Goal: Task Accomplishment & Management: Use online tool/utility

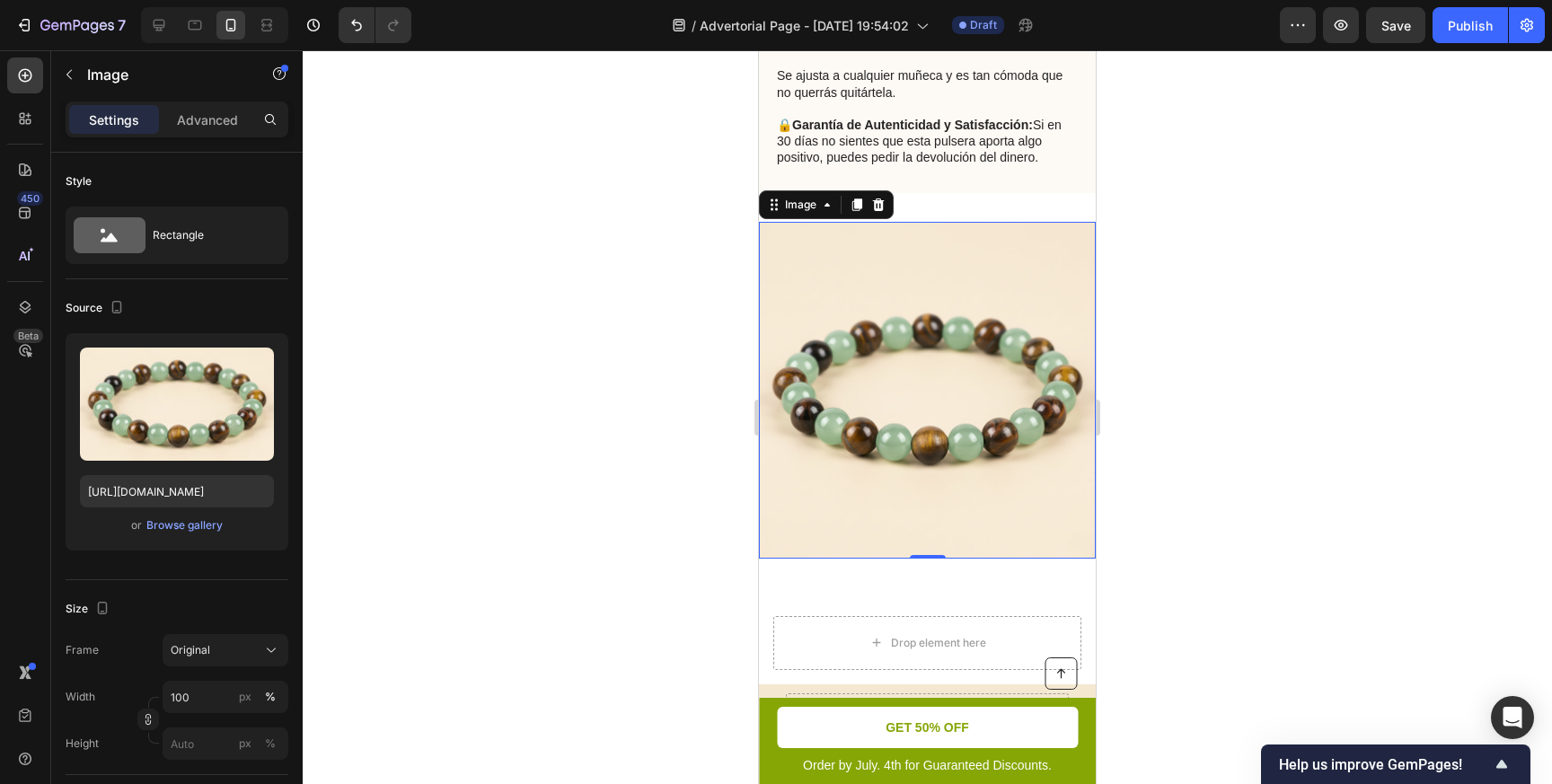
scroll to position [2972, 0]
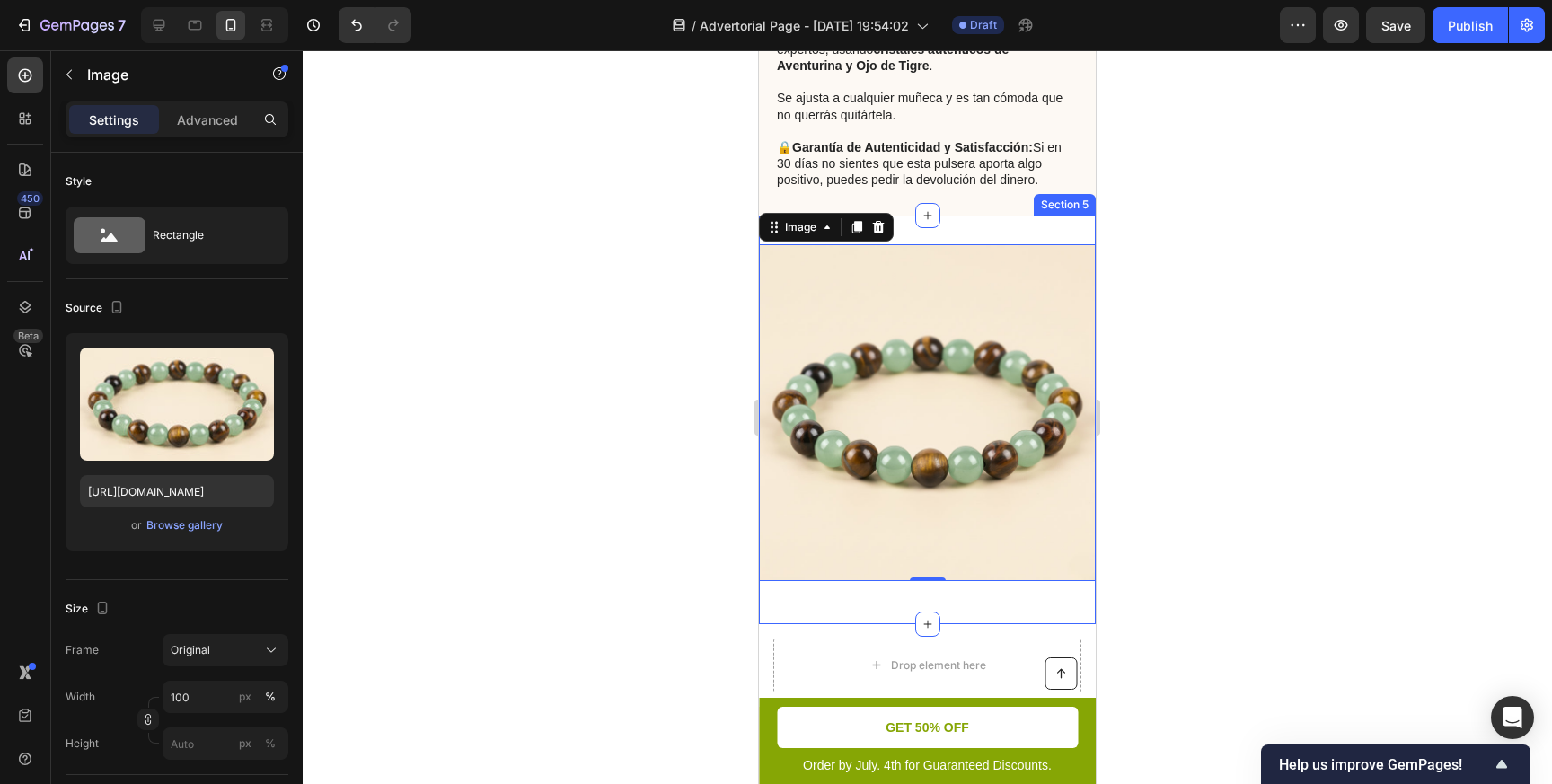
click at [938, 230] on div "Image 0 Row Section 5" at bounding box center [927, 419] width 336 height 408
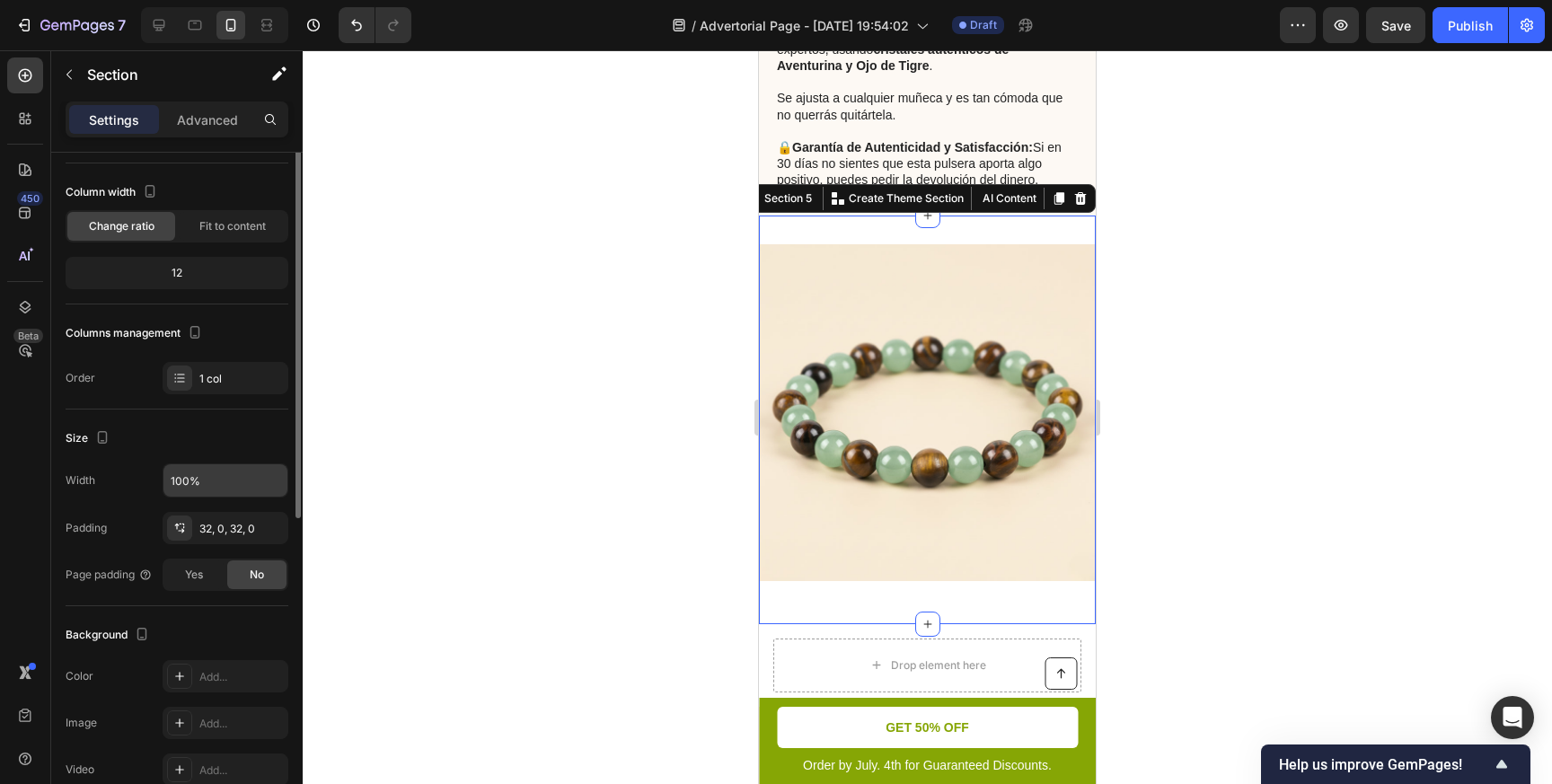
scroll to position [94, 0]
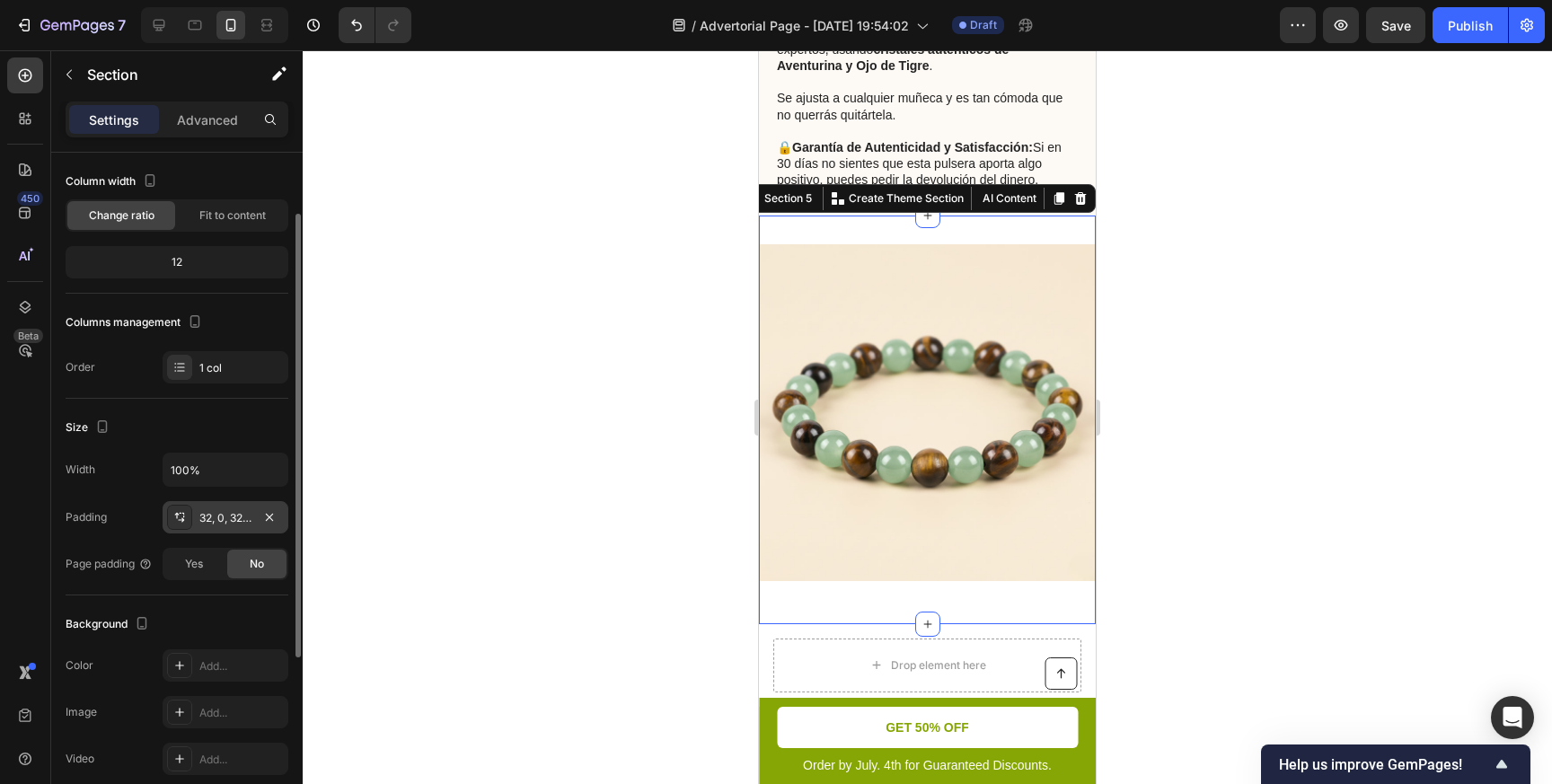
click at [205, 521] on div "32, 0, 32, 0" at bounding box center [225, 518] width 52 height 16
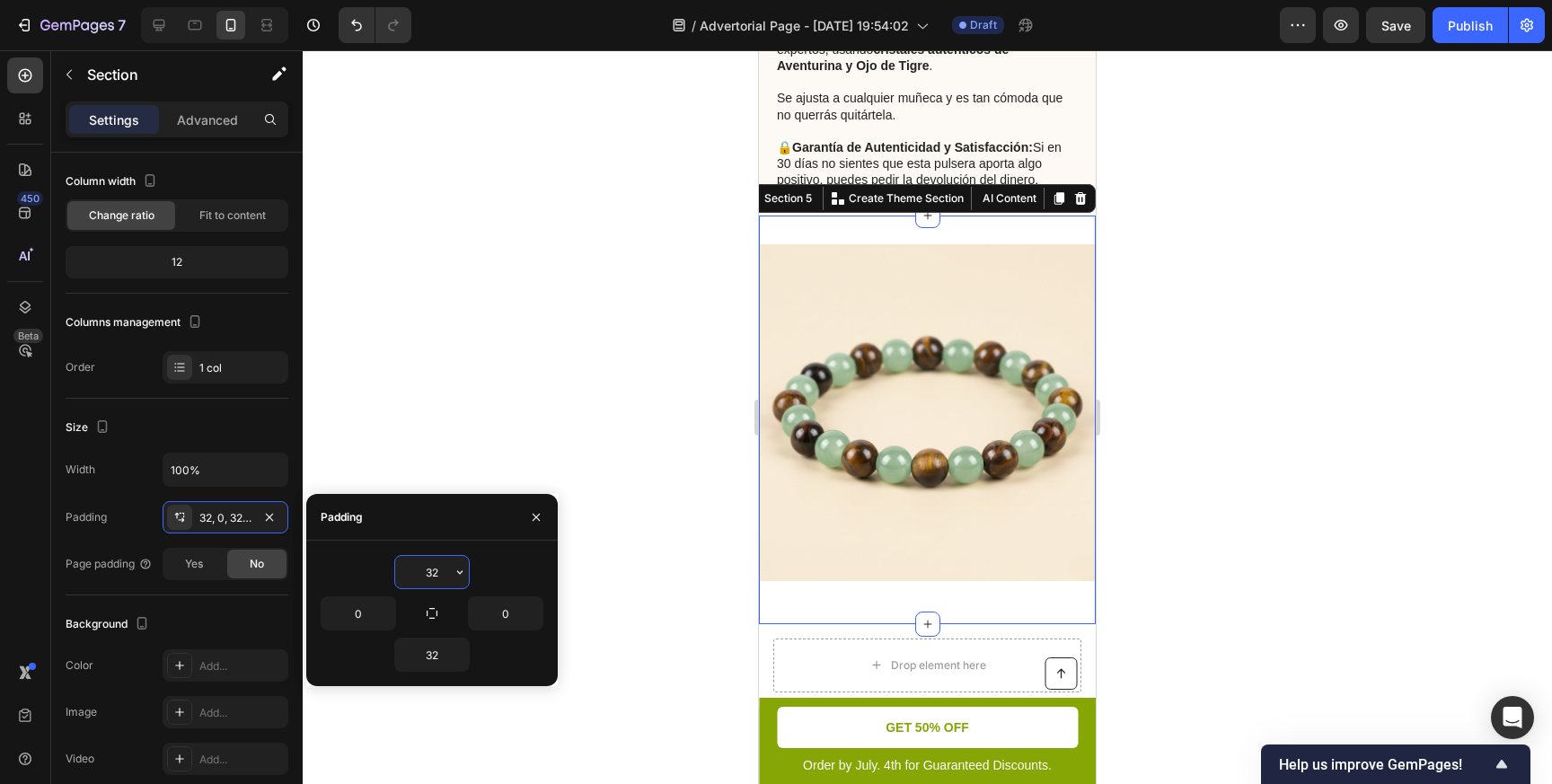
click at [425, 576] on input "32" at bounding box center [431, 571] width 74 height 32
drag, startPoint x: 438, startPoint y: 574, endPoint x: 393, endPoint y: 574, distance: 45.0
click at [394, 574] on div "32" at bounding box center [431, 571] width 76 height 34
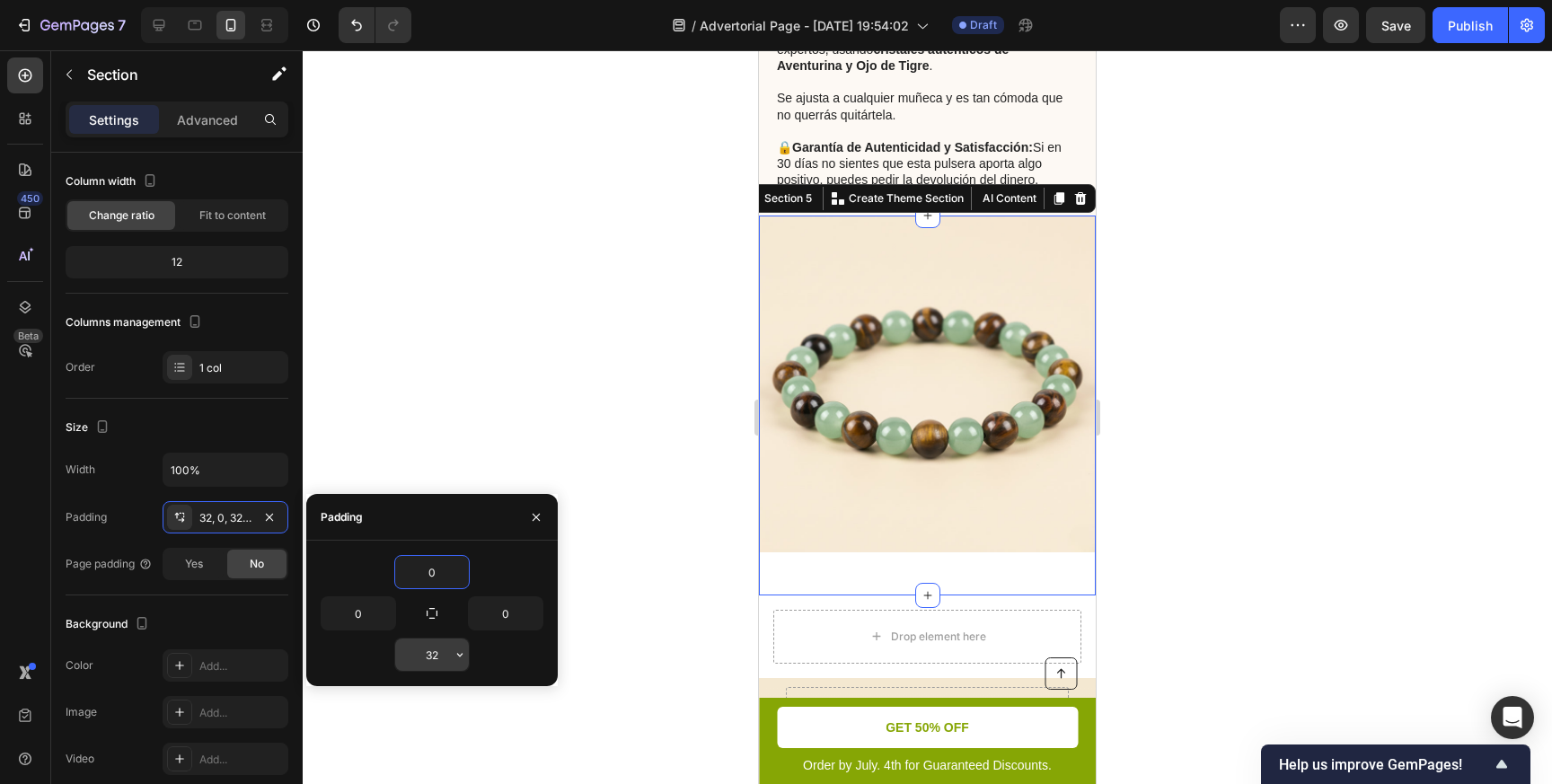
type input "0"
drag, startPoint x: 445, startPoint y: 661, endPoint x: 411, endPoint y: 661, distance: 34.0
click at [411, 661] on input "32" at bounding box center [431, 654] width 74 height 32
click at [429, 659] on input "32" at bounding box center [431, 654] width 74 height 32
type input "3"
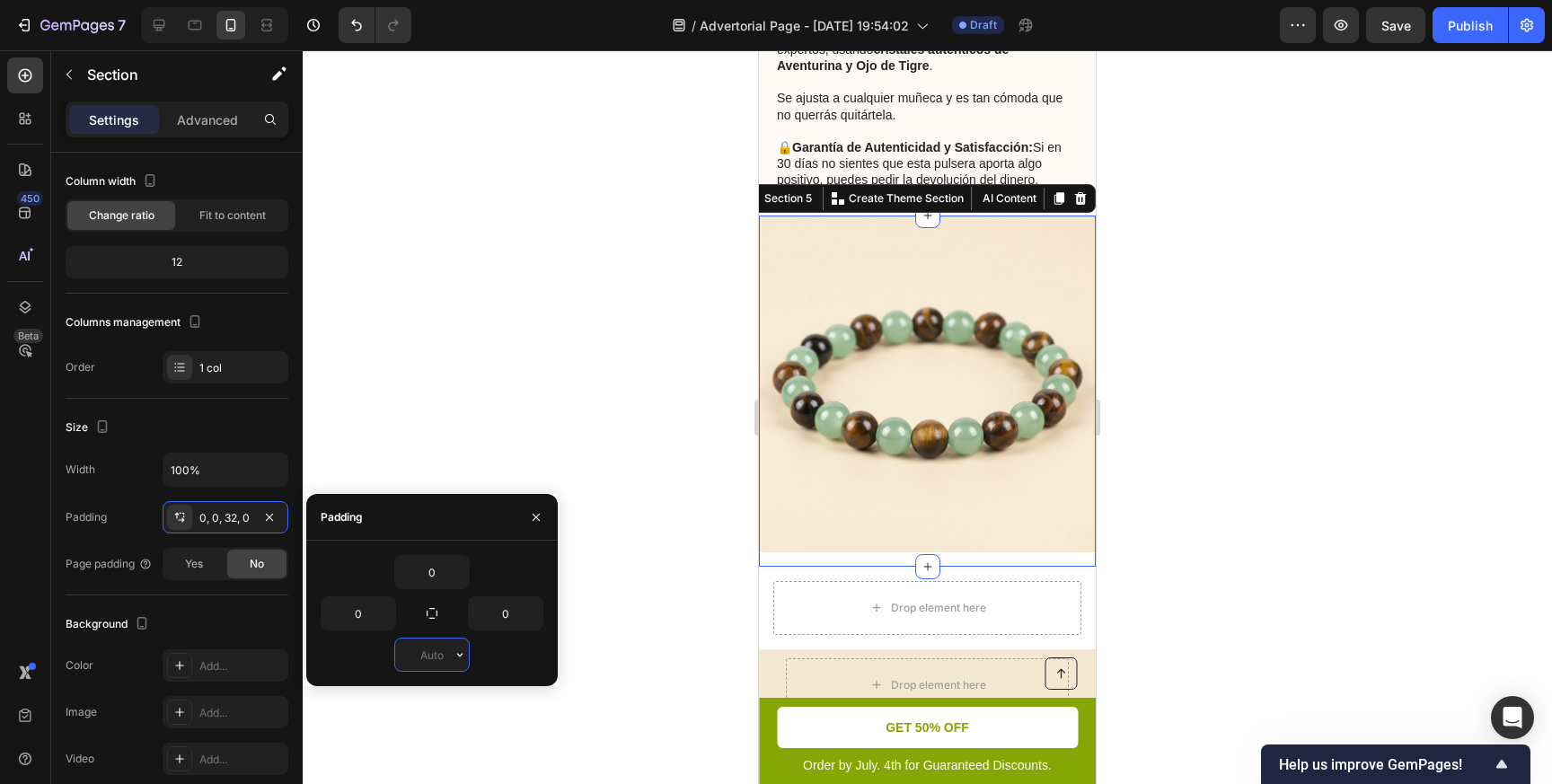
type input "0"
click at [601, 650] on div at bounding box center [927, 417] width 1249 height 734
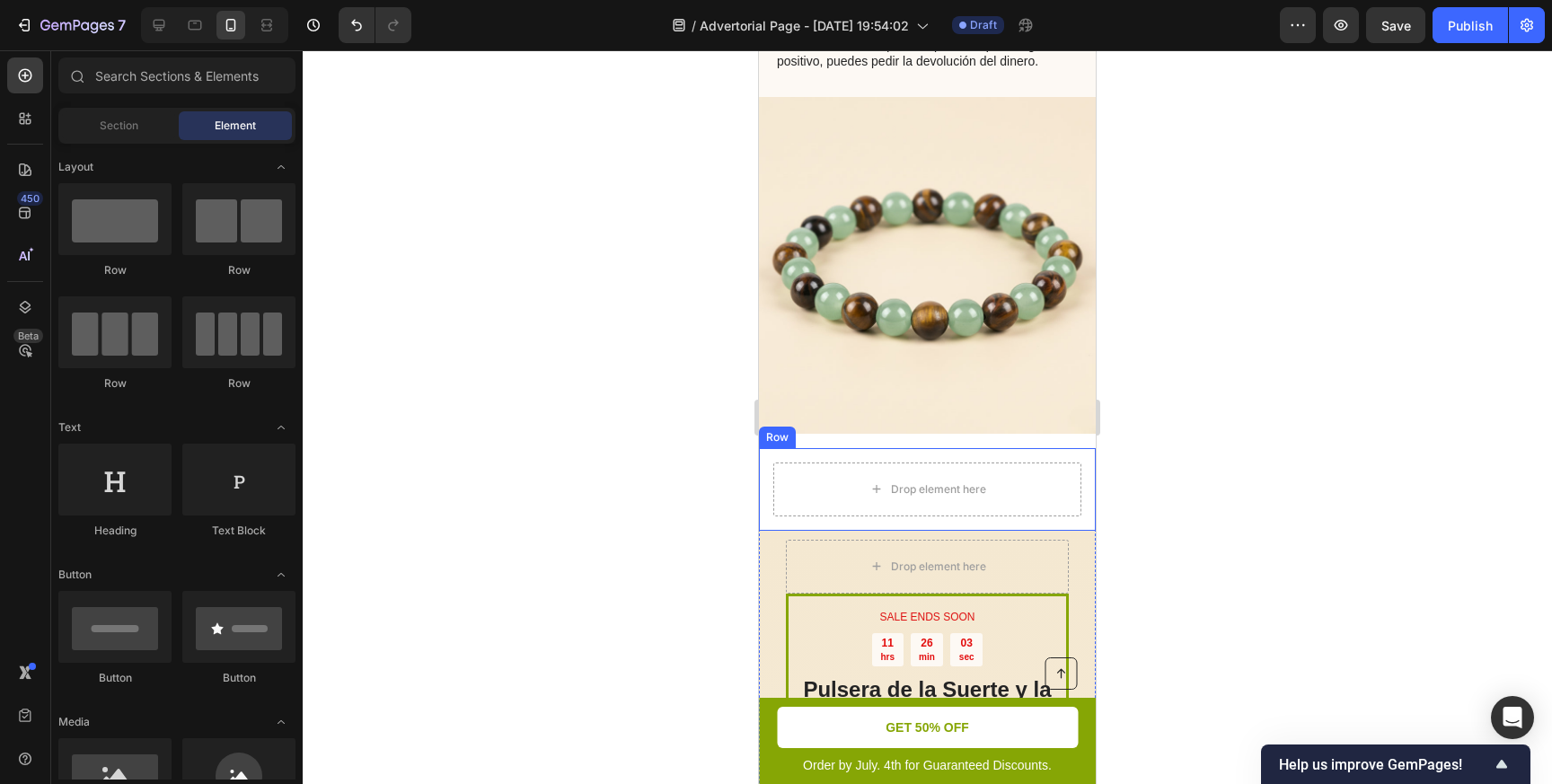
scroll to position [3116, 0]
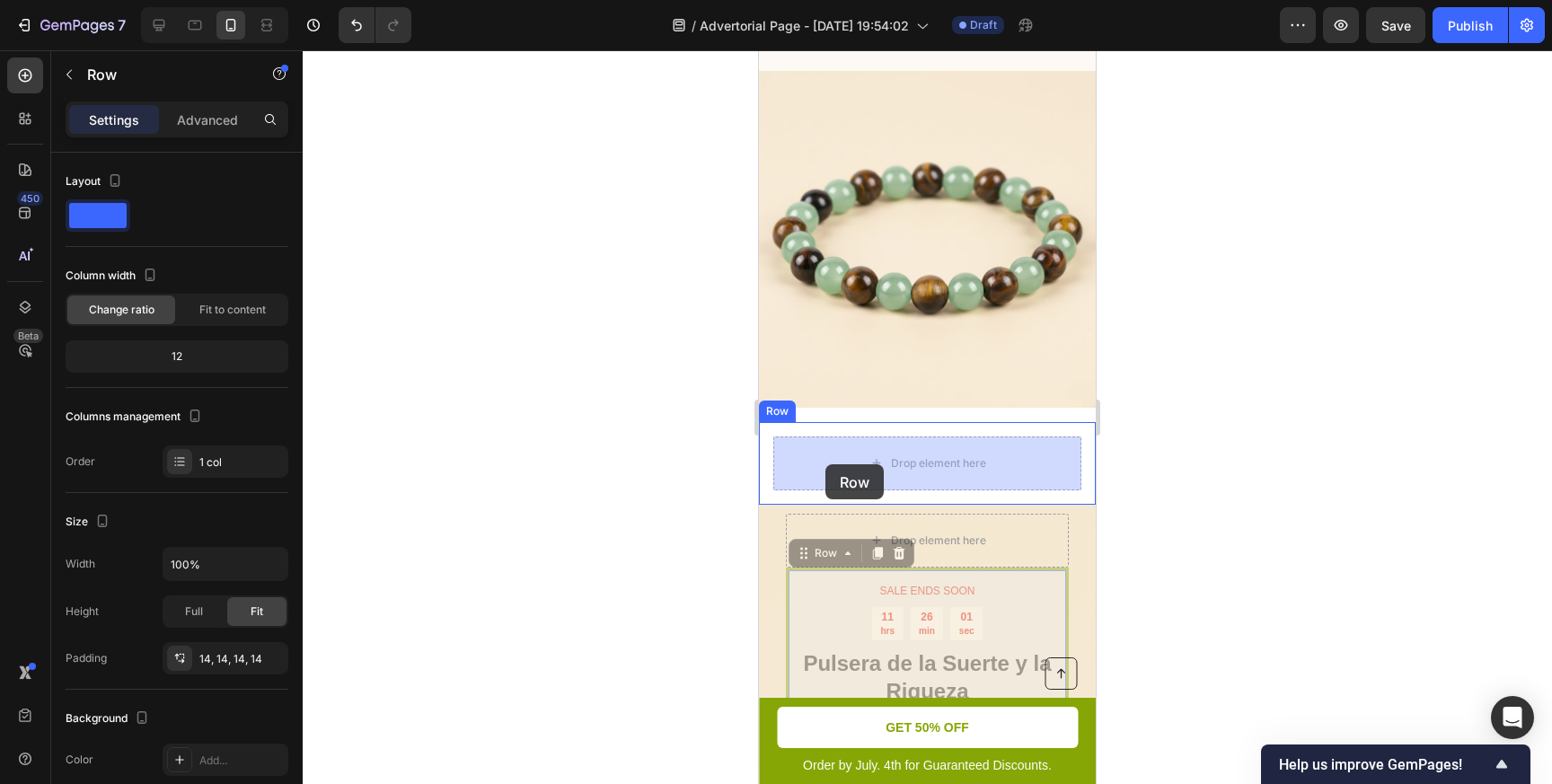
drag, startPoint x: 827, startPoint y: 575, endPoint x: 825, endPoint y: 464, distance: 111.0
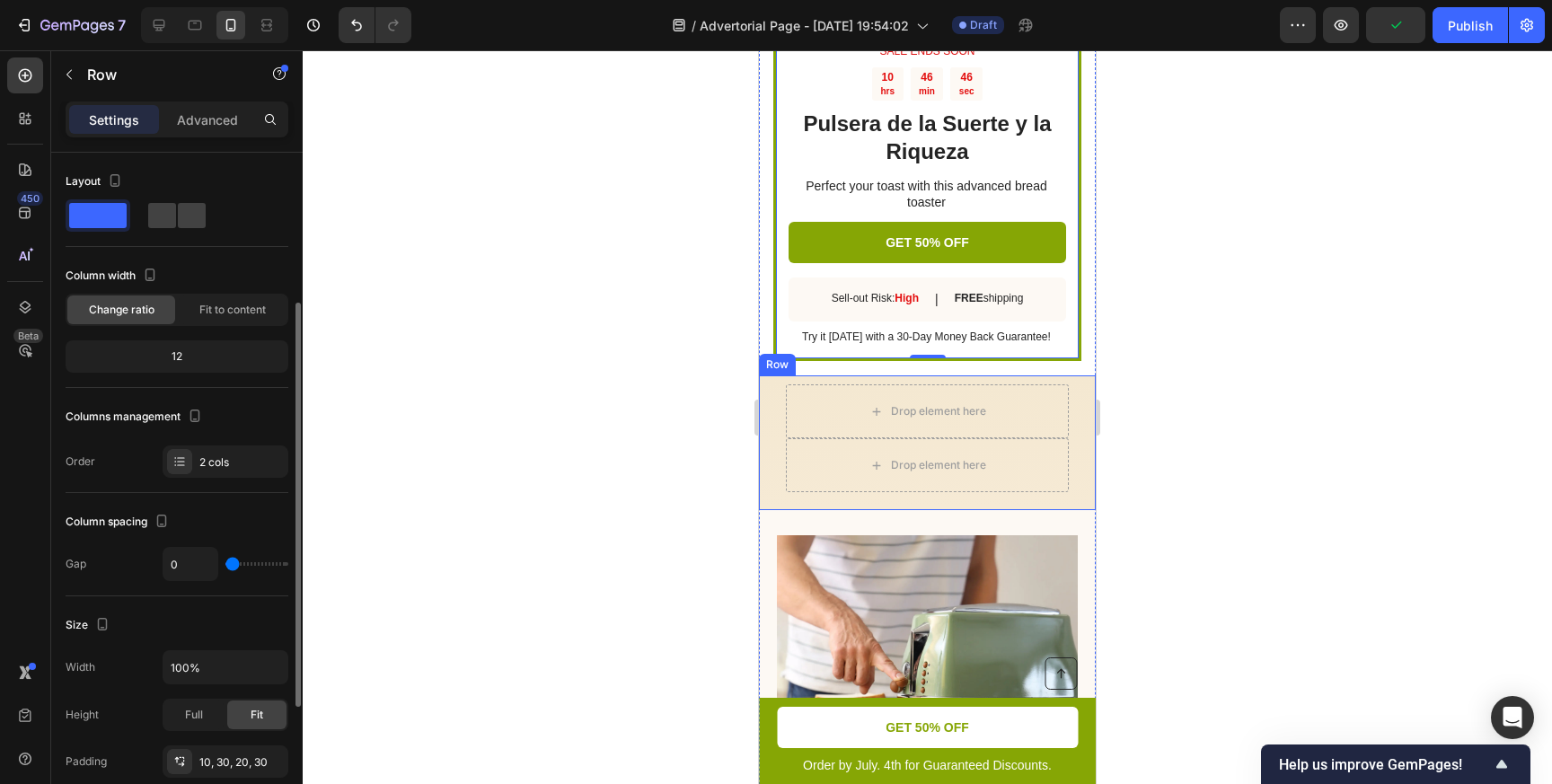
scroll to position [94, 0]
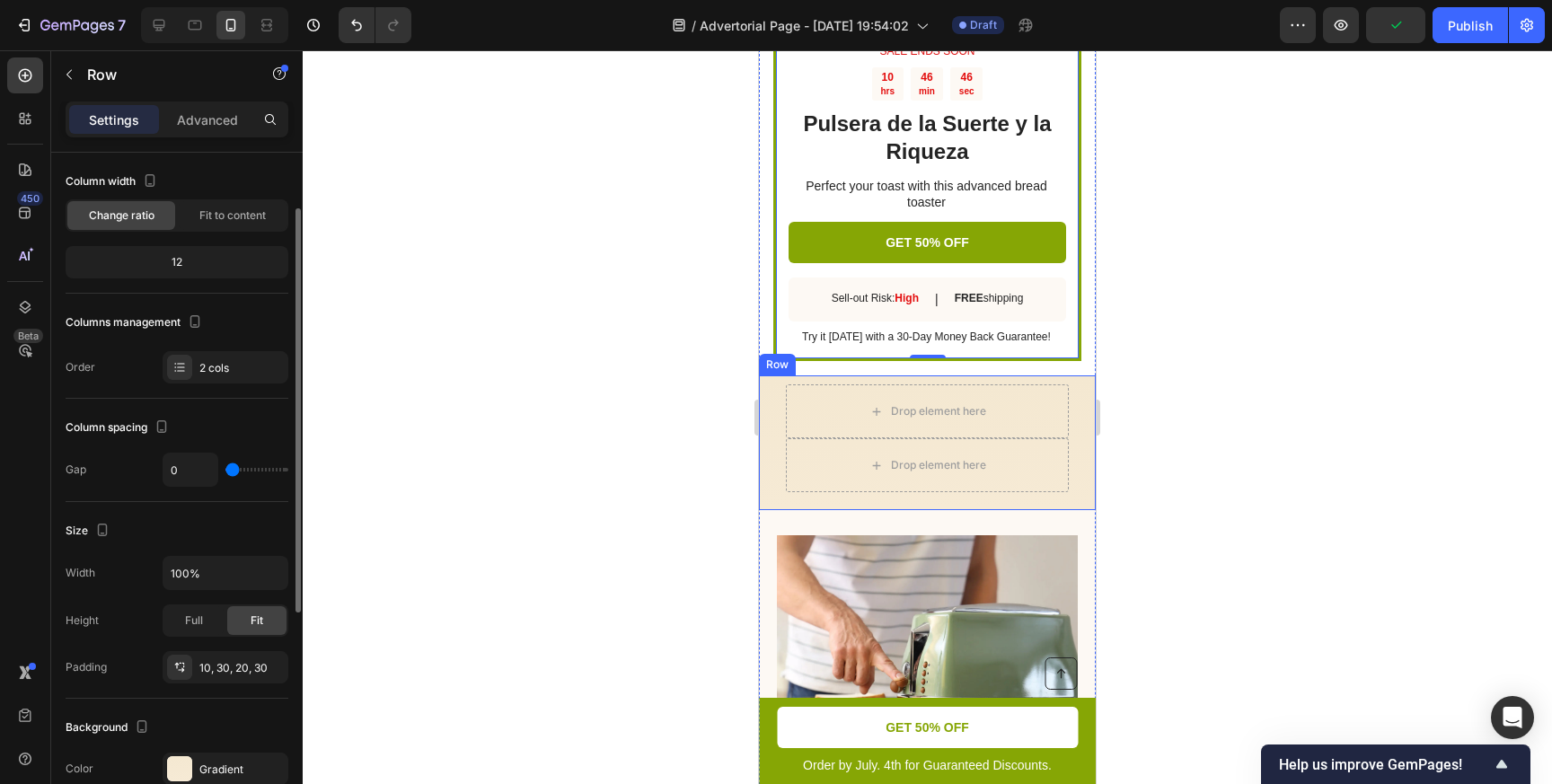
click at [1070, 381] on div "Drop element here Drop element here Row" at bounding box center [927, 442] width 336 height 134
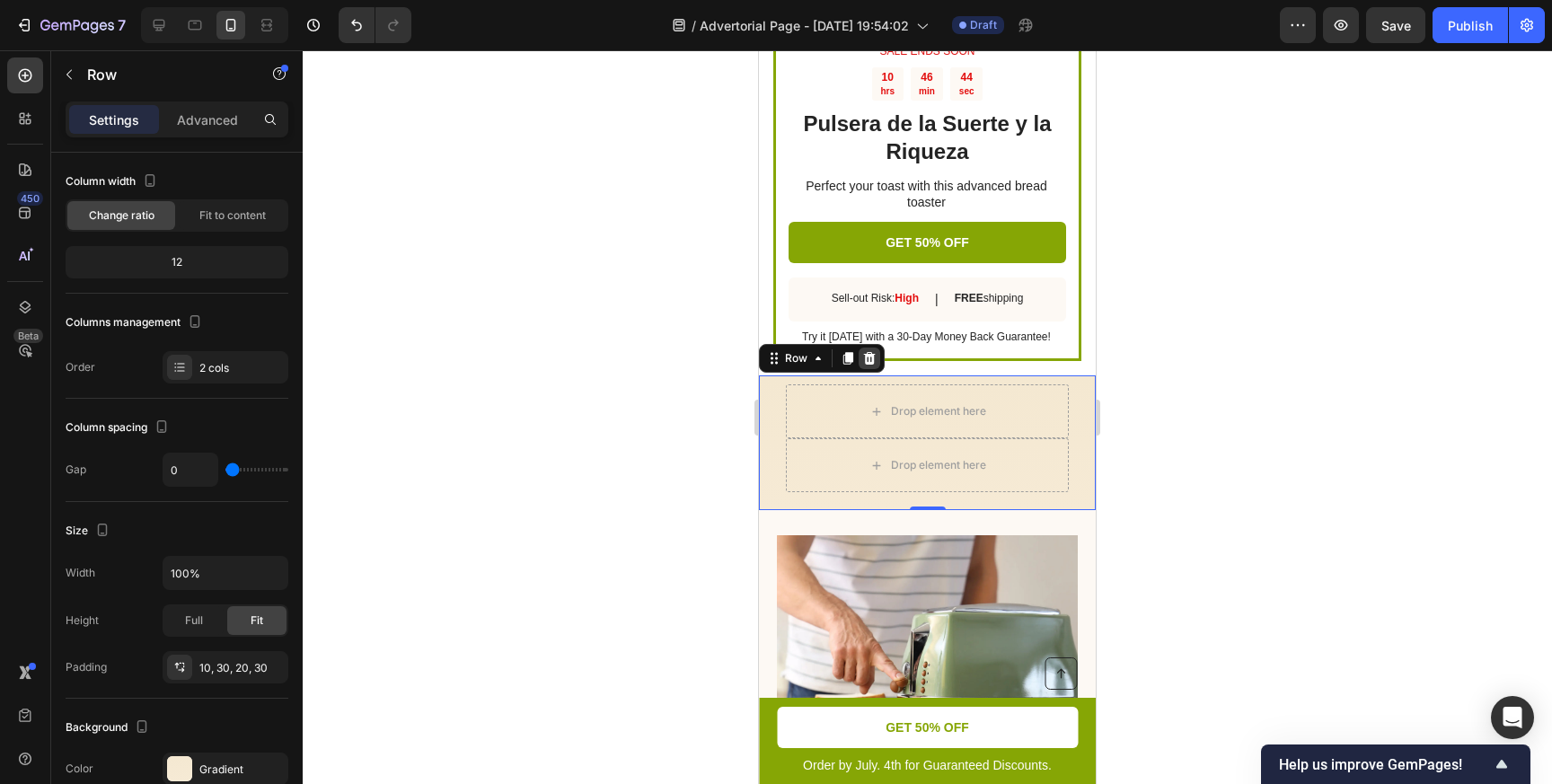
click at [871, 363] on icon at bounding box center [869, 358] width 12 height 13
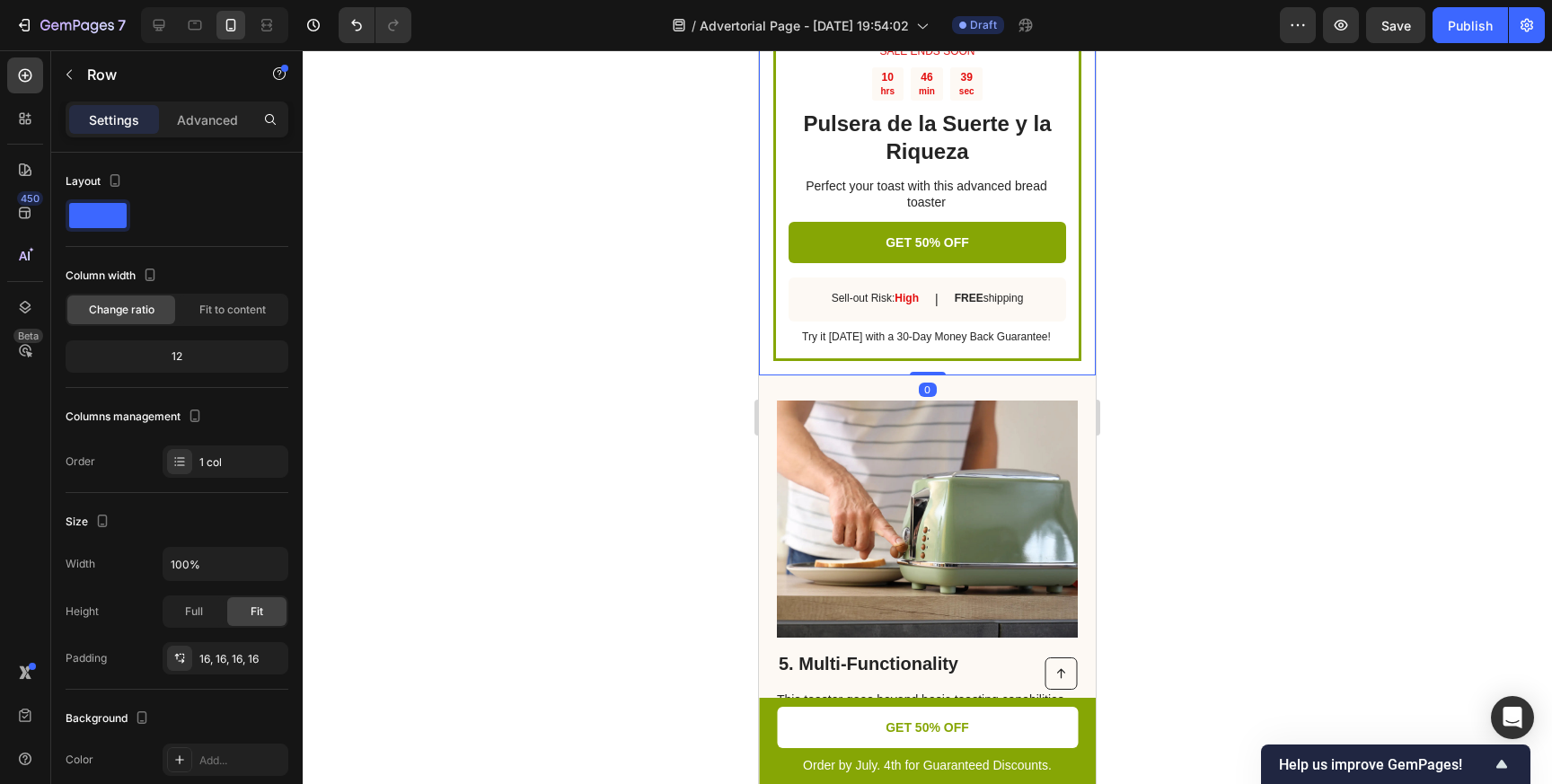
click at [1087, 288] on div "SALE ENDS SOON Text Block 10 hrs 46 min 39 sec Countdown Timer Pulsera de la Su…" at bounding box center [927, 195] width 336 height 363
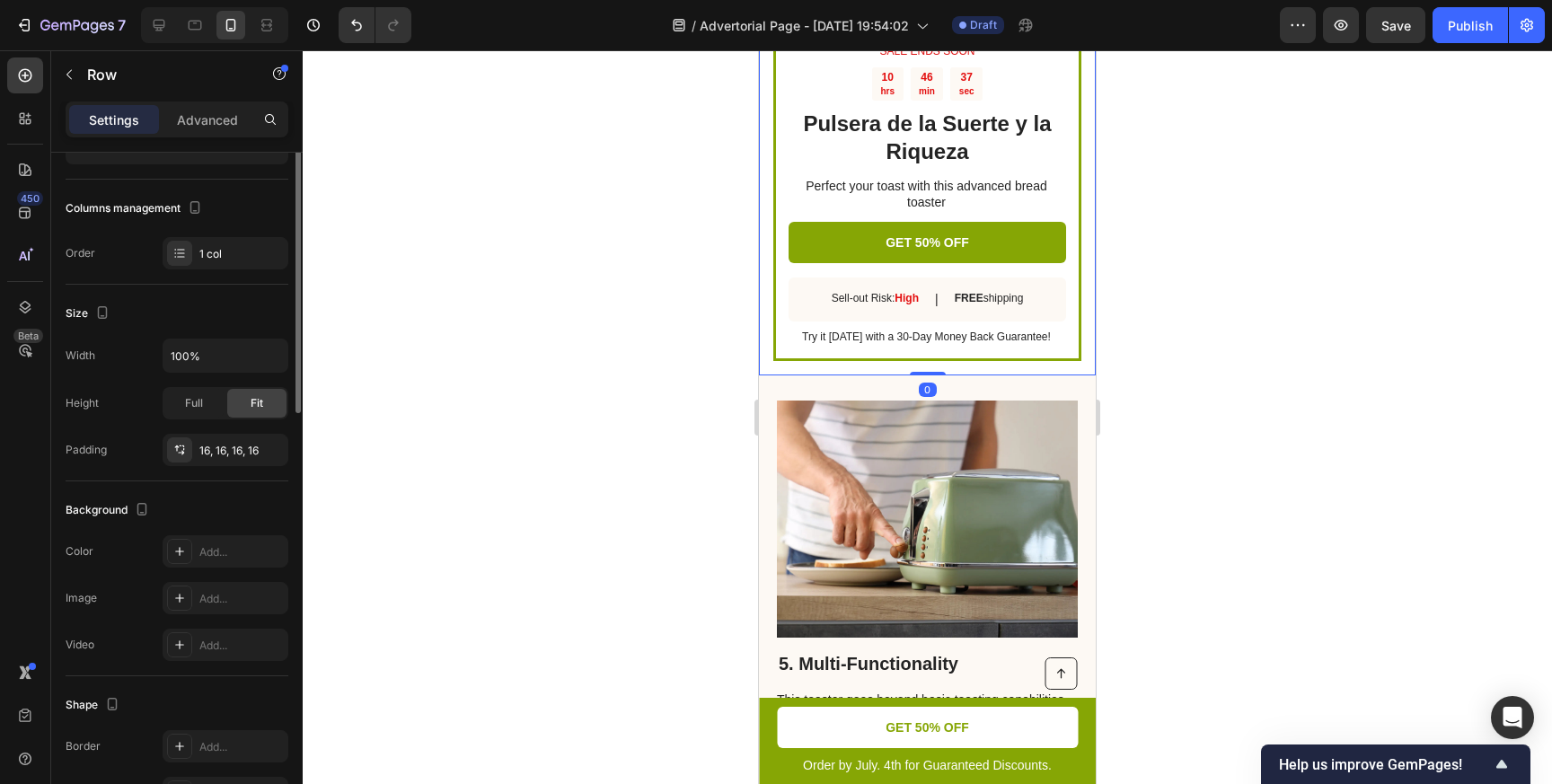
scroll to position [366, 0]
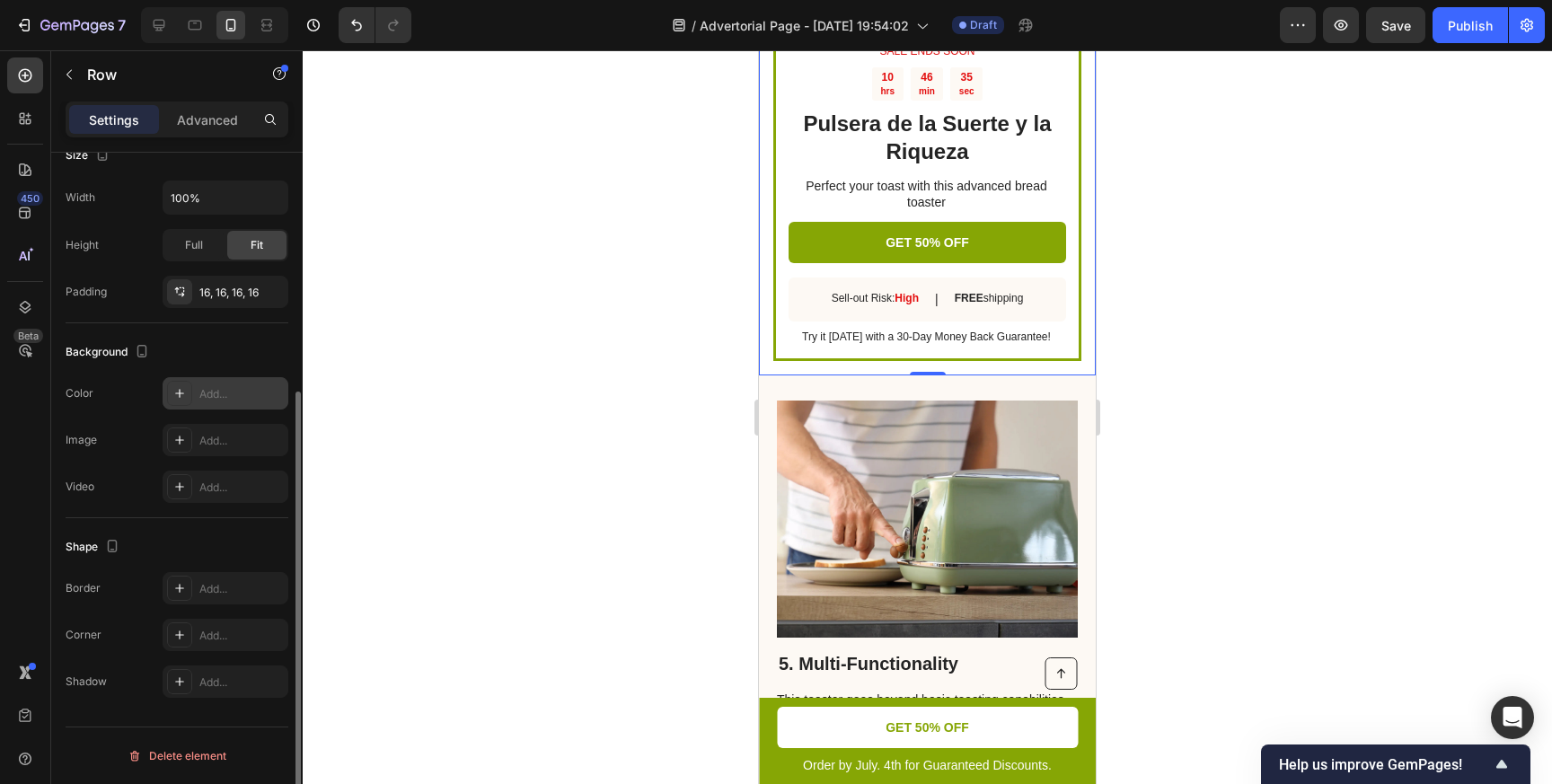
click at [178, 393] on icon at bounding box center [180, 393] width 9 height 9
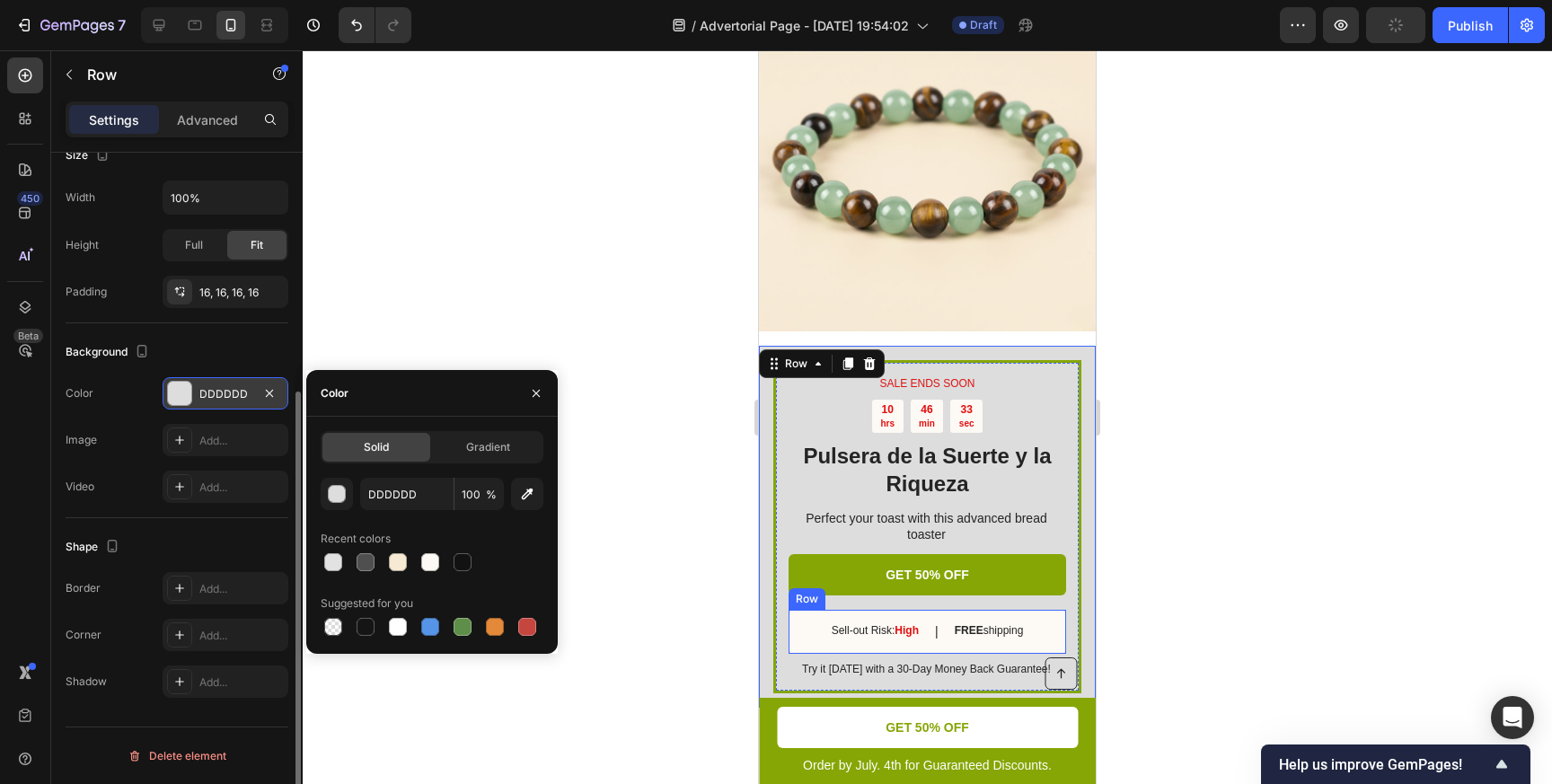
scroll to position [3173, 0]
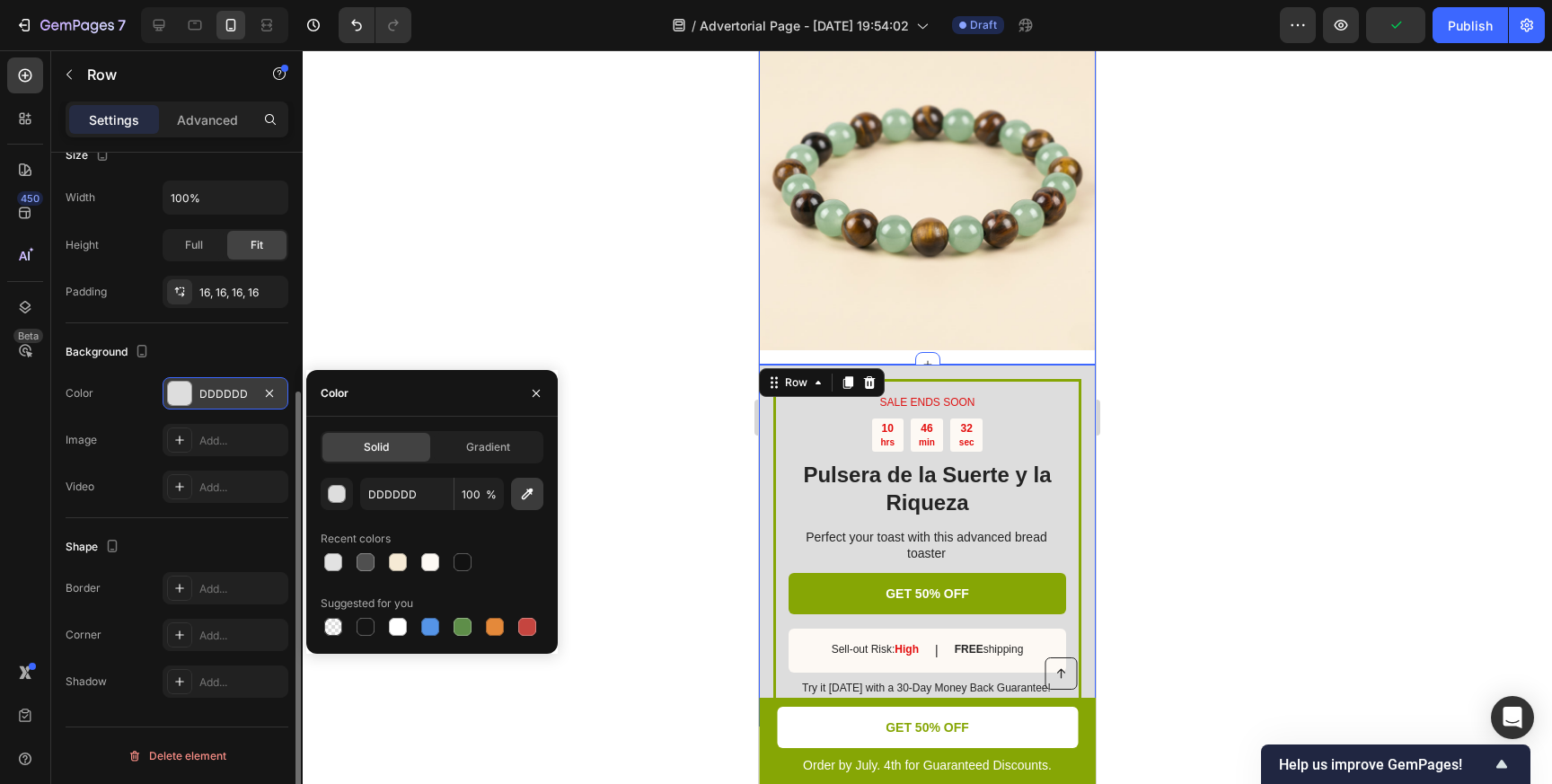
click at [526, 498] on icon "button" at bounding box center [527, 494] width 18 height 18
type input "F6EAD3"
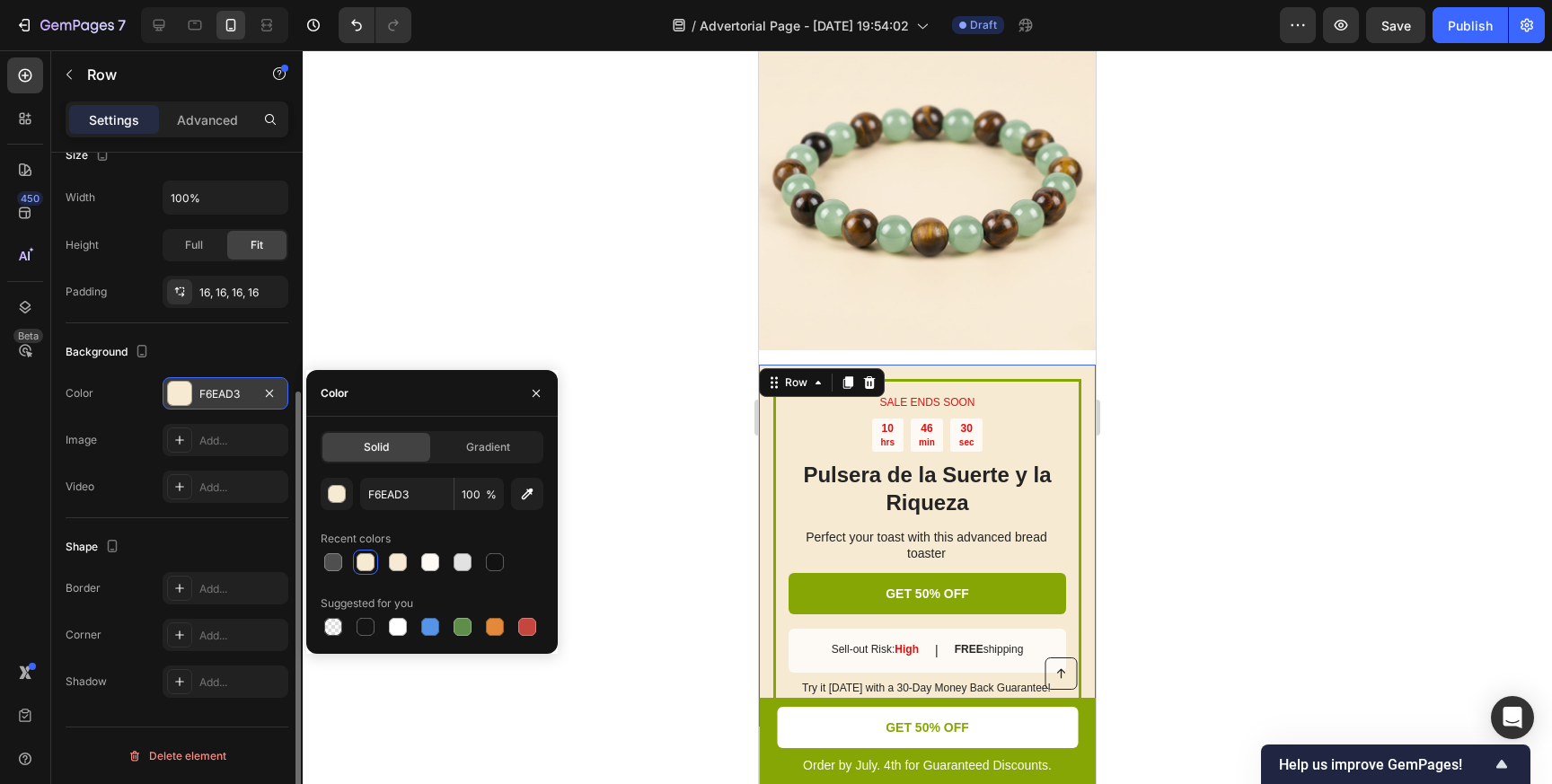
click at [1135, 335] on div at bounding box center [927, 417] width 1249 height 734
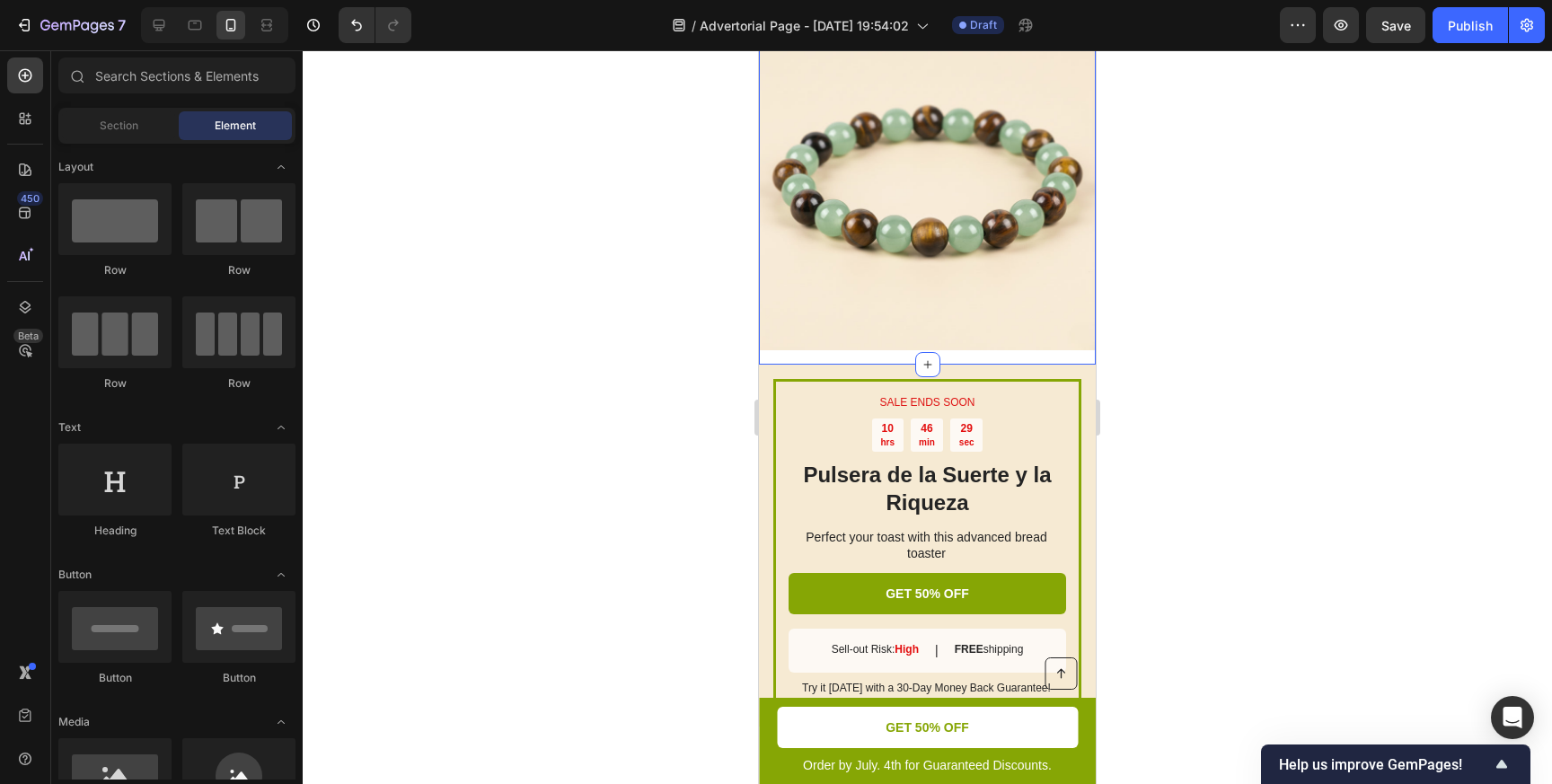
click at [985, 355] on div "Image Row" at bounding box center [927, 189] width 336 height 351
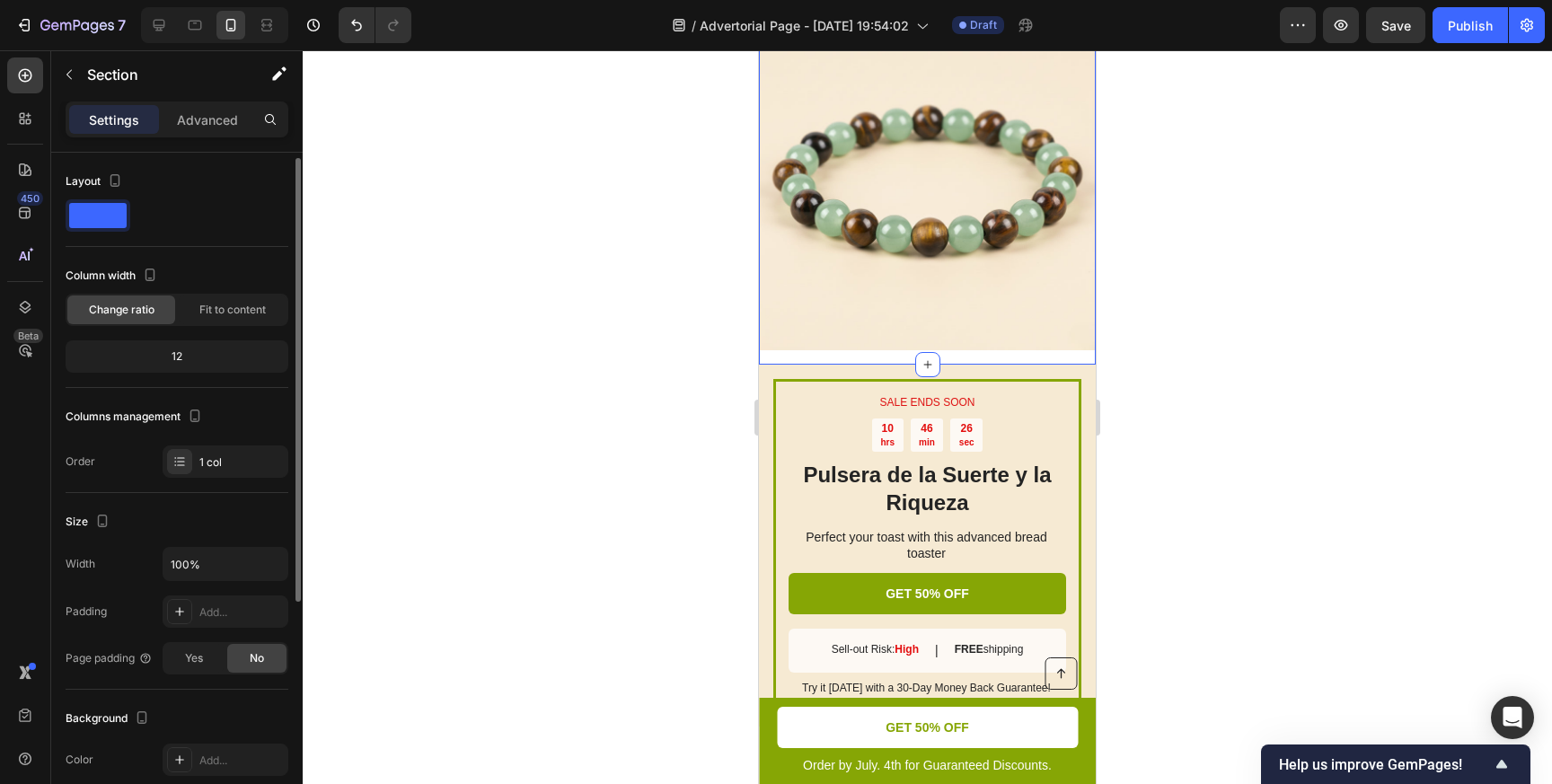
scroll to position [36, 0]
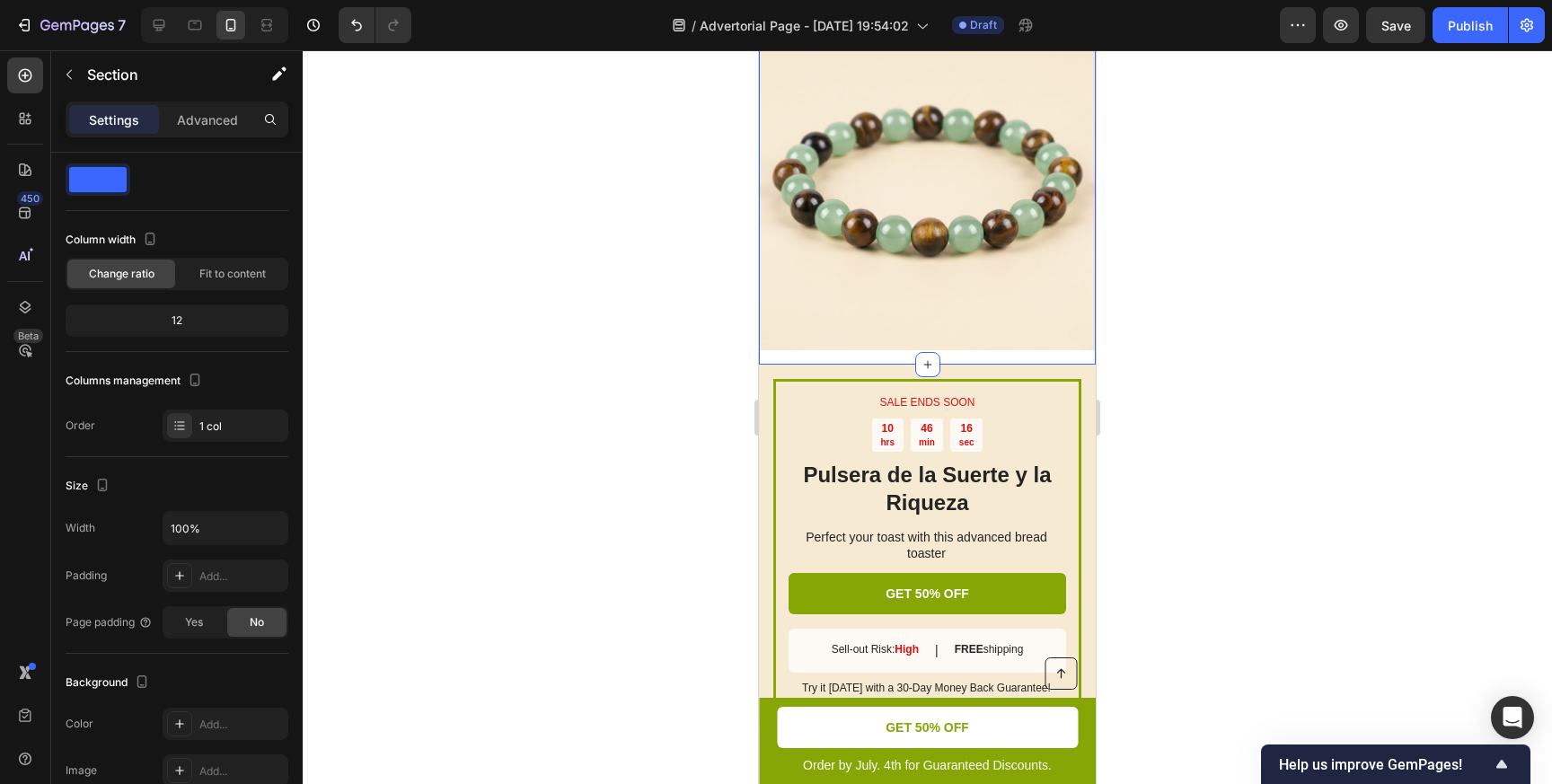
click at [776, 357] on div "Image Row" at bounding box center [927, 189] width 336 height 351
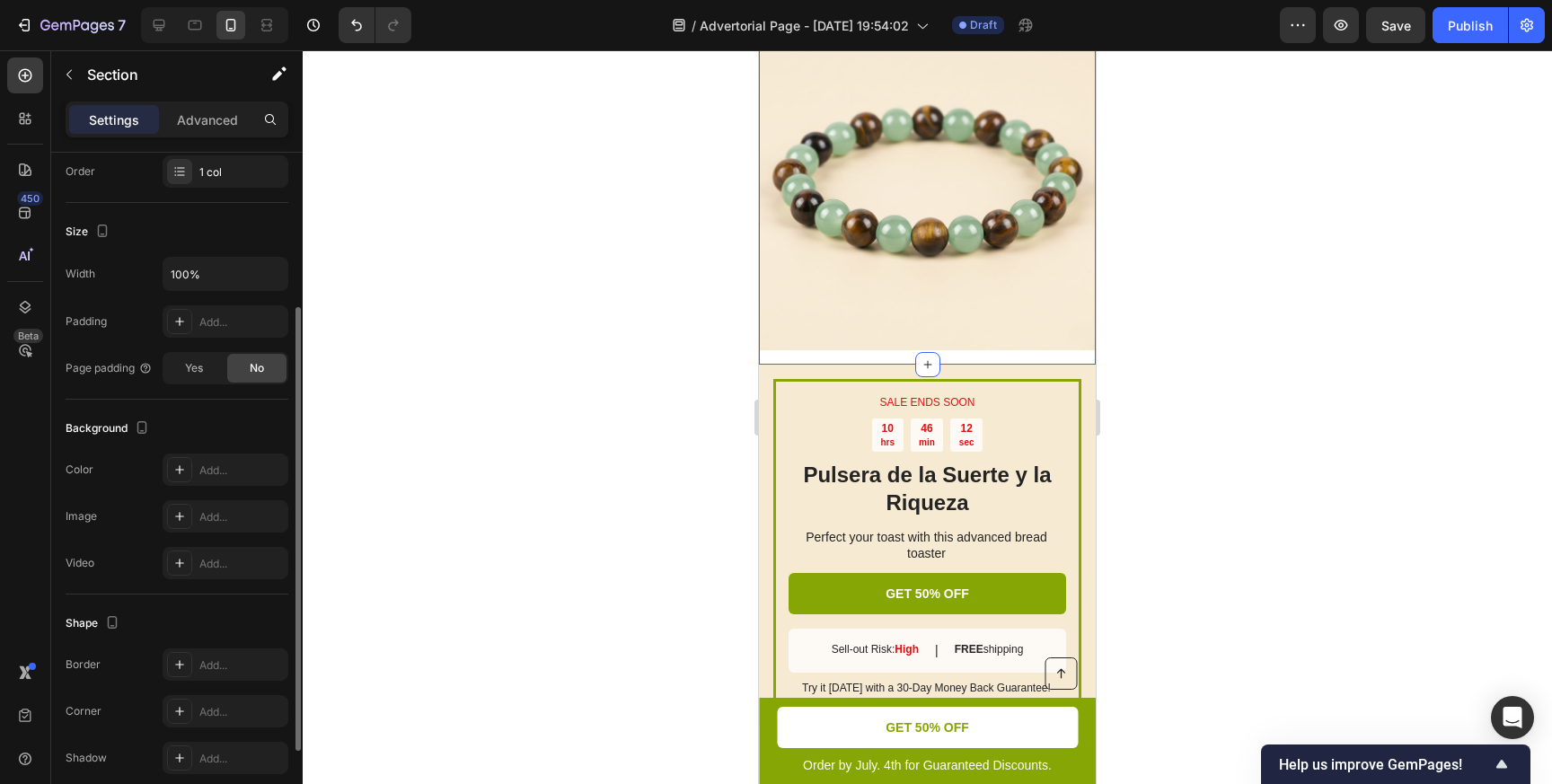
scroll to position [207, 0]
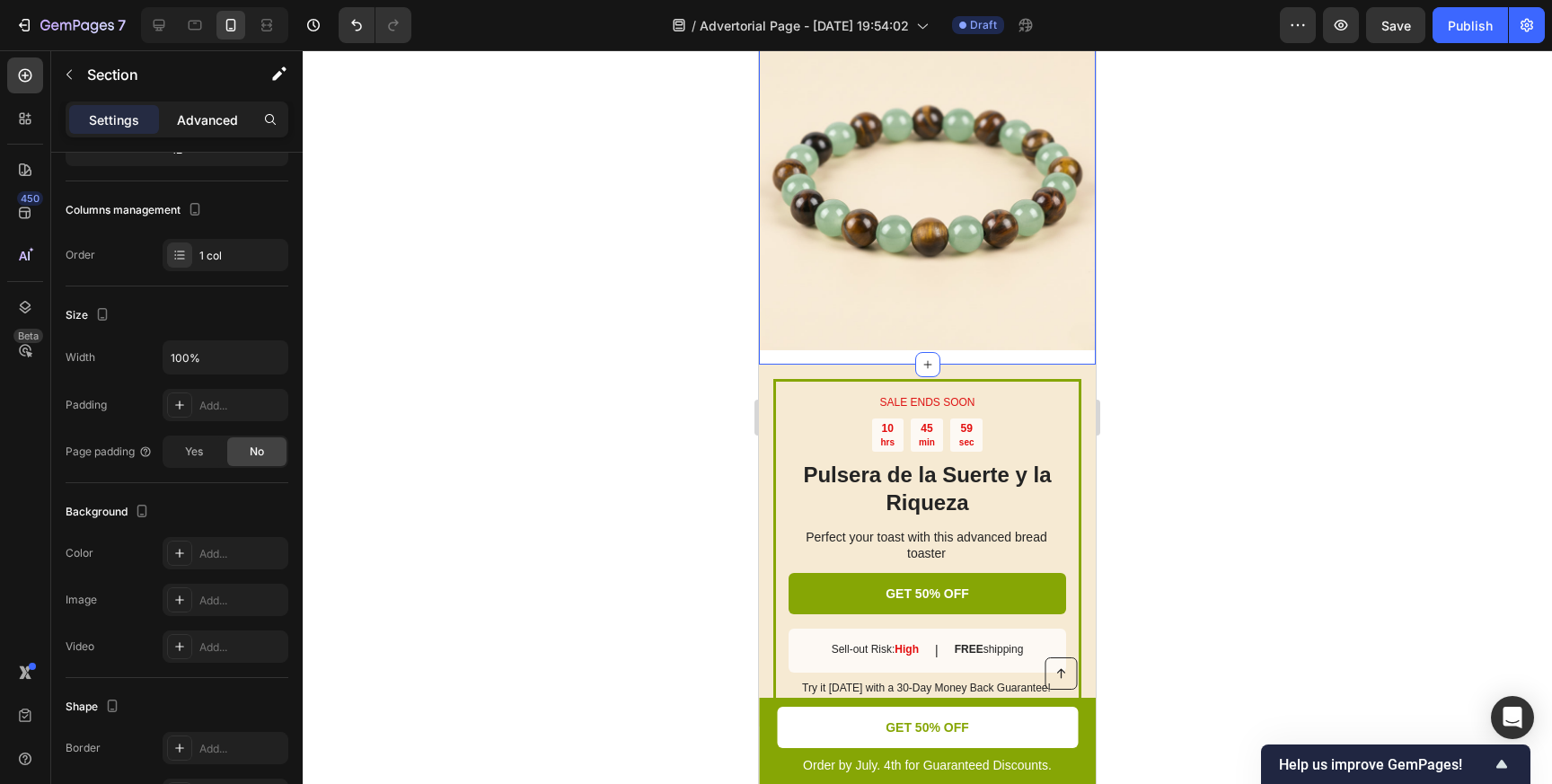
click at [197, 116] on p "Advanced" at bounding box center [207, 120] width 61 height 19
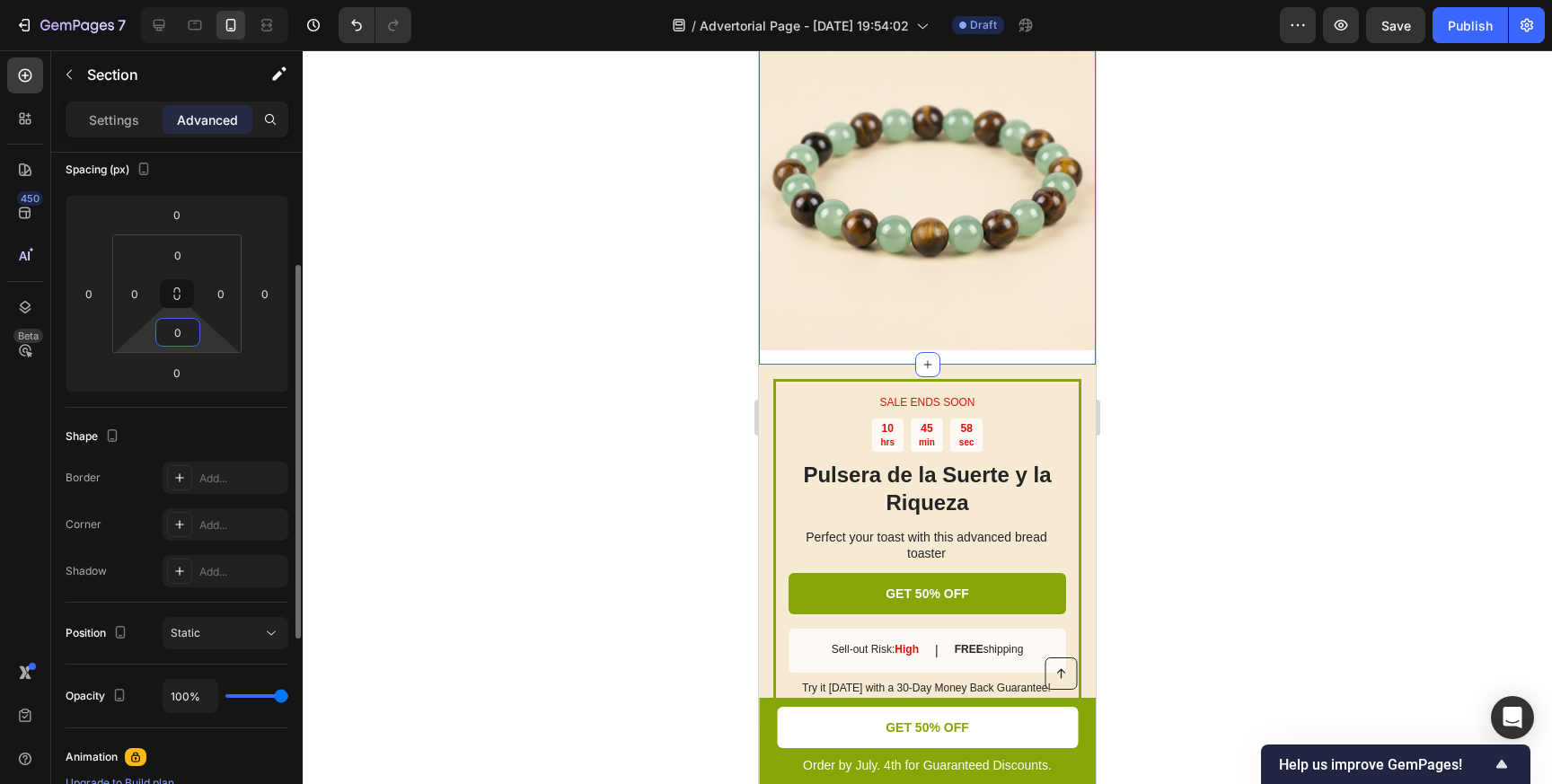
click at [181, 334] on input "0" at bounding box center [177, 332] width 36 height 26
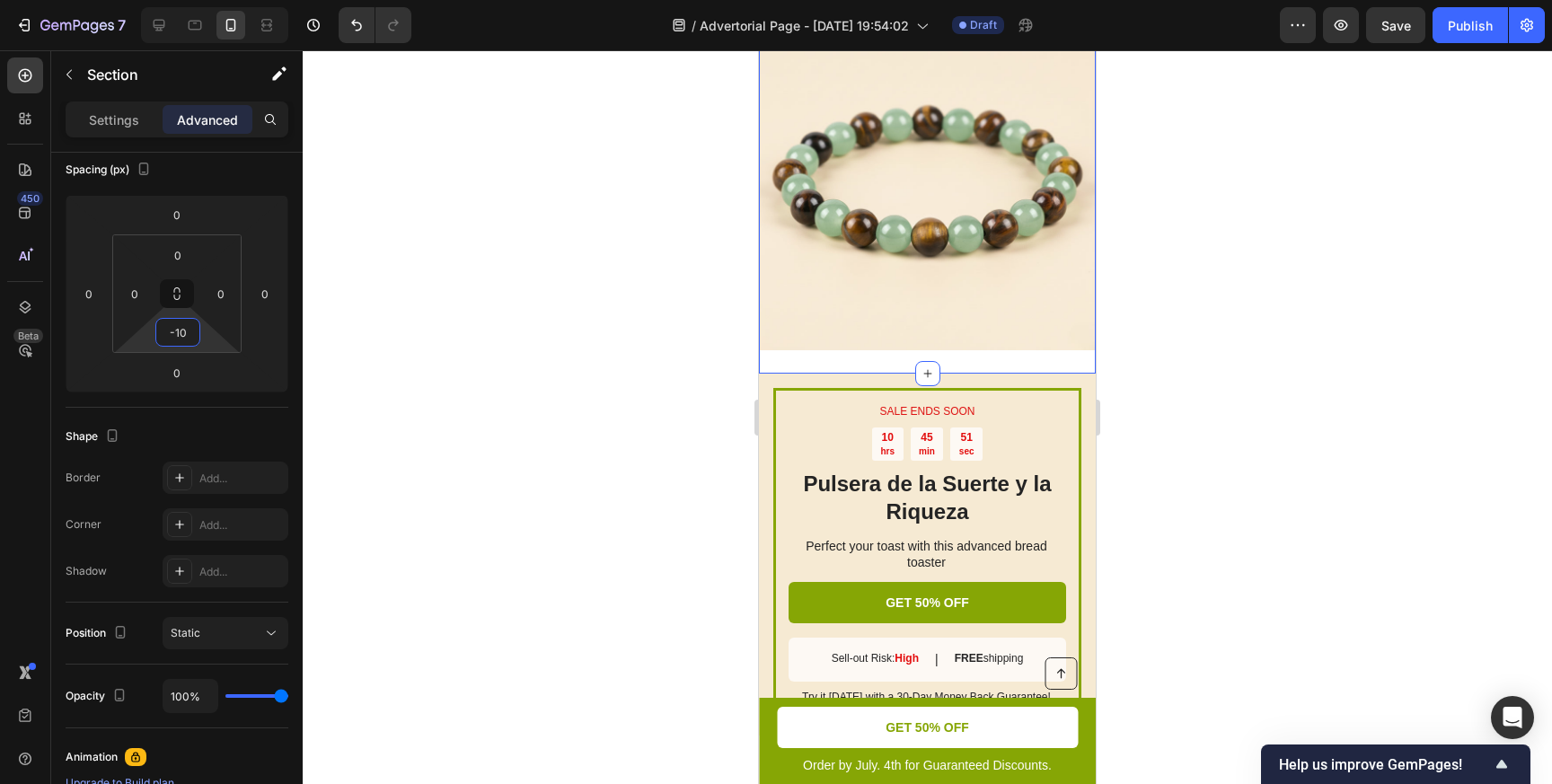
type input "10"
click at [348, 341] on div at bounding box center [927, 417] width 1249 height 734
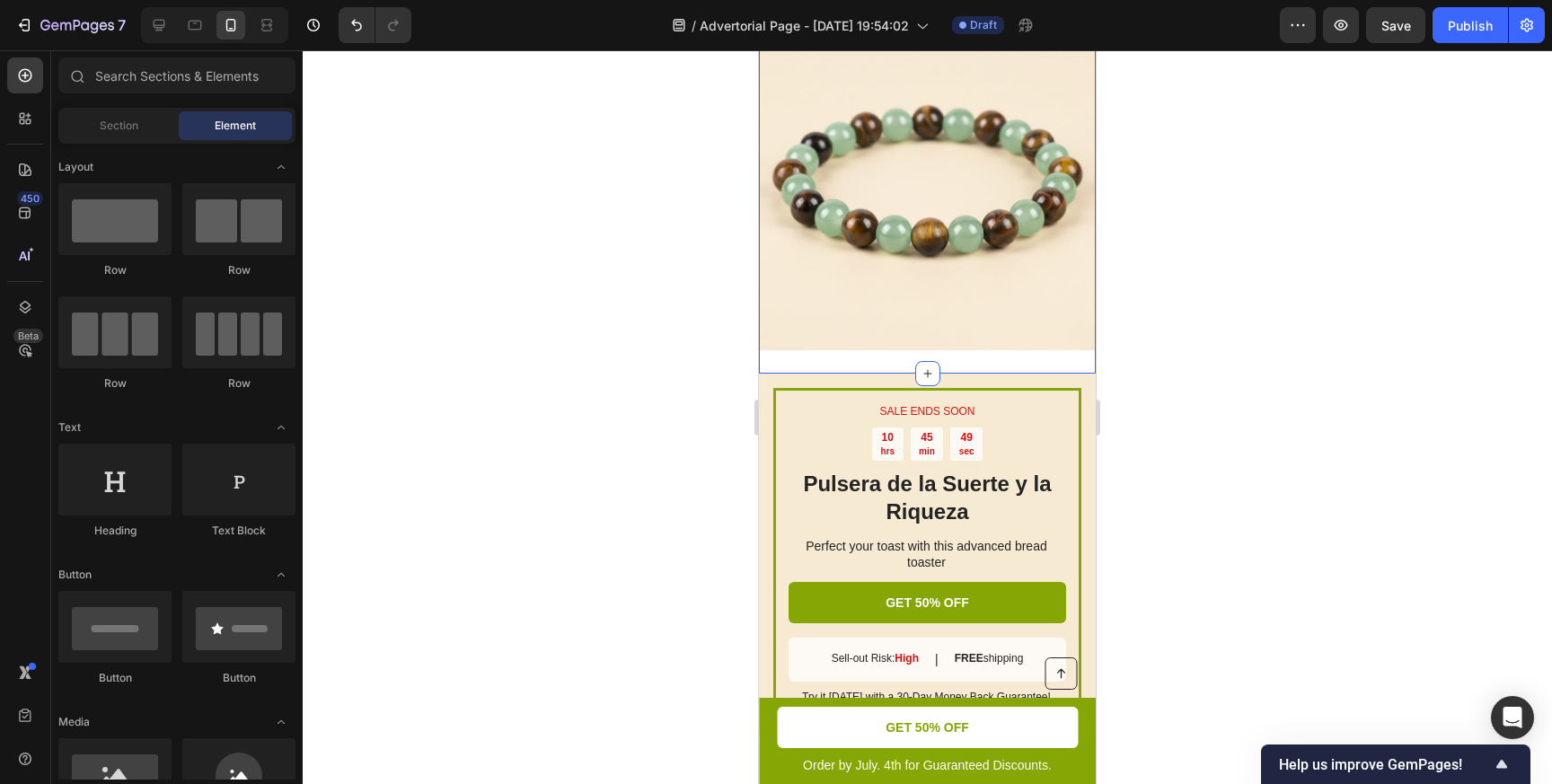
click at [798, 359] on div "Image Row" at bounding box center [927, 189] width 336 height 351
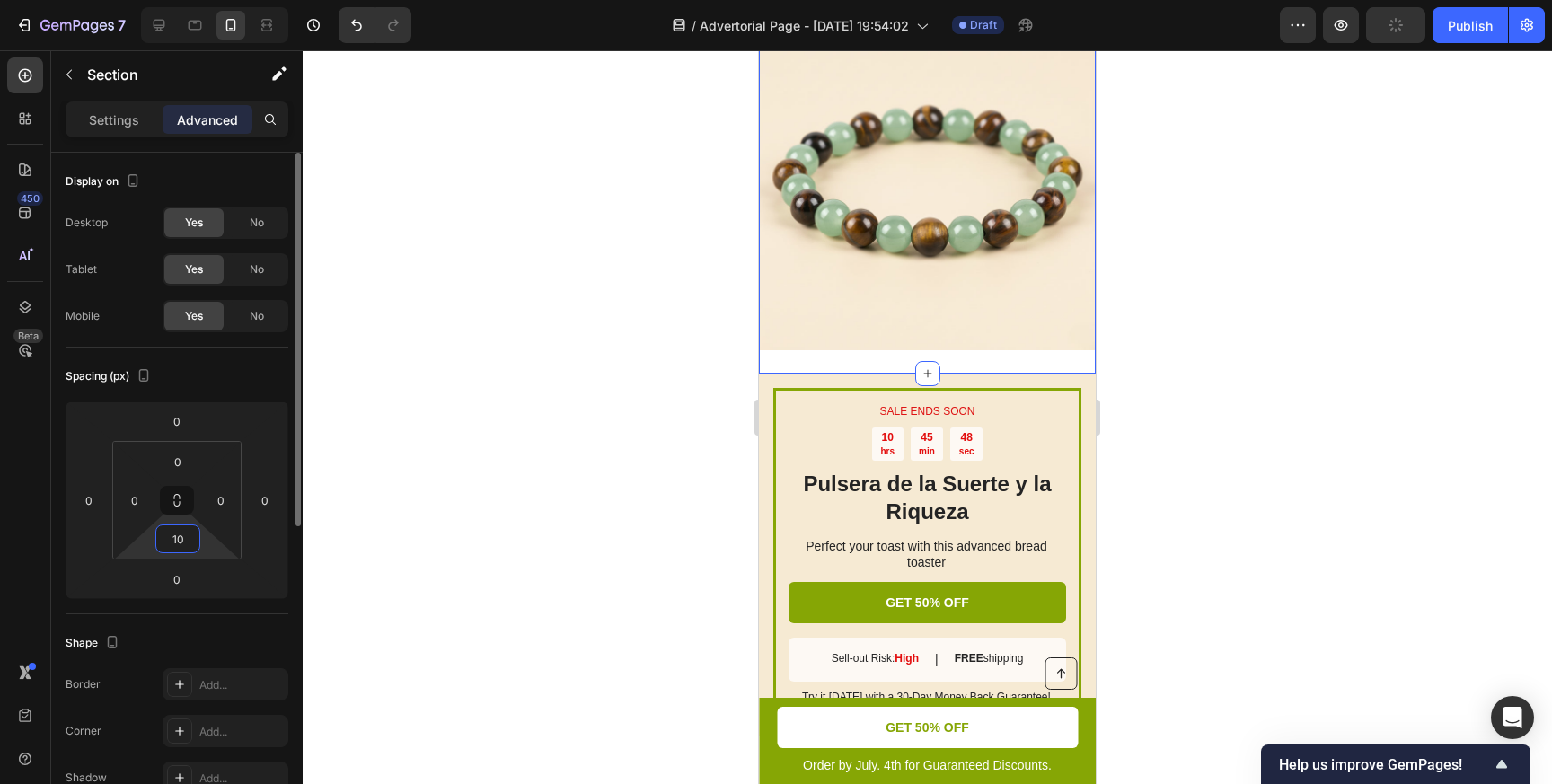
click at [177, 540] on input "10" at bounding box center [177, 538] width 36 height 26
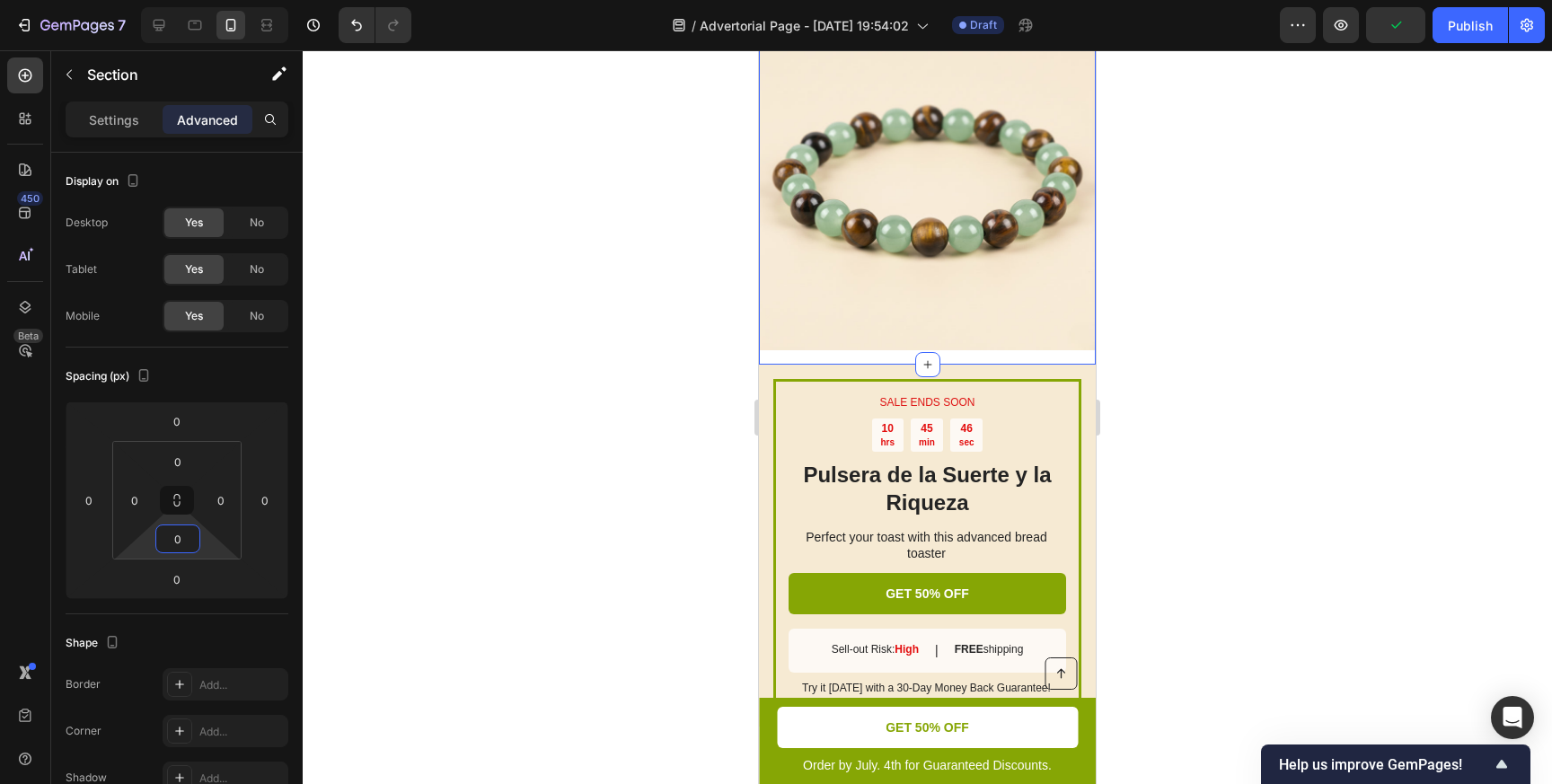
type input "0"
click at [432, 529] on div at bounding box center [927, 417] width 1249 height 734
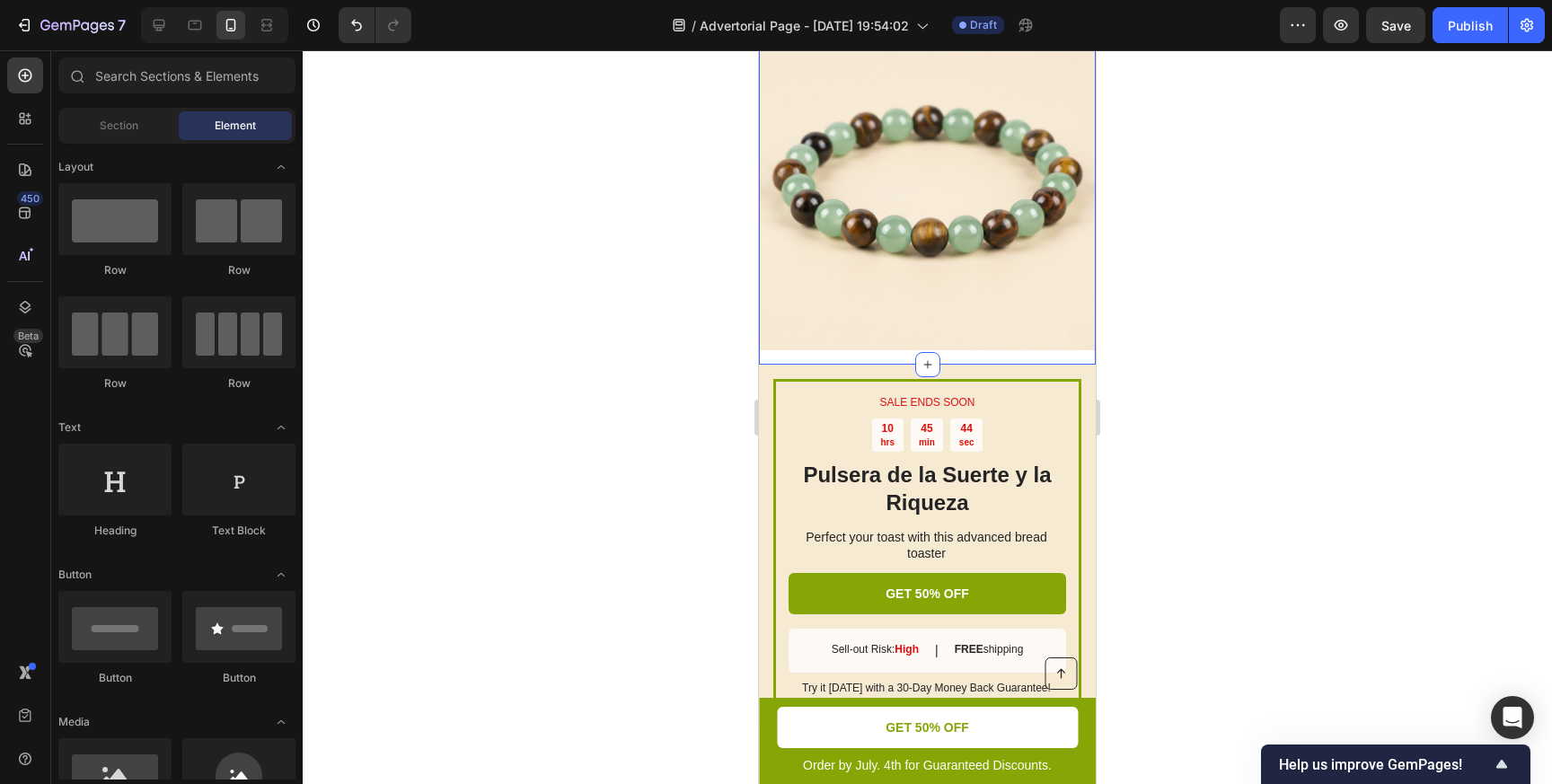
click at [826, 355] on div "Image Row" at bounding box center [927, 189] width 336 height 351
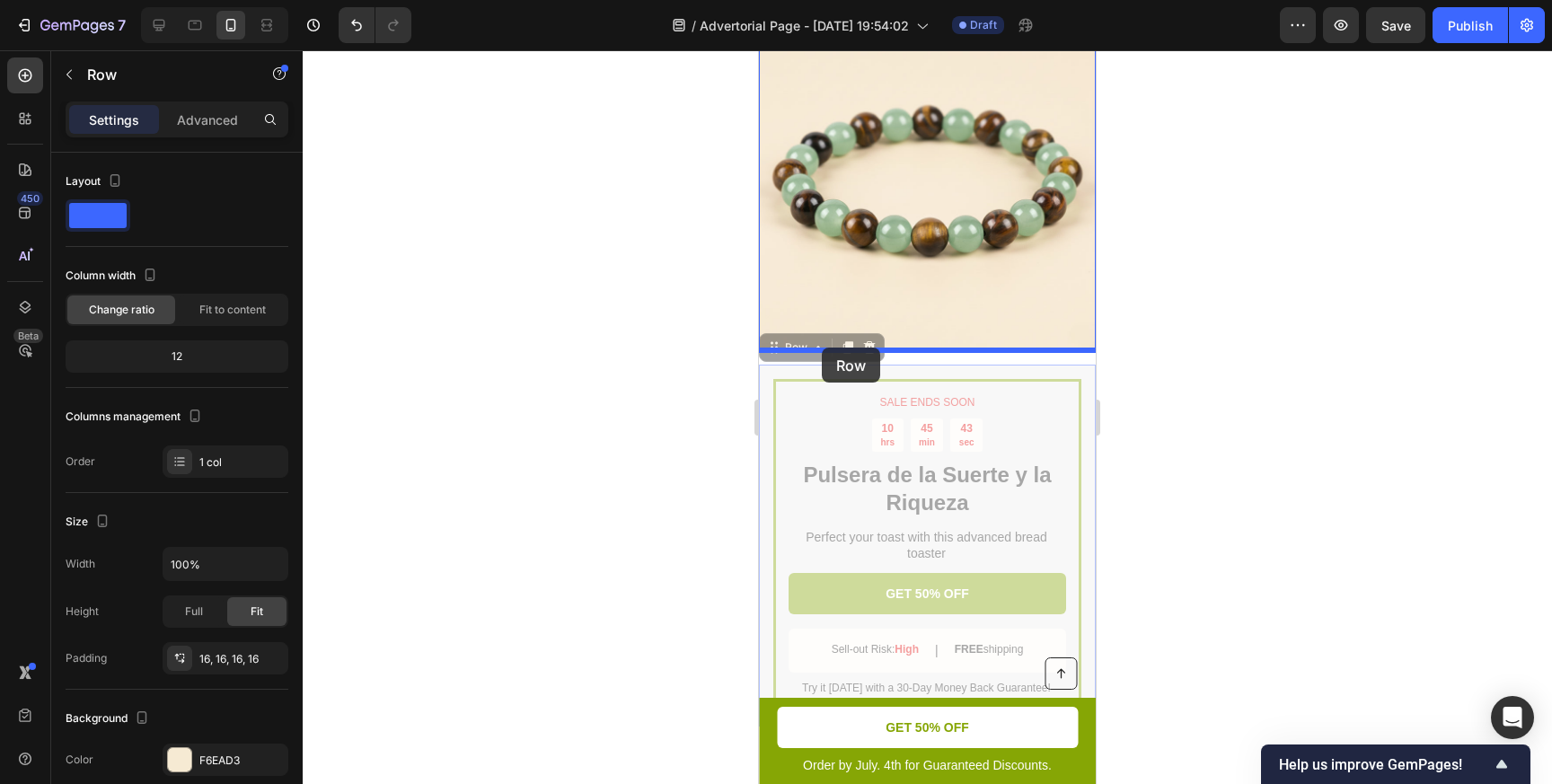
drag, startPoint x: 823, startPoint y: 371, endPoint x: 822, endPoint y: 347, distance: 24.0
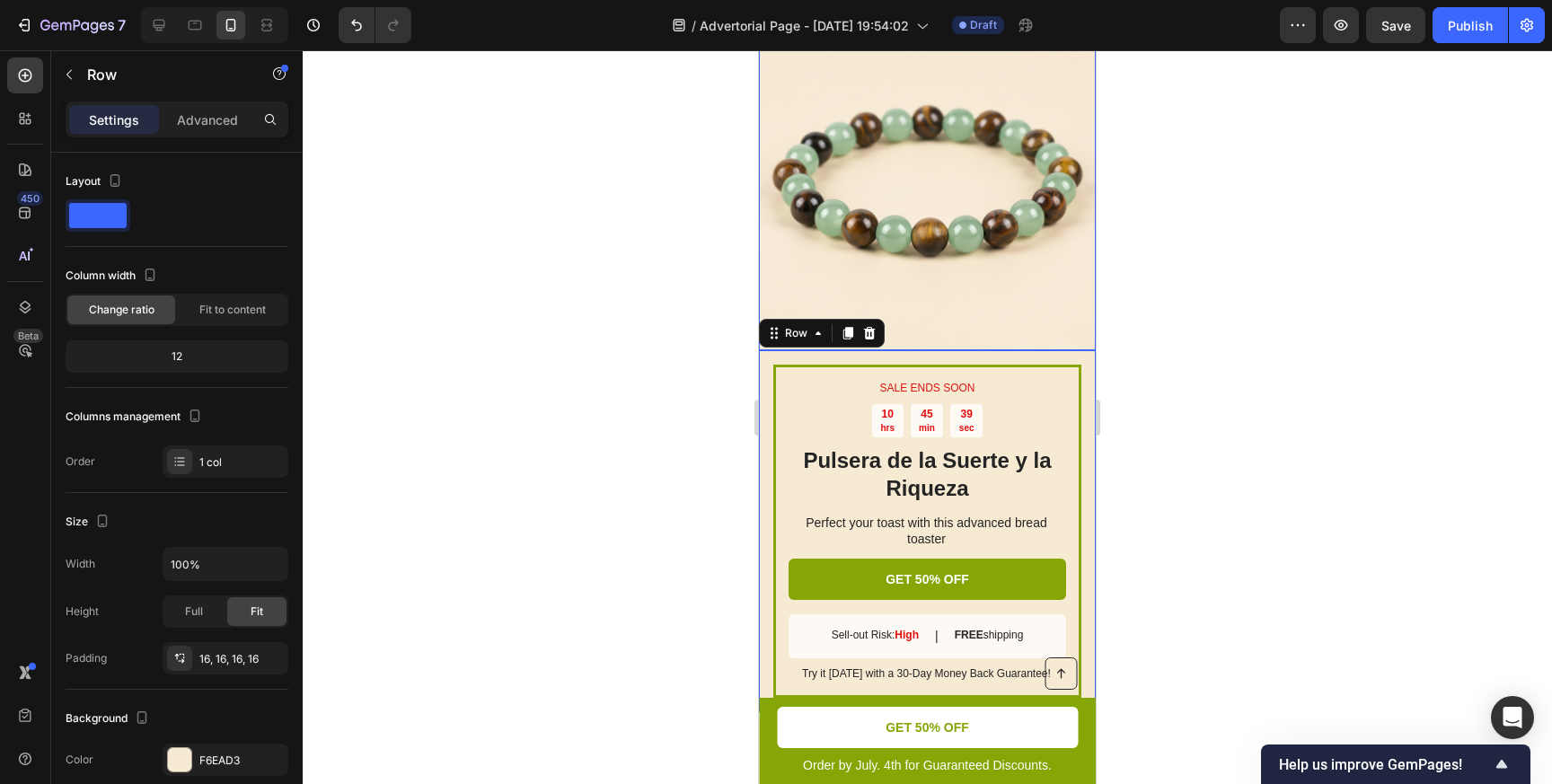
click at [1200, 333] on div at bounding box center [927, 417] width 1249 height 734
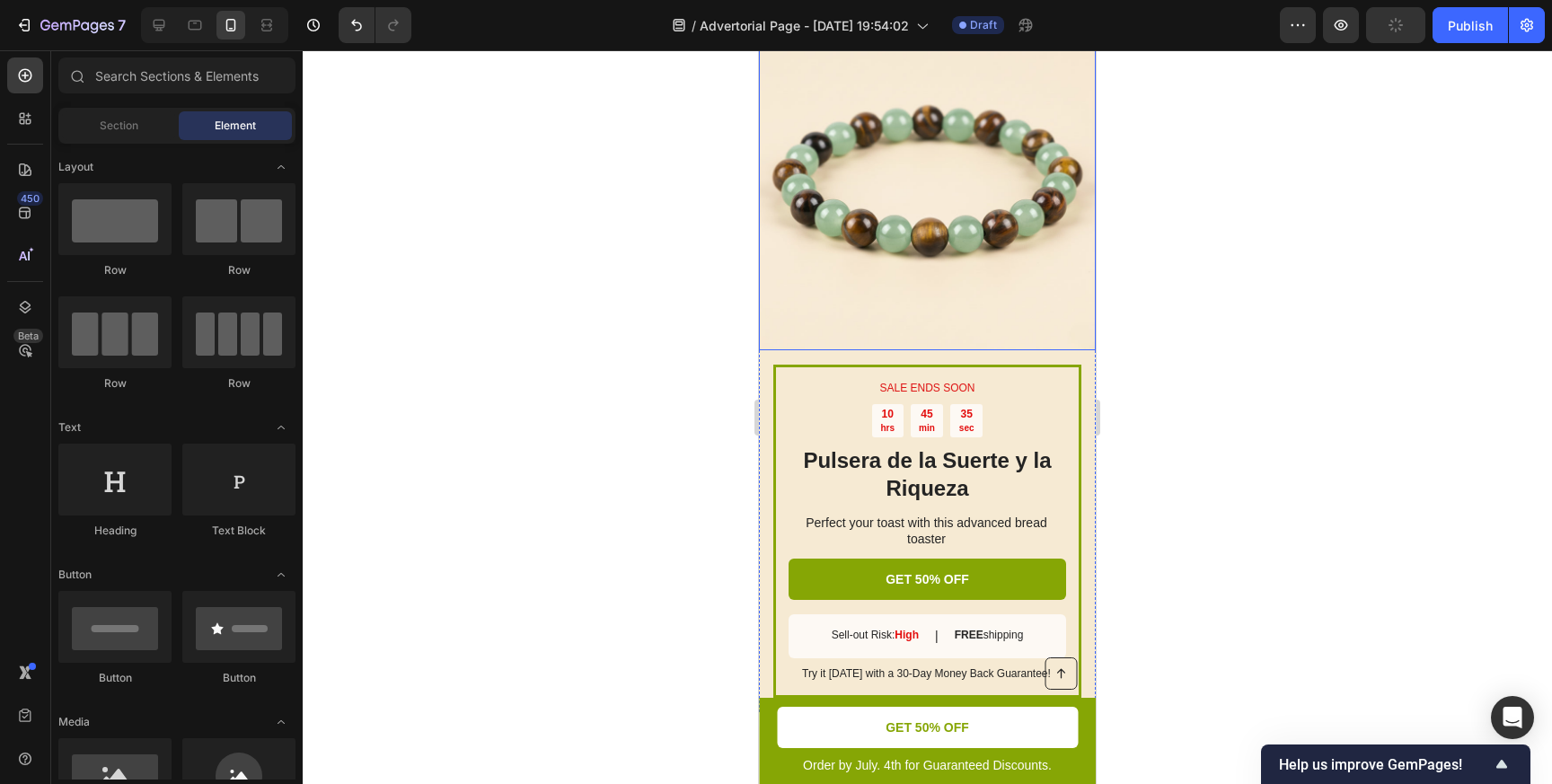
click at [966, 311] on img at bounding box center [927, 182] width 336 height 336
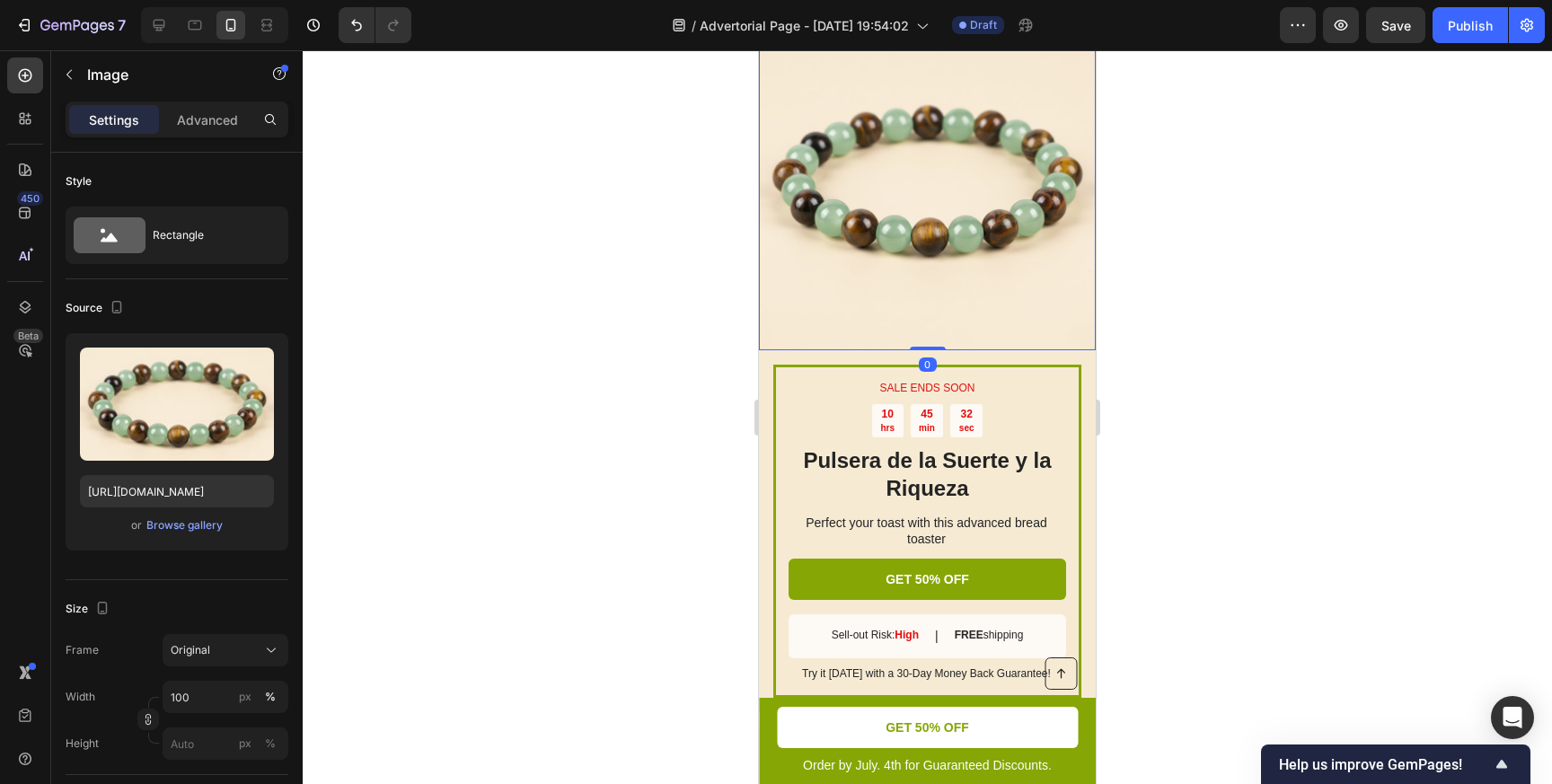
drag, startPoint x: 930, startPoint y: 345, endPoint x: 929, endPoint y: 313, distance: 32.0
click at [929, 313] on div "Image 0" at bounding box center [927, 182] width 336 height 336
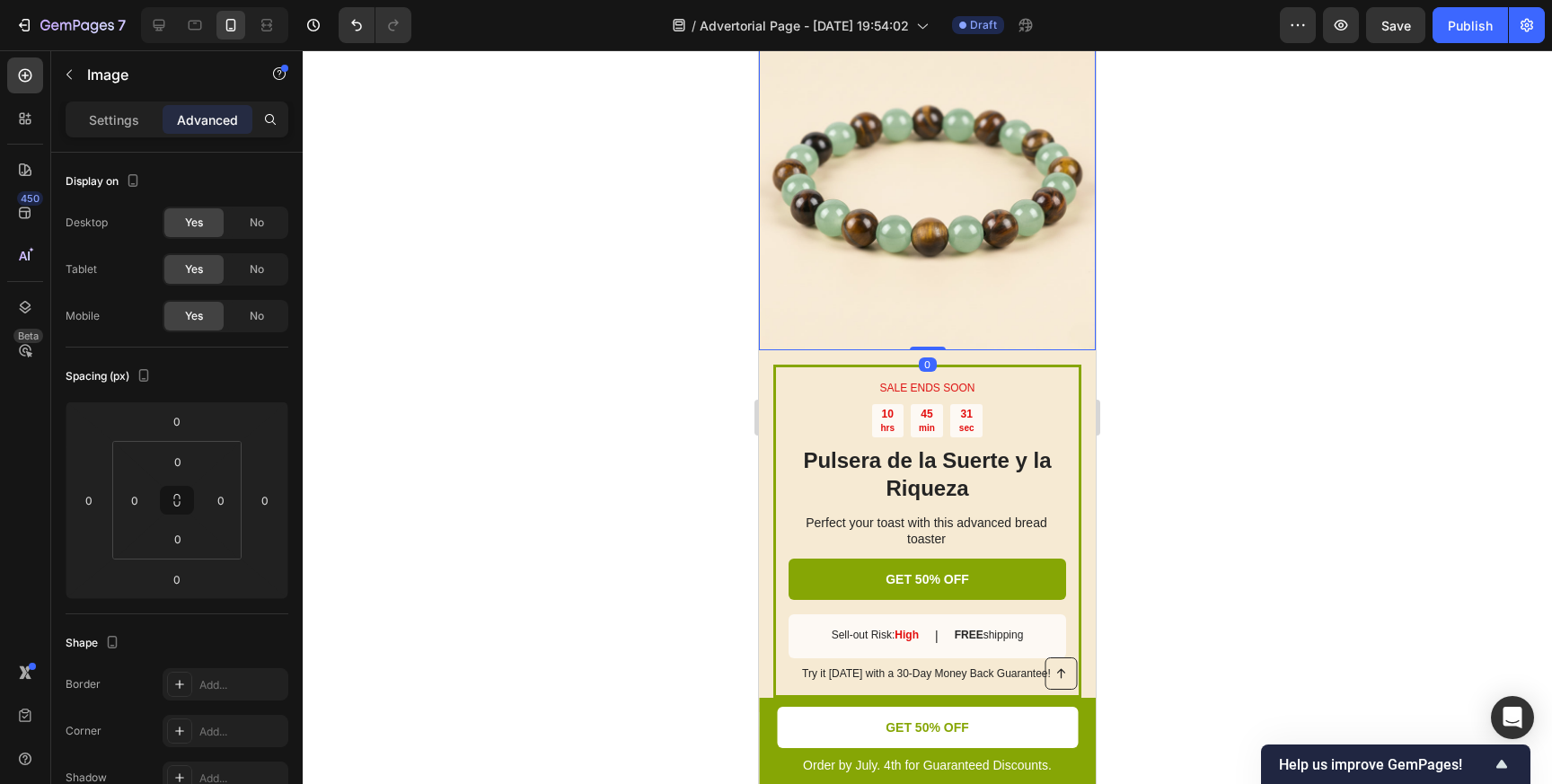
click at [1224, 278] on div at bounding box center [927, 417] width 1249 height 734
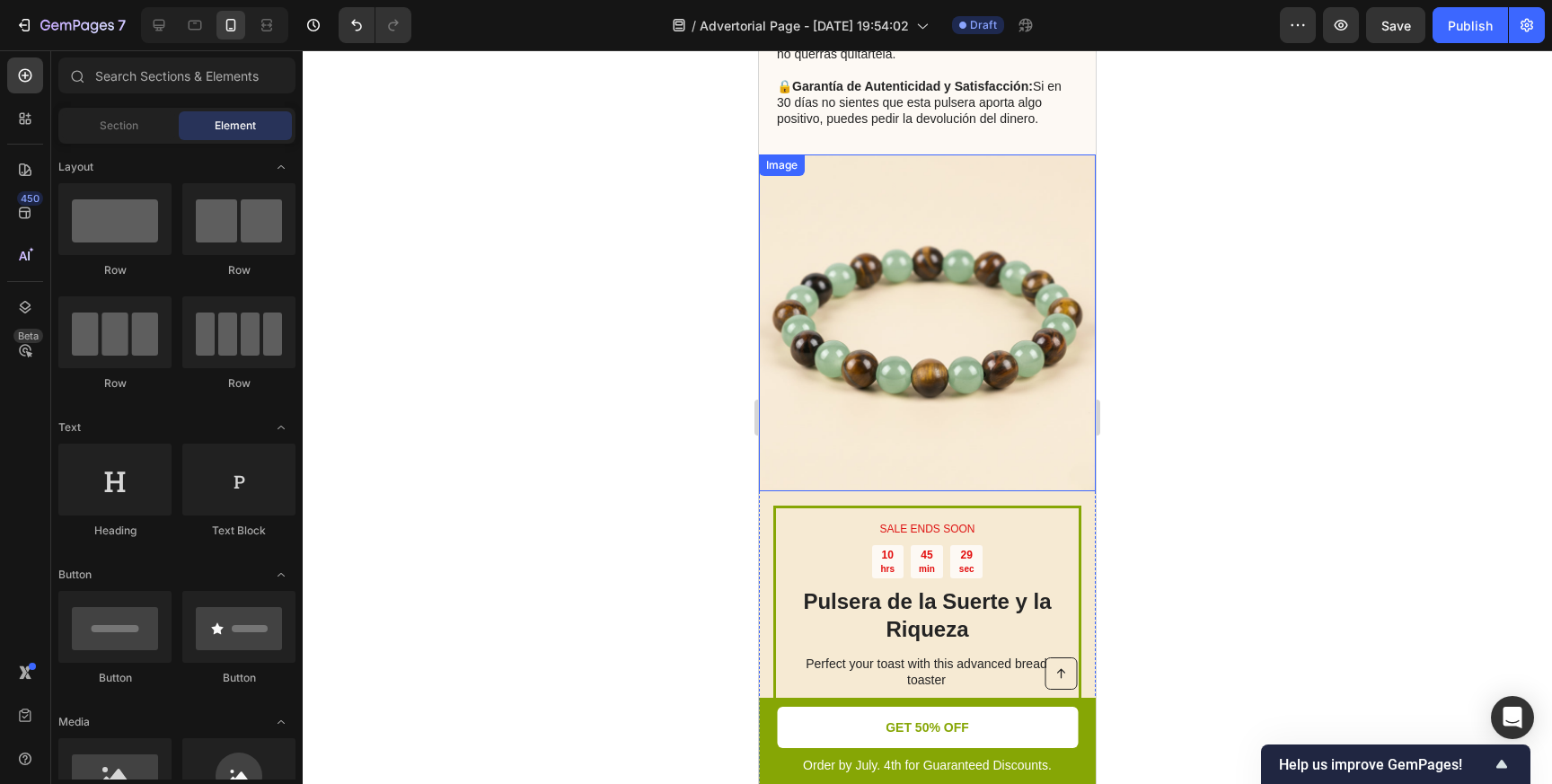
scroll to position [3022, 0]
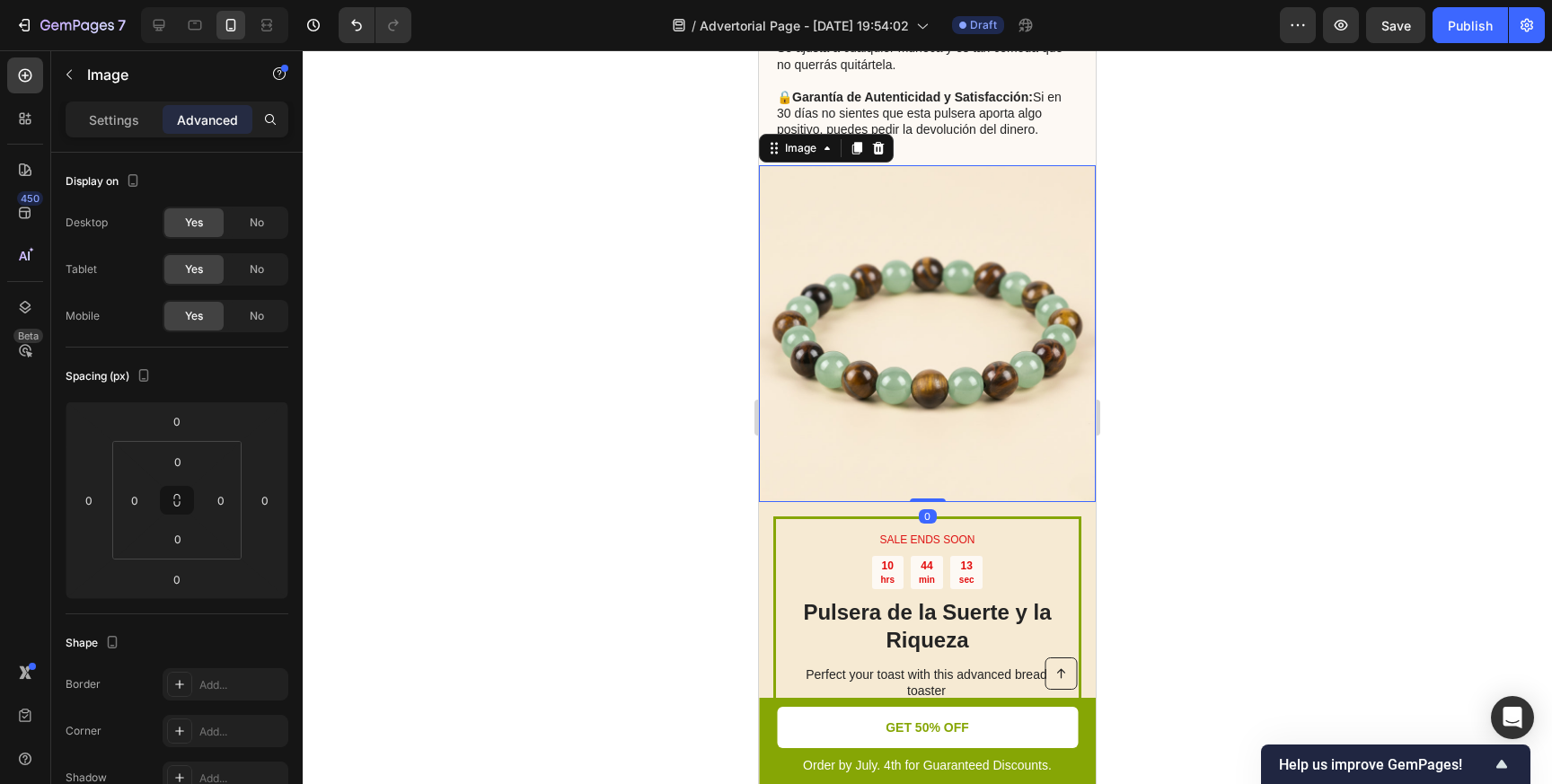
click at [868, 328] on img at bounding box center [927, 334] width 336 height 336
click at [102, 111] on p "Settings" at bounding box center [113, 120] width 50 height 19
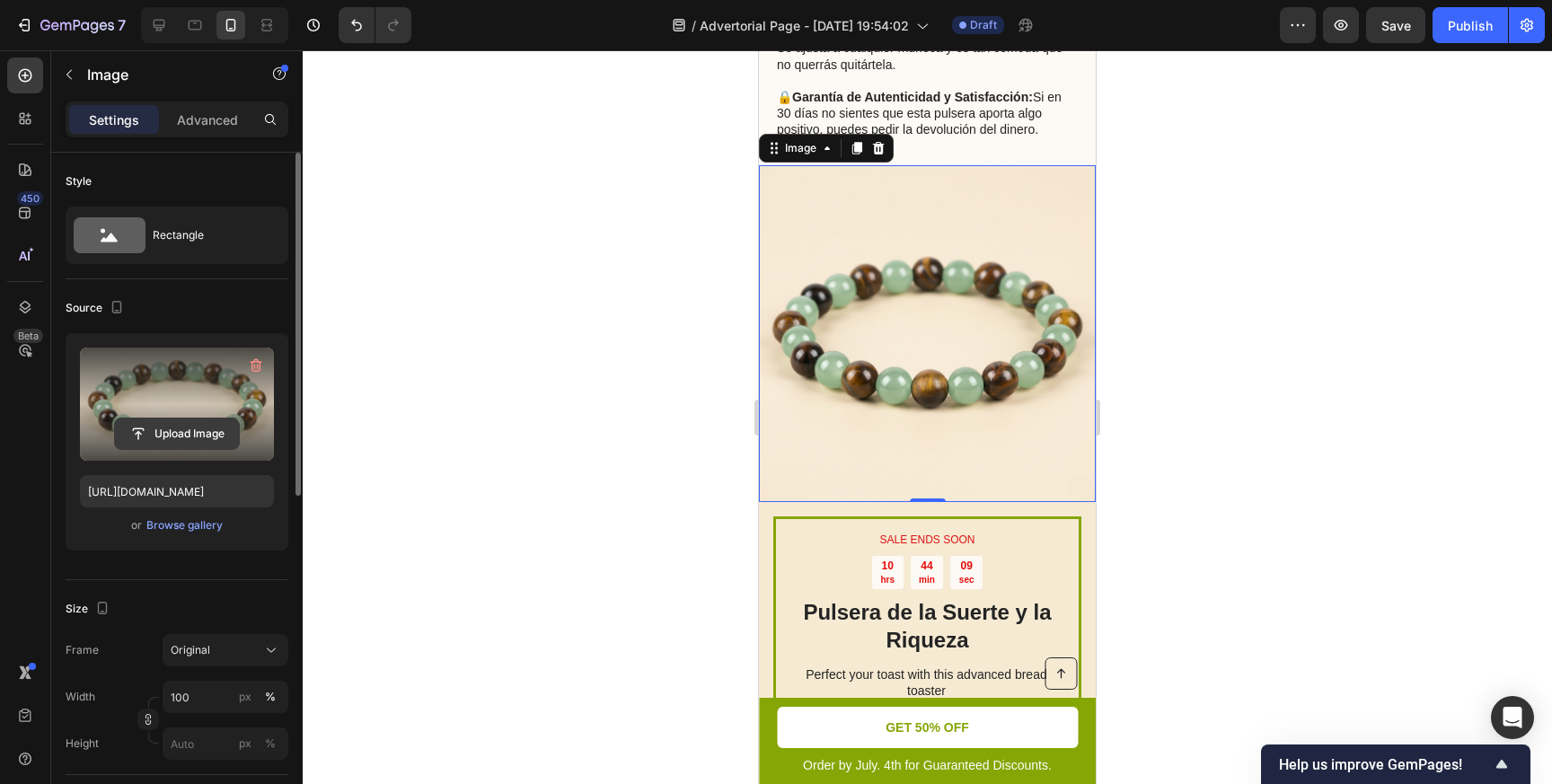
click at [173, 430] on input "file" at bounding box center [177, 433] width 124 height 30
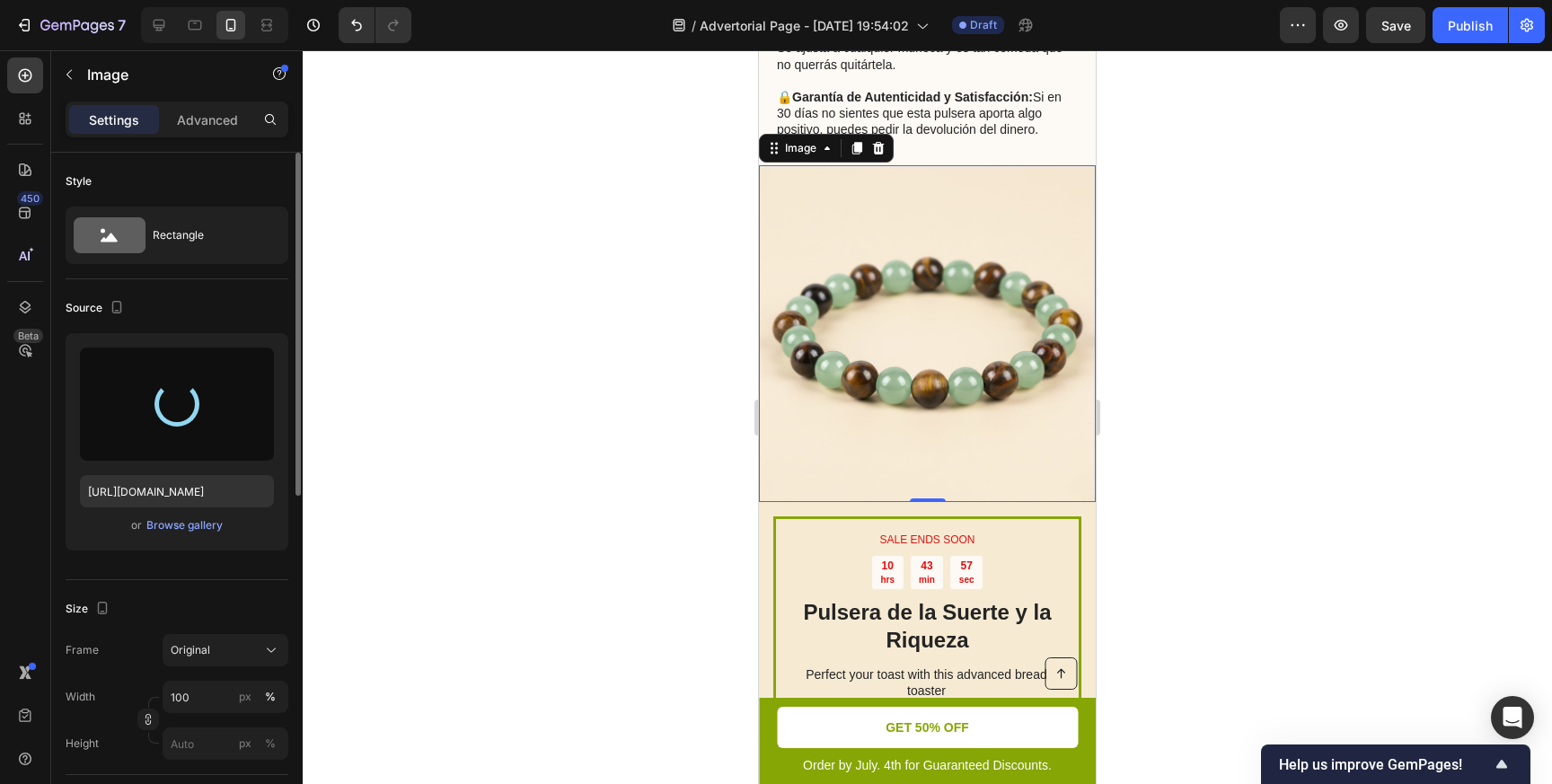
type input "[URL][DOMAIN_NAME]"
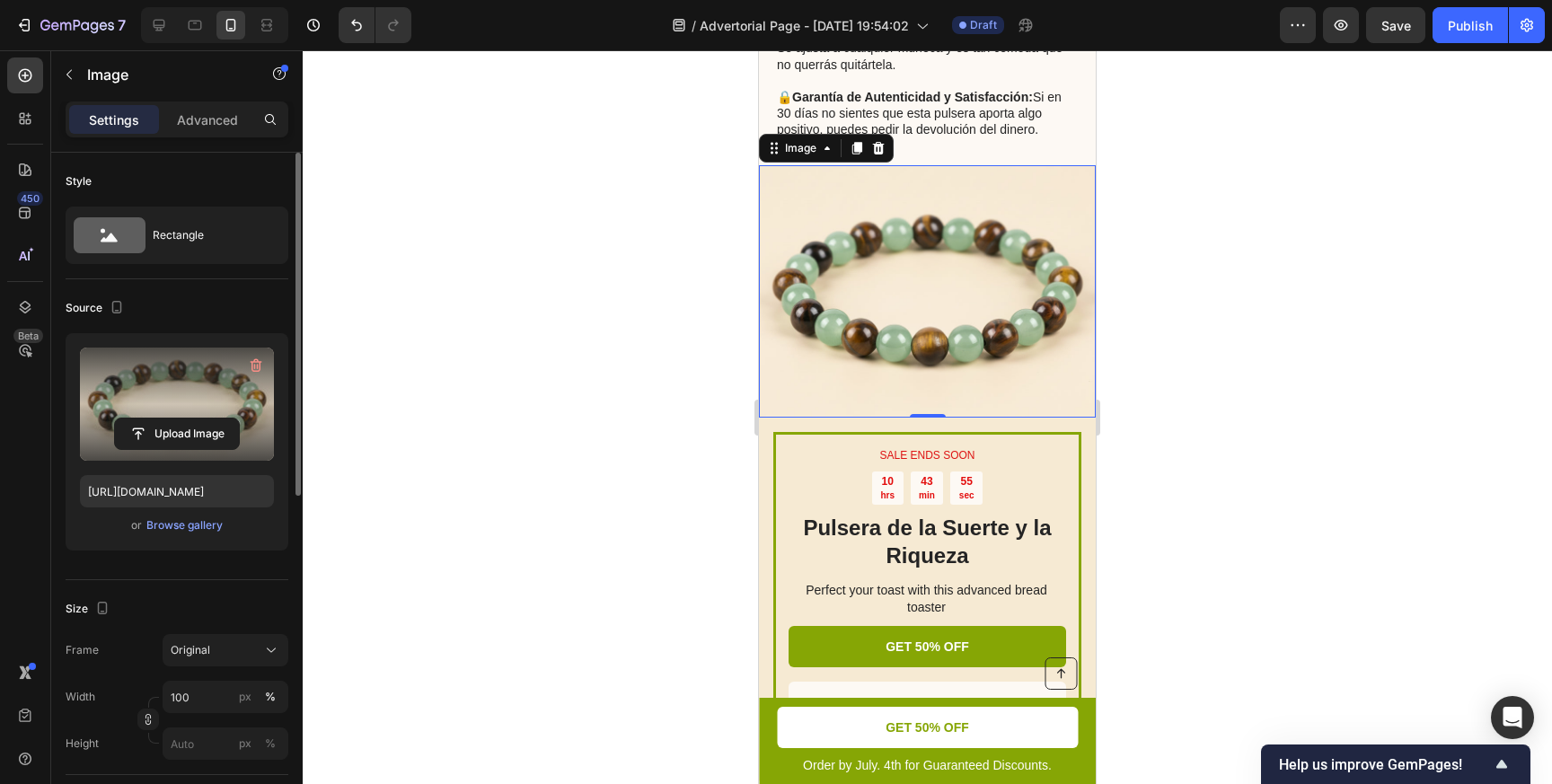
click at [1243, 334] on div at bounding box center [927, 417] width 1249 height 734
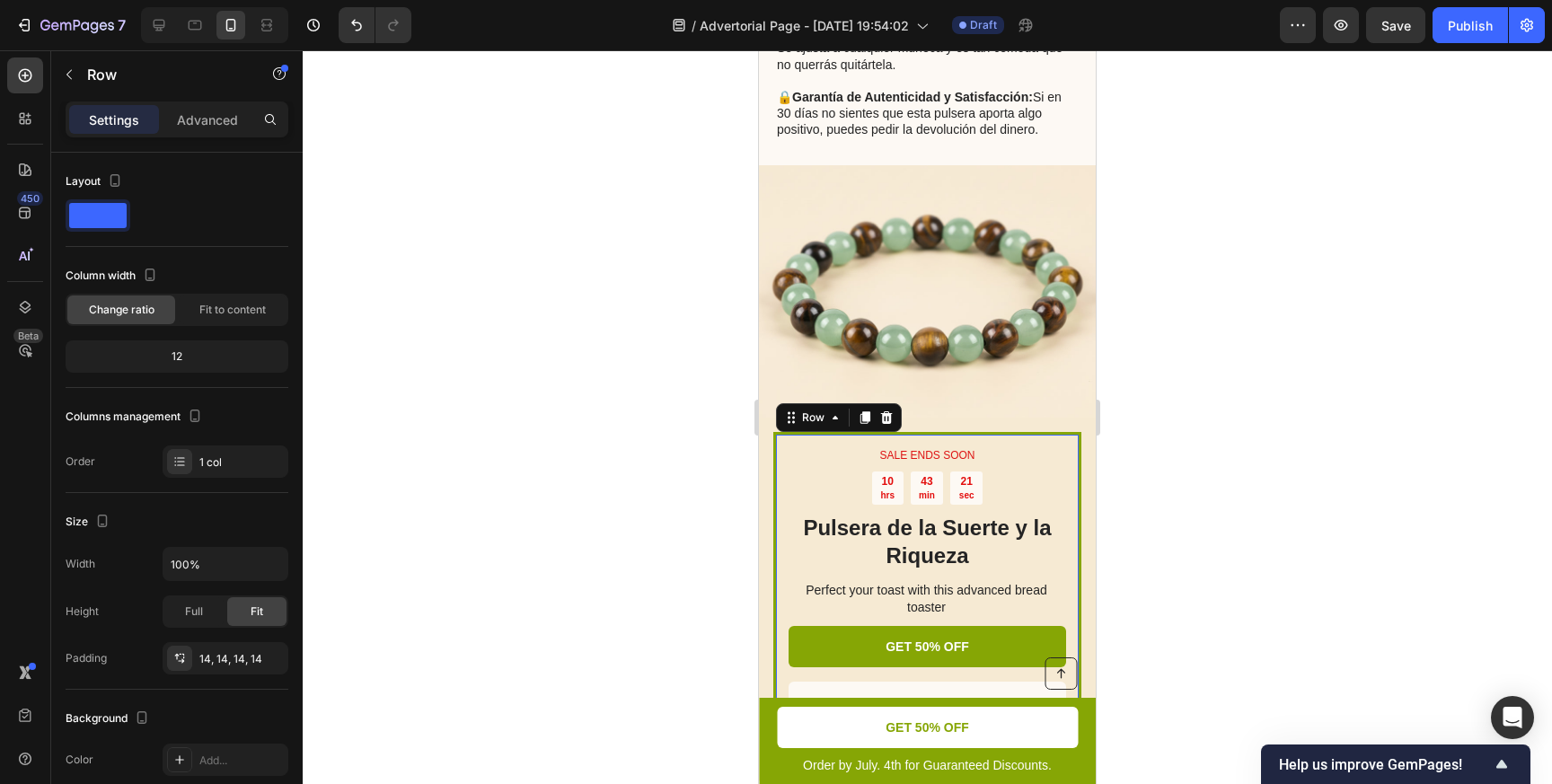
click at [991, 435] on div "SALE ENDS SOON Text Block 10 hrs 43 min 21 sec Countdown Timer Pulsera de la Su…" at bounding box center [927, 599] width 308 height 334
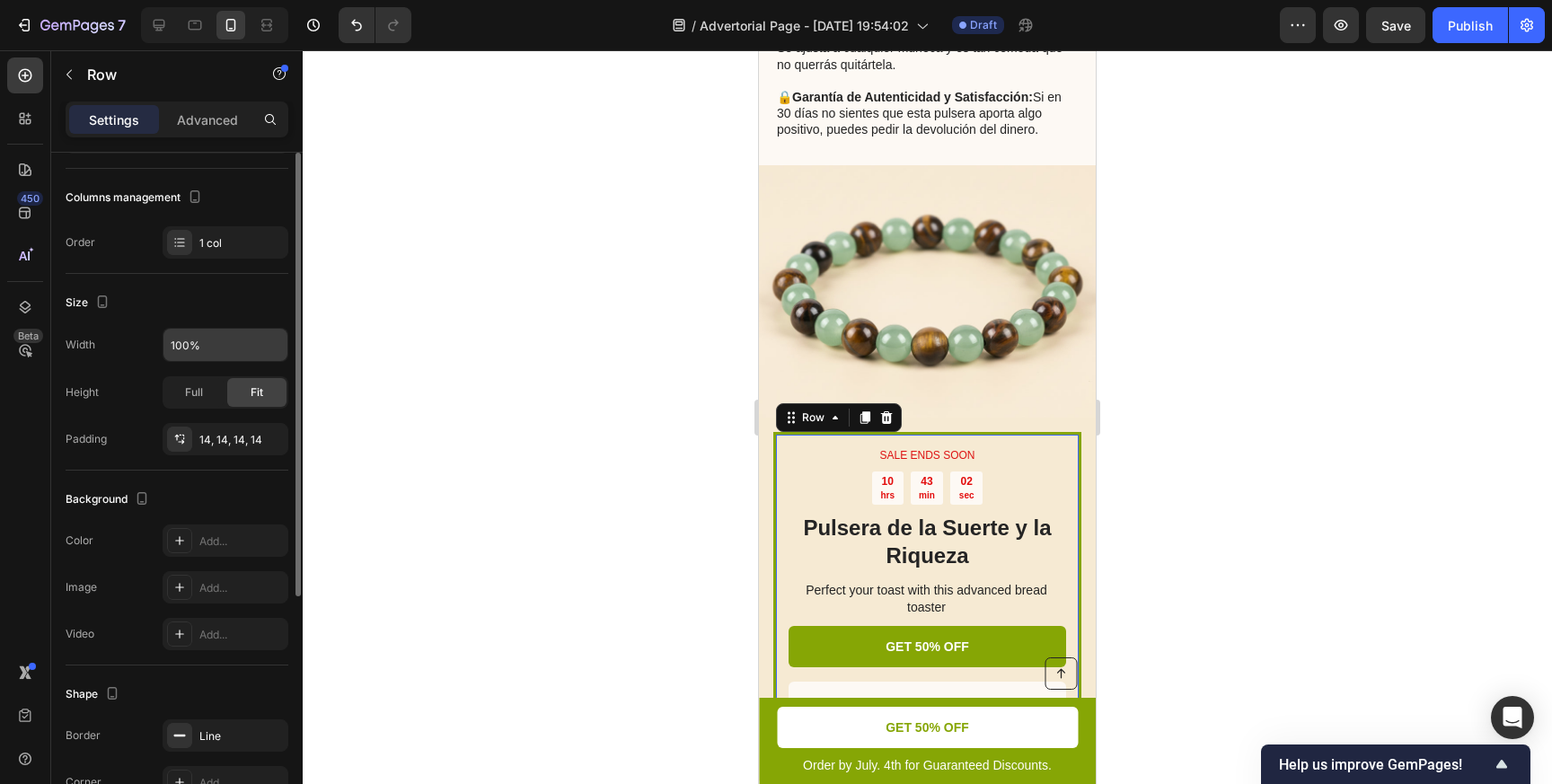
scroll to position [366, 0]
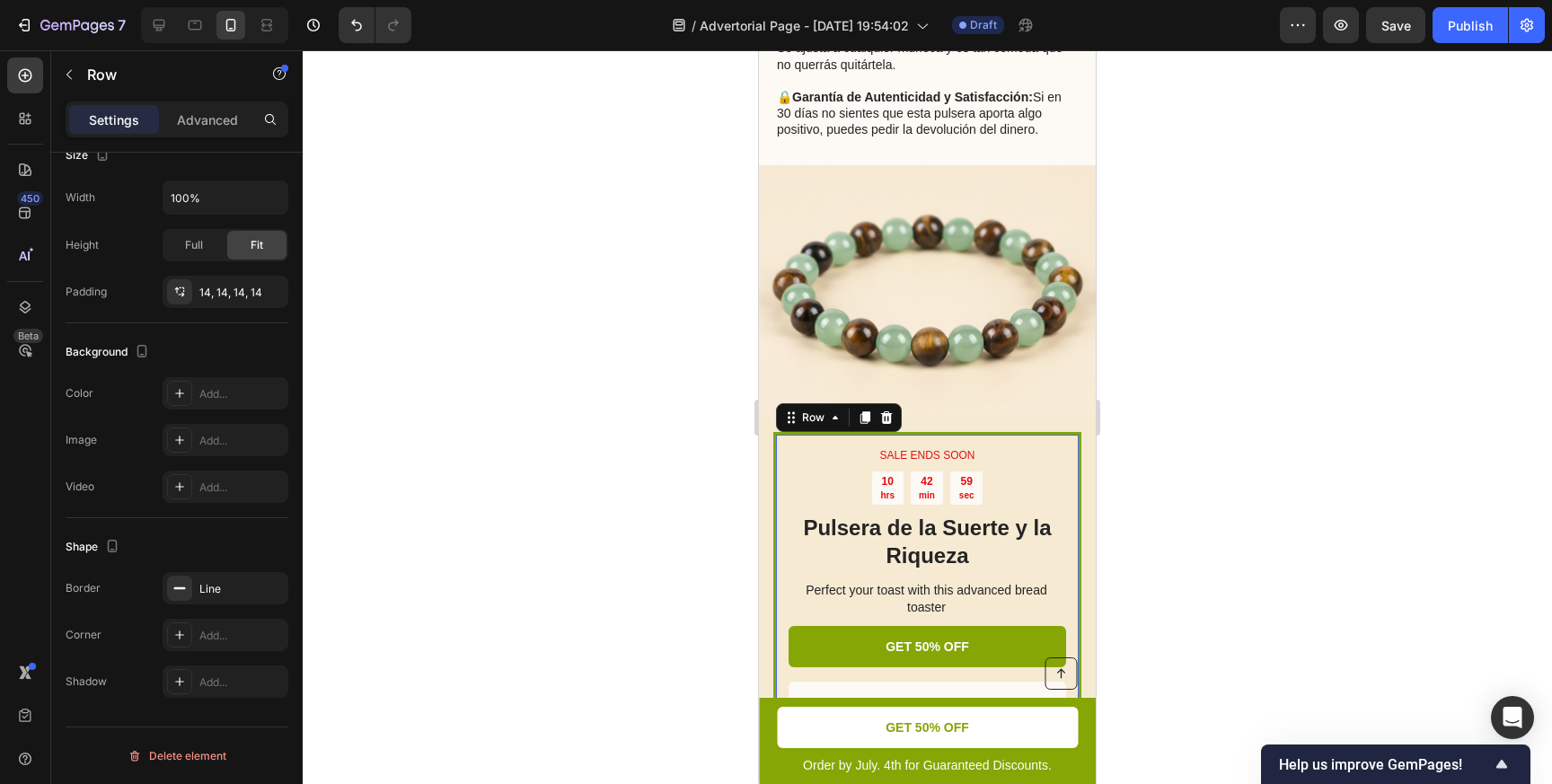
click at [937, 436] on div "SALE ENDS SOON Text Block 10 hrs 42 min 59 sec Countdown Timer Pulsera de la Su…" at bounding box center [927, 599] width 308 height 334
click at [216, 125] on p "Advanced" at bounding box center [207, 120] width 61 height 19
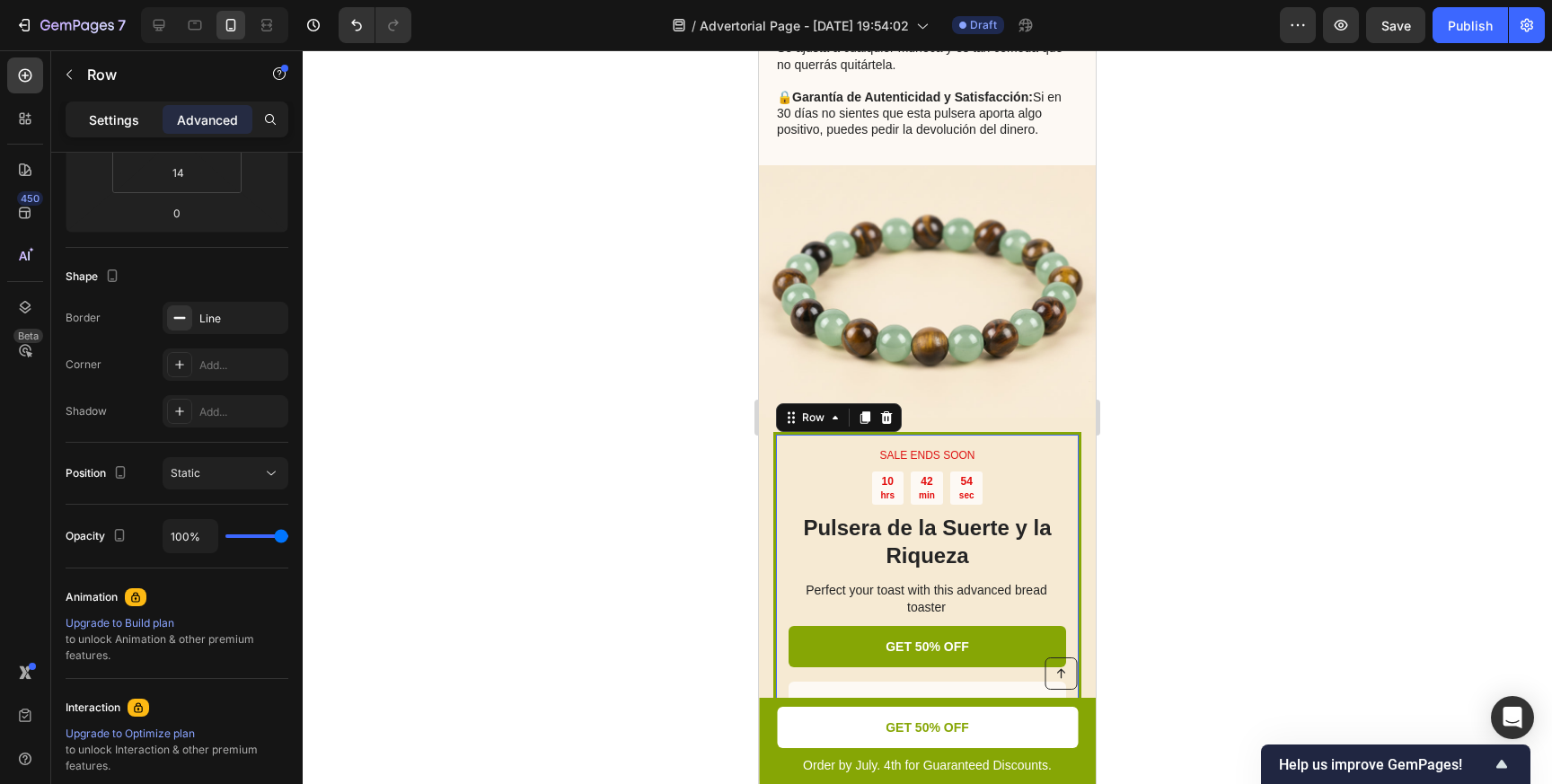
click at [144, 113] on div "Settings" at bounding box center [114, 119] width 90 height 28
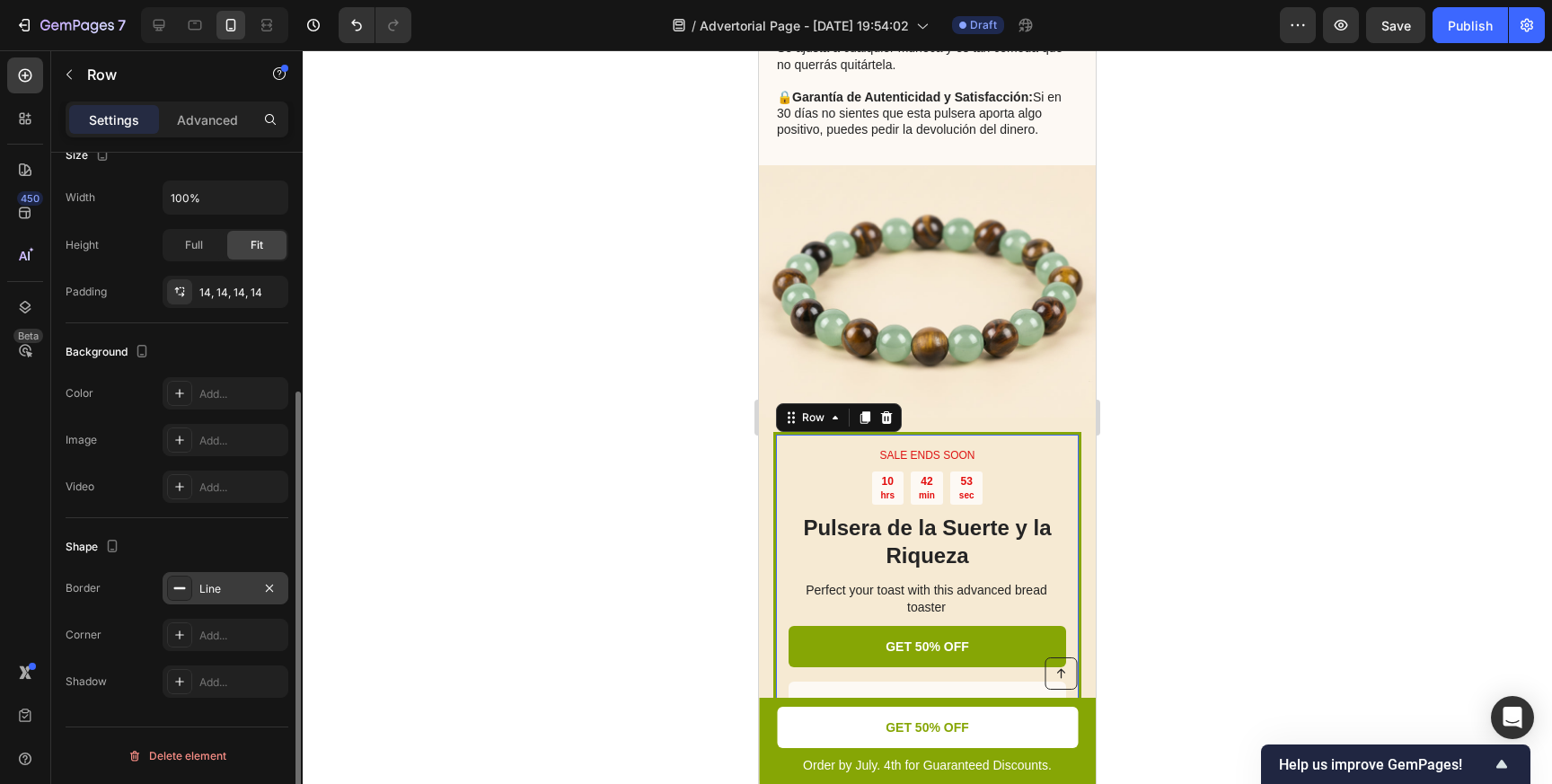
click at [179, 586] on icon at bounding box center [180, 588] width 15 height 15
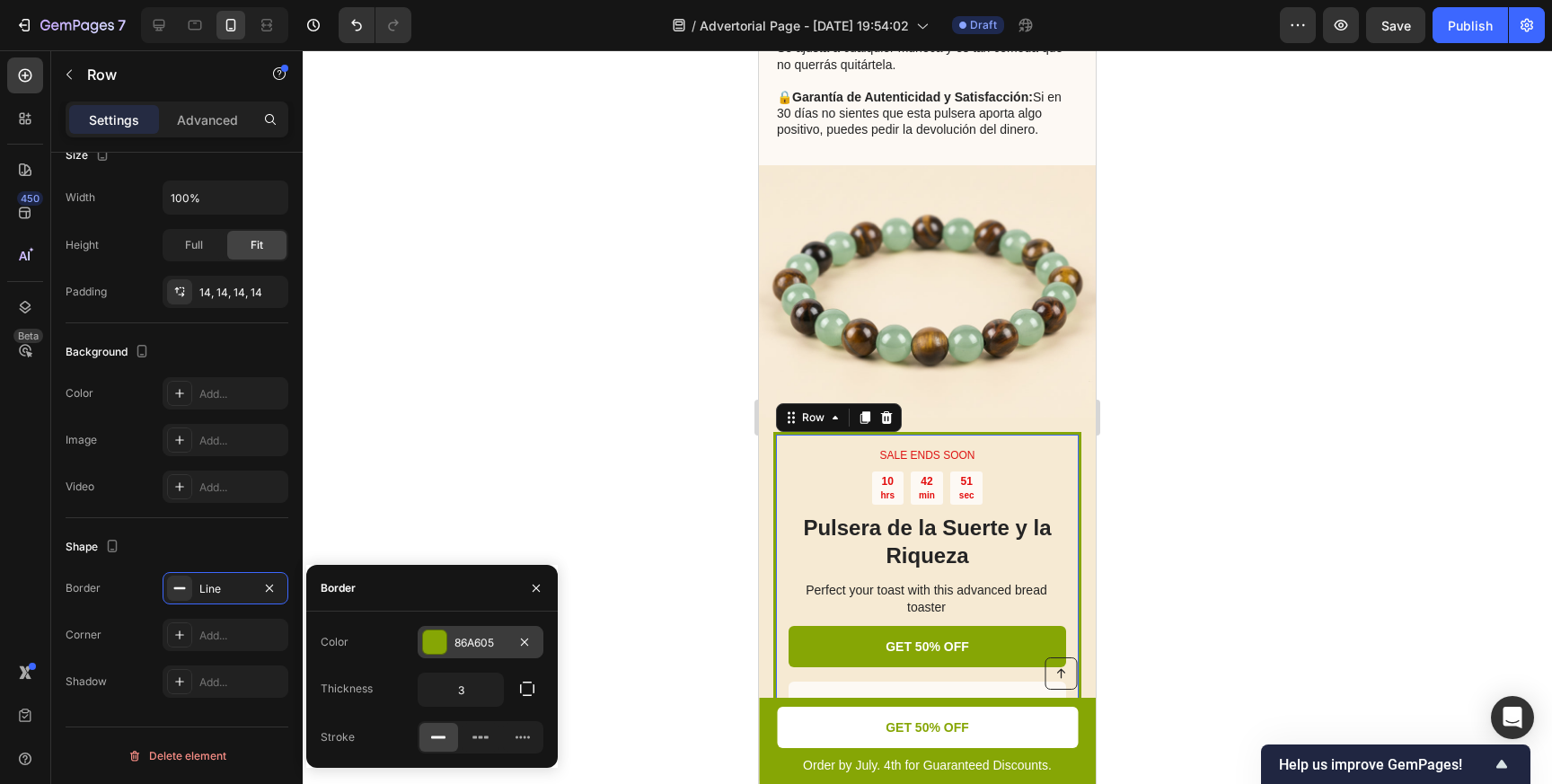
click at [429, 638] on div at bounding box center [435, 642] width 24 height 24
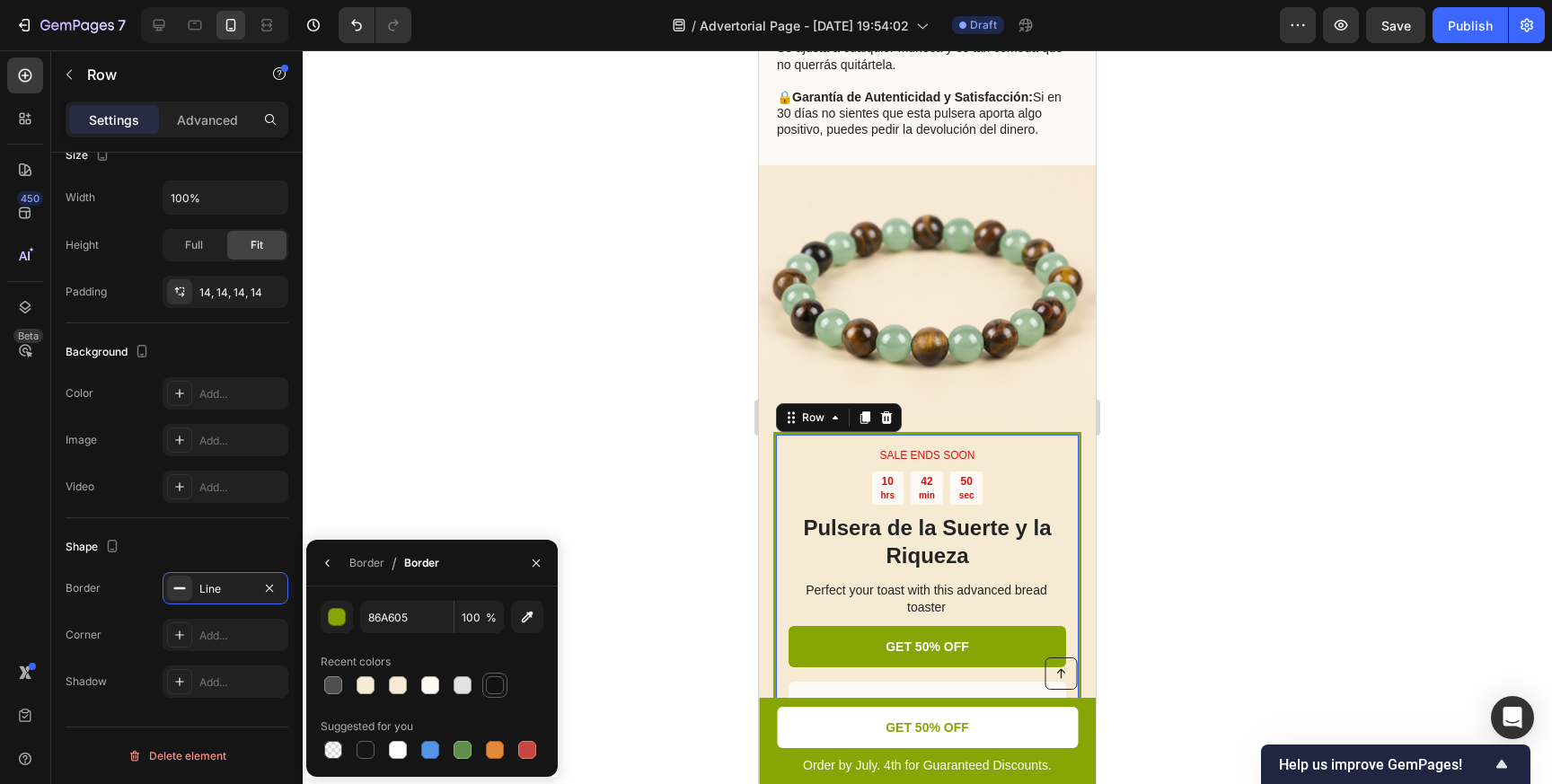
click at [497, 691] on div at bounding box center [495, 685] width 18 height 18
type input "121212"
click at [519, 393] on div at bounding box center [927, 417] width 1249 height 734
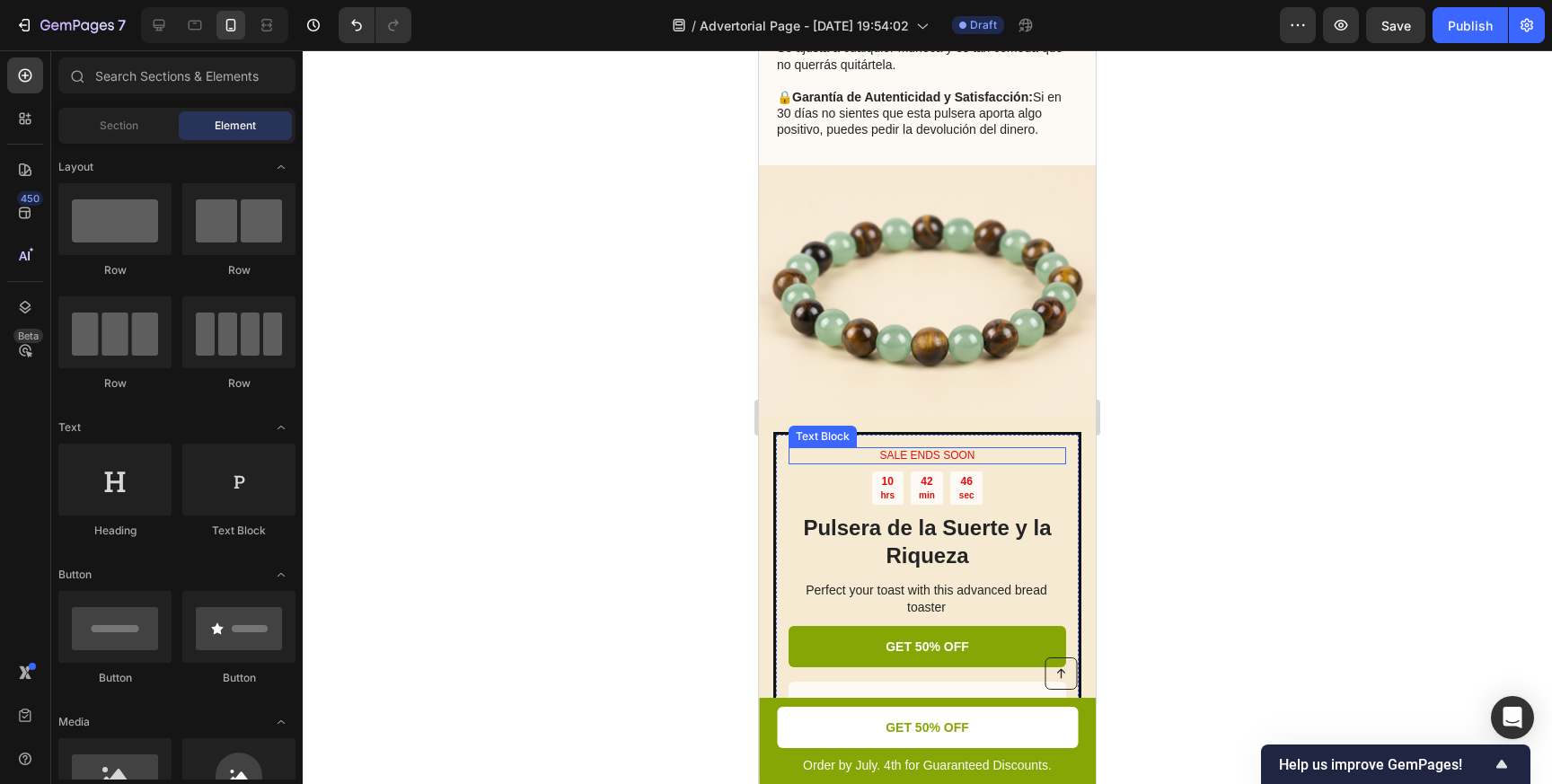
click at [956, 451] on p "SALE ENDS SOON" at bounding box center [928, 456] width 274 height 15
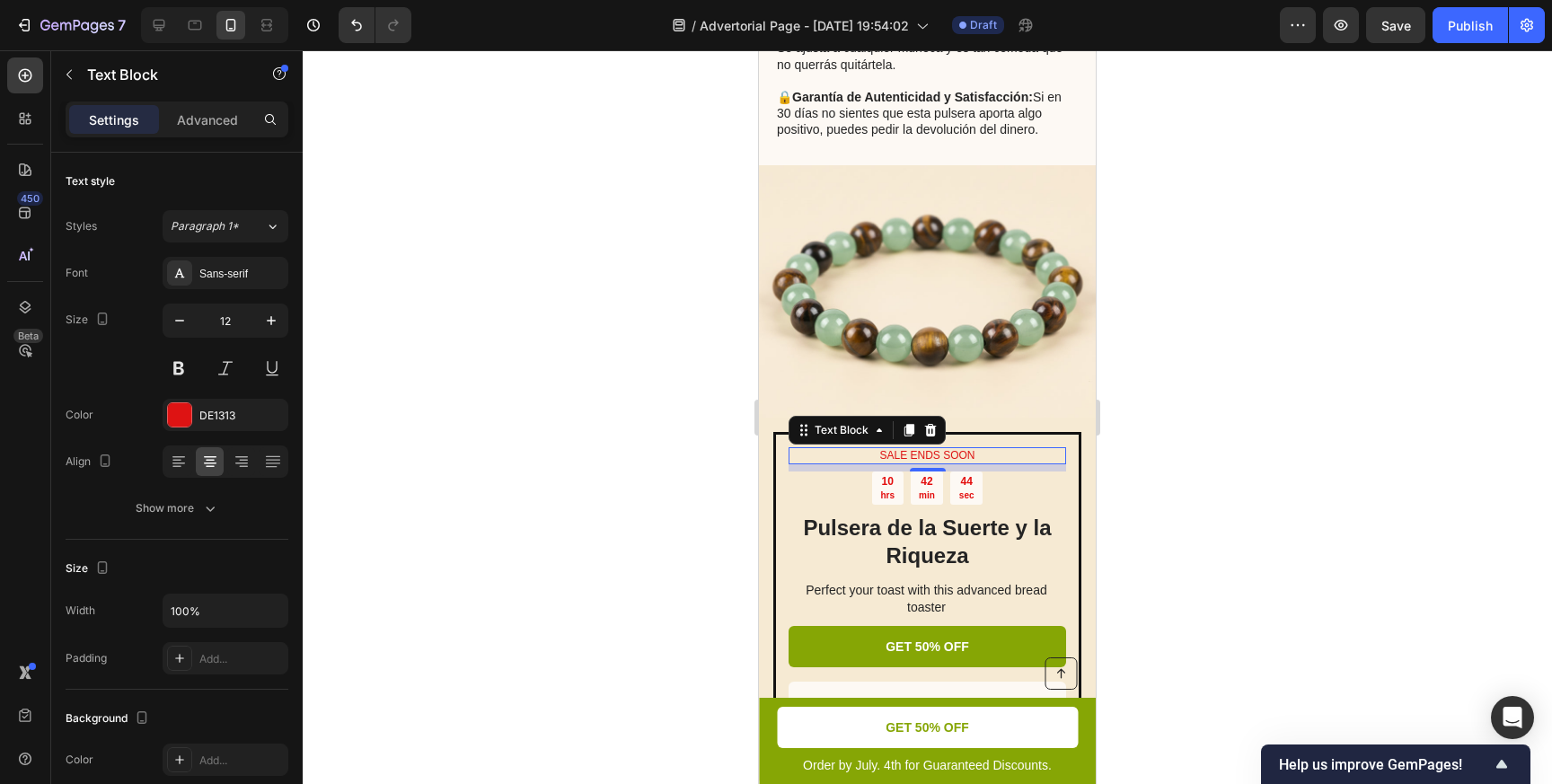
click at [899, 454] on p "SALE ENDS SOON" at bounding box center [928, 456] width 274 height 15
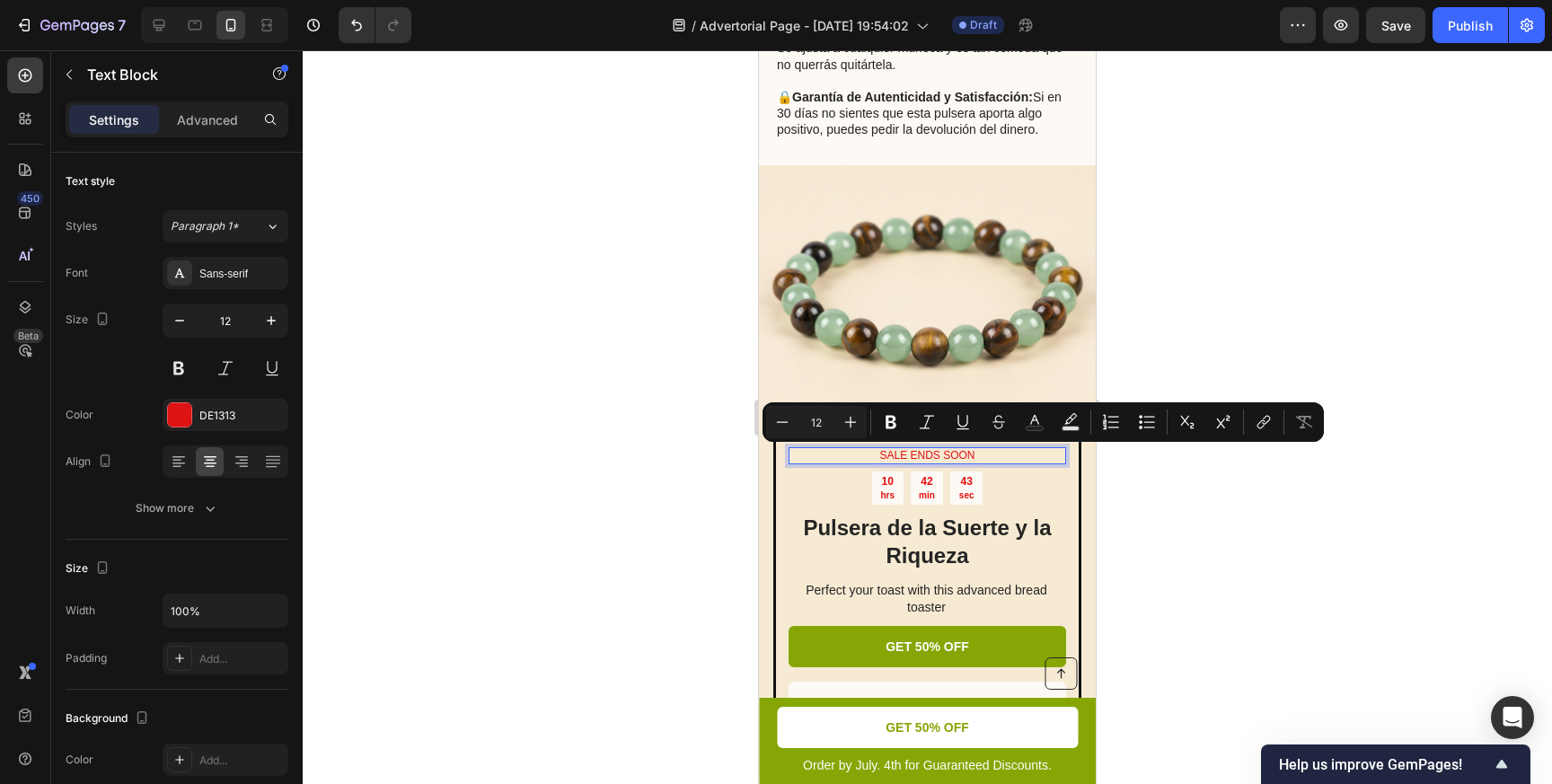
click at [976, 453] on p "SALE ENDS SOON" at bounding box center [928, 456] width 274 height 15
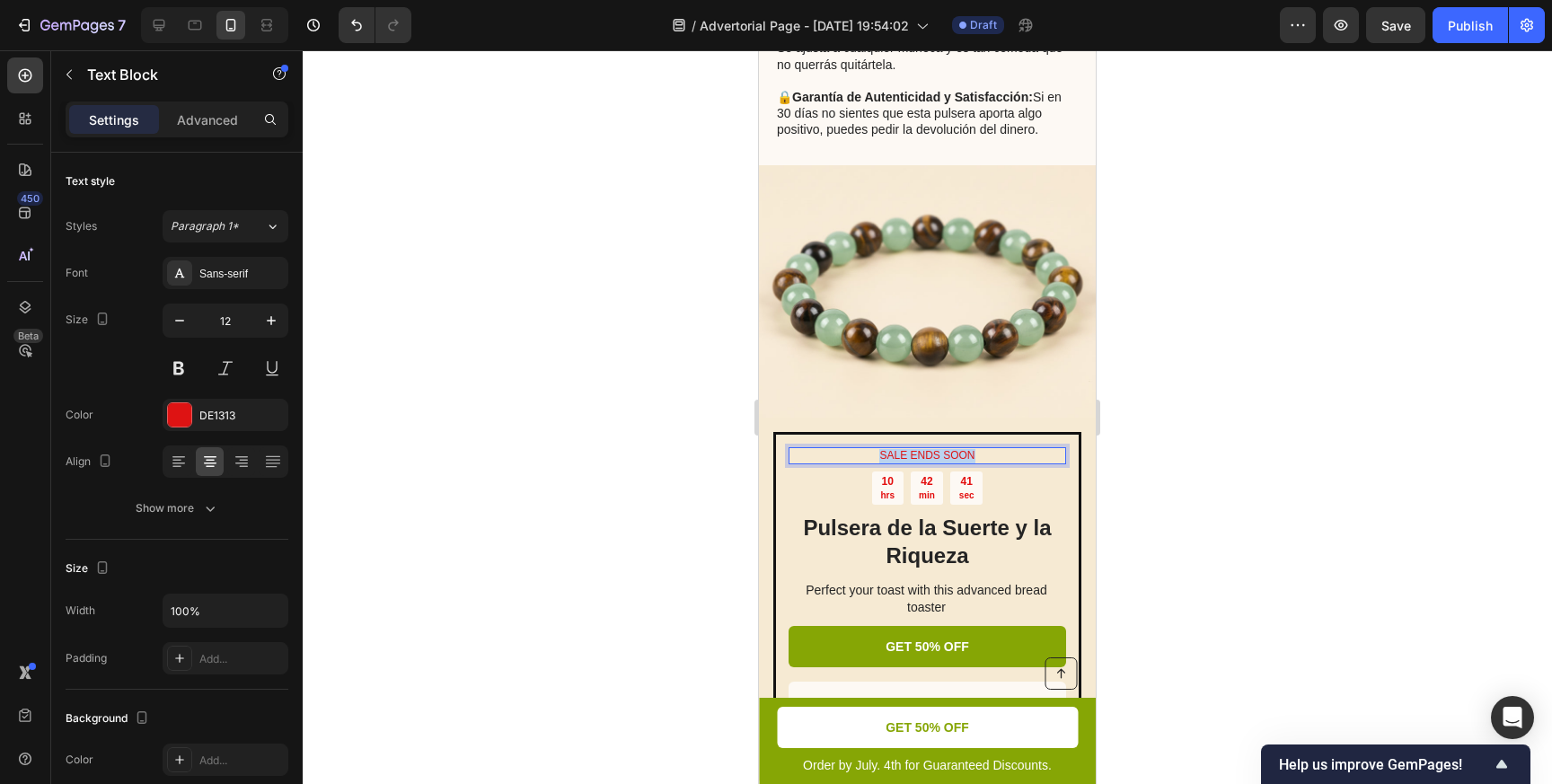
drag, startPoint x: 976, startPoint y: 455, endPoint x: 878, endPoint y: 456, distance: 98.0
click at [877, 456] on p "SALE ENDS SOON" at bounding box center [928, 456] width 274 height 15
click at [1162, 505] on div at bounding box center [927, 417] width 1249 height 734
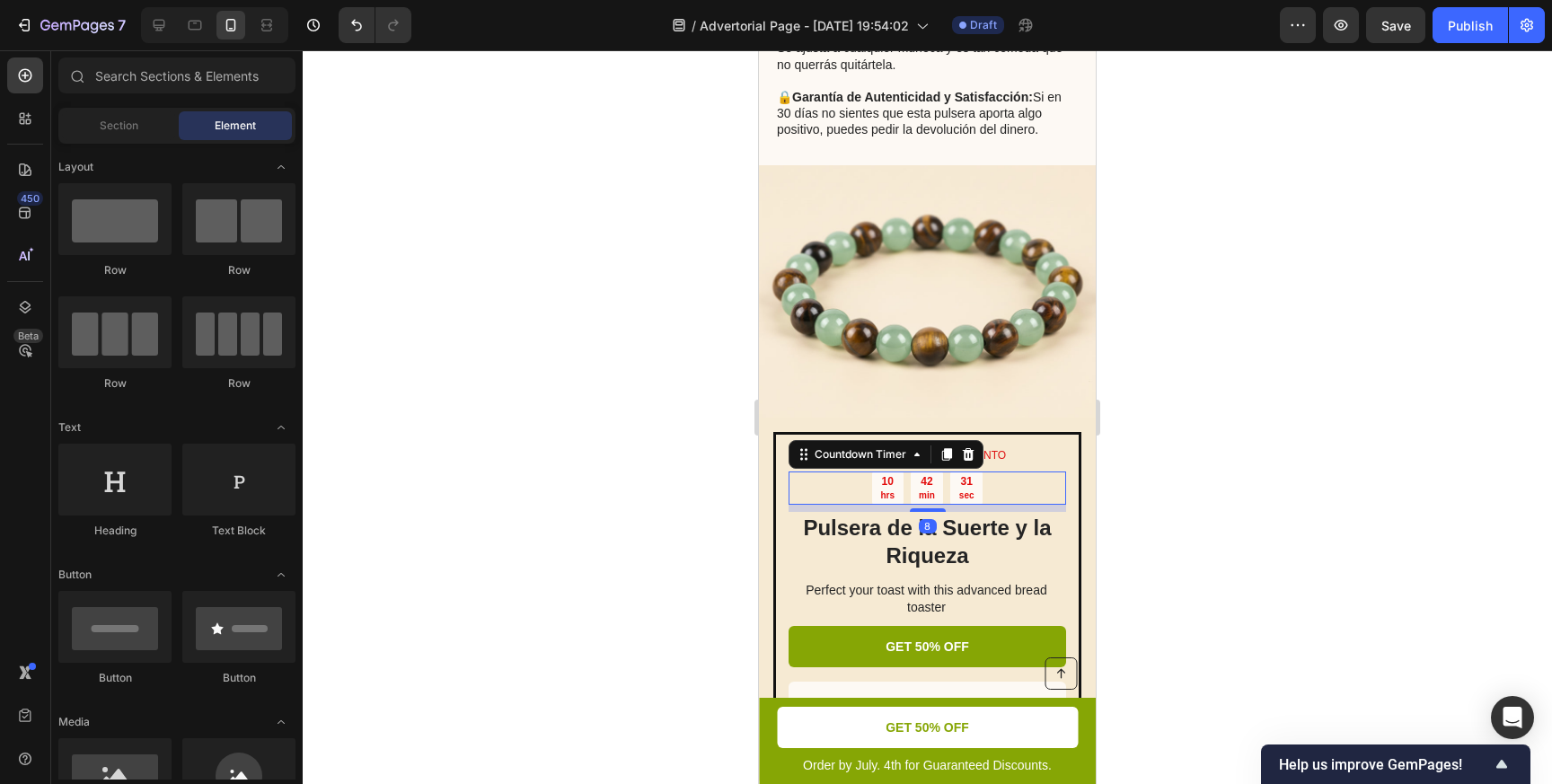
click at [963, 494] on p "sec" at bounding box center [966, 494] width 16 height 12
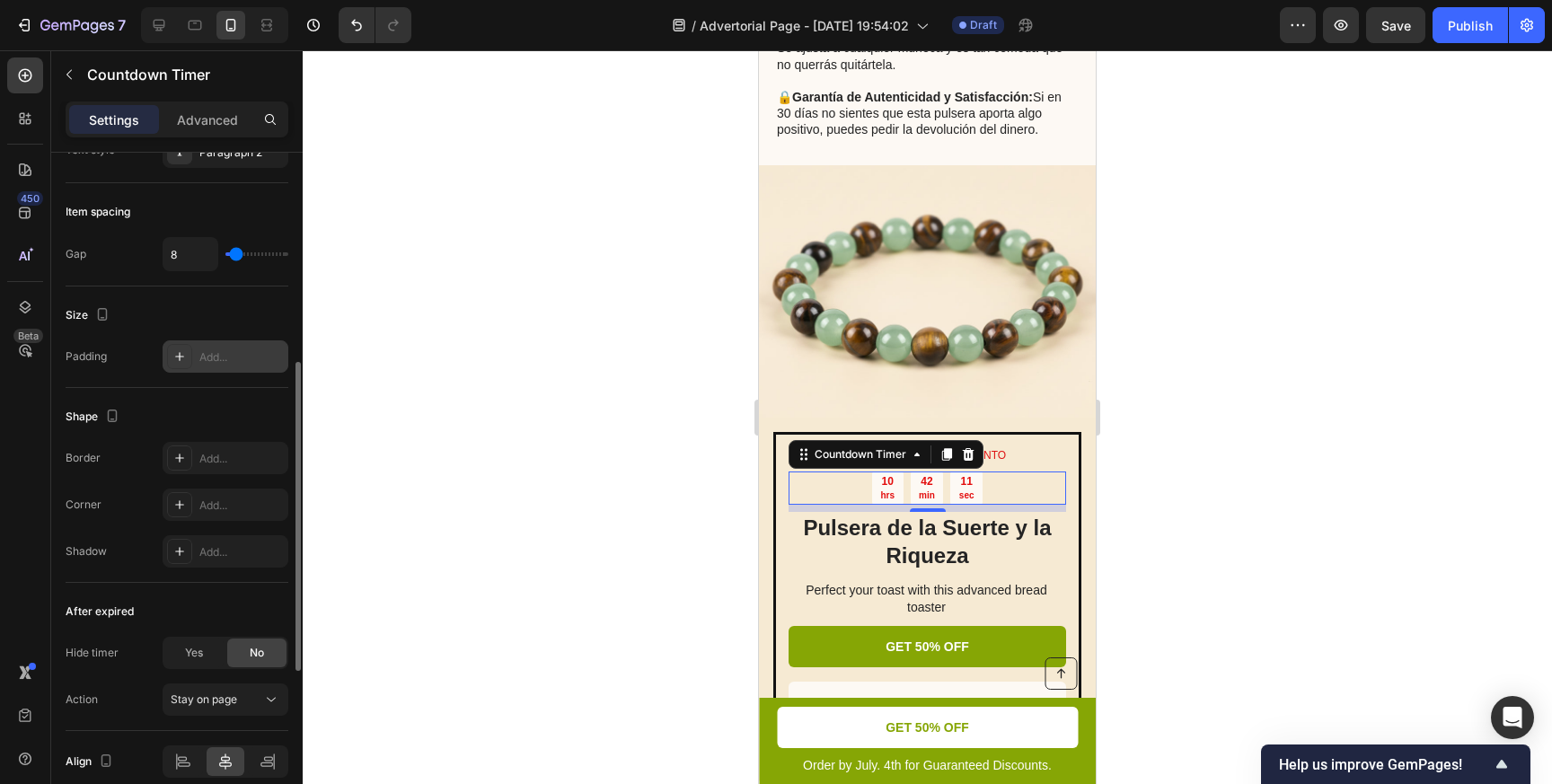
scroll to position [822, 0]
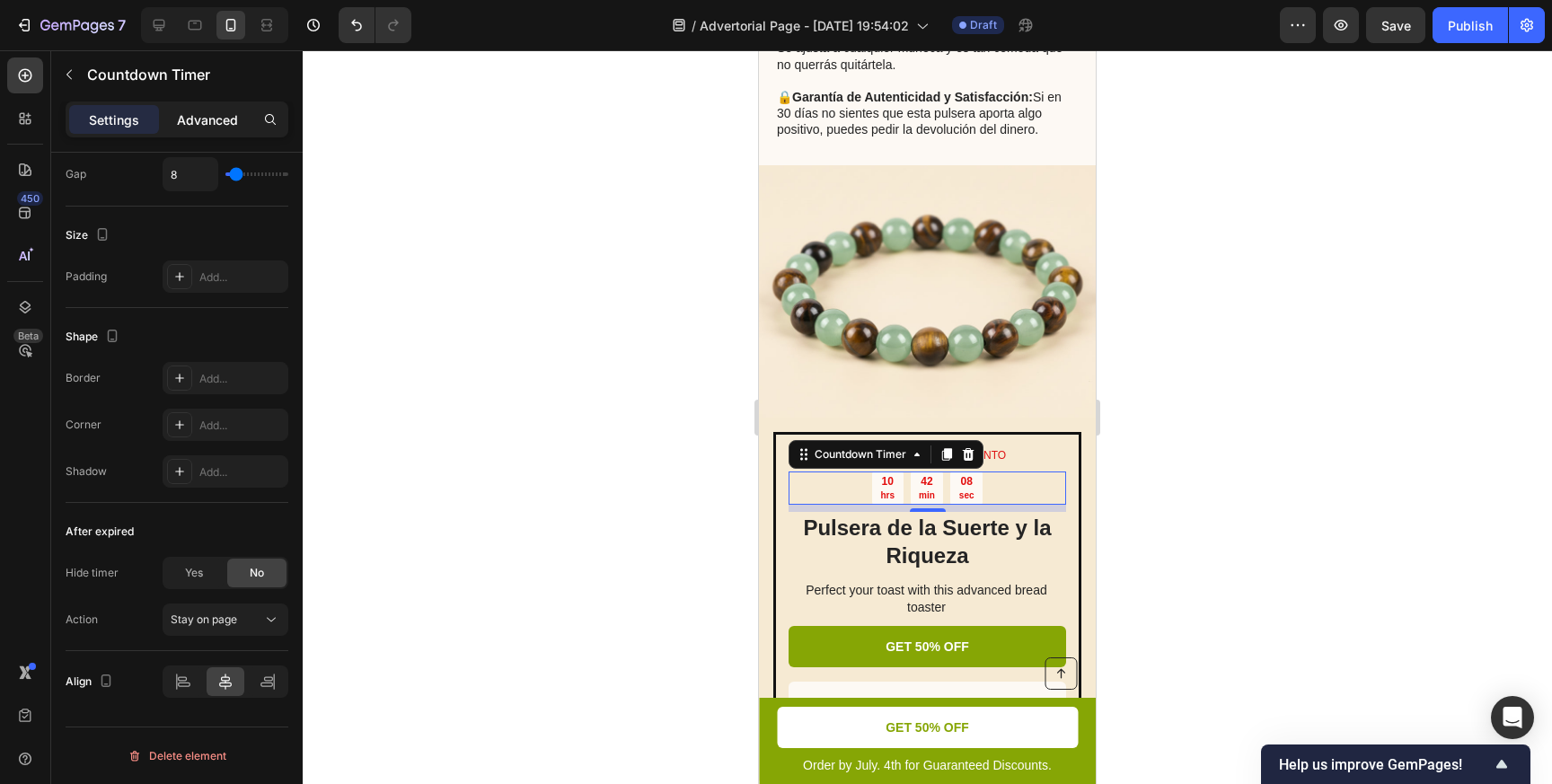
click at [220, 117] on p "Advanced" at bounding box center [207, 120] width 61 height 19
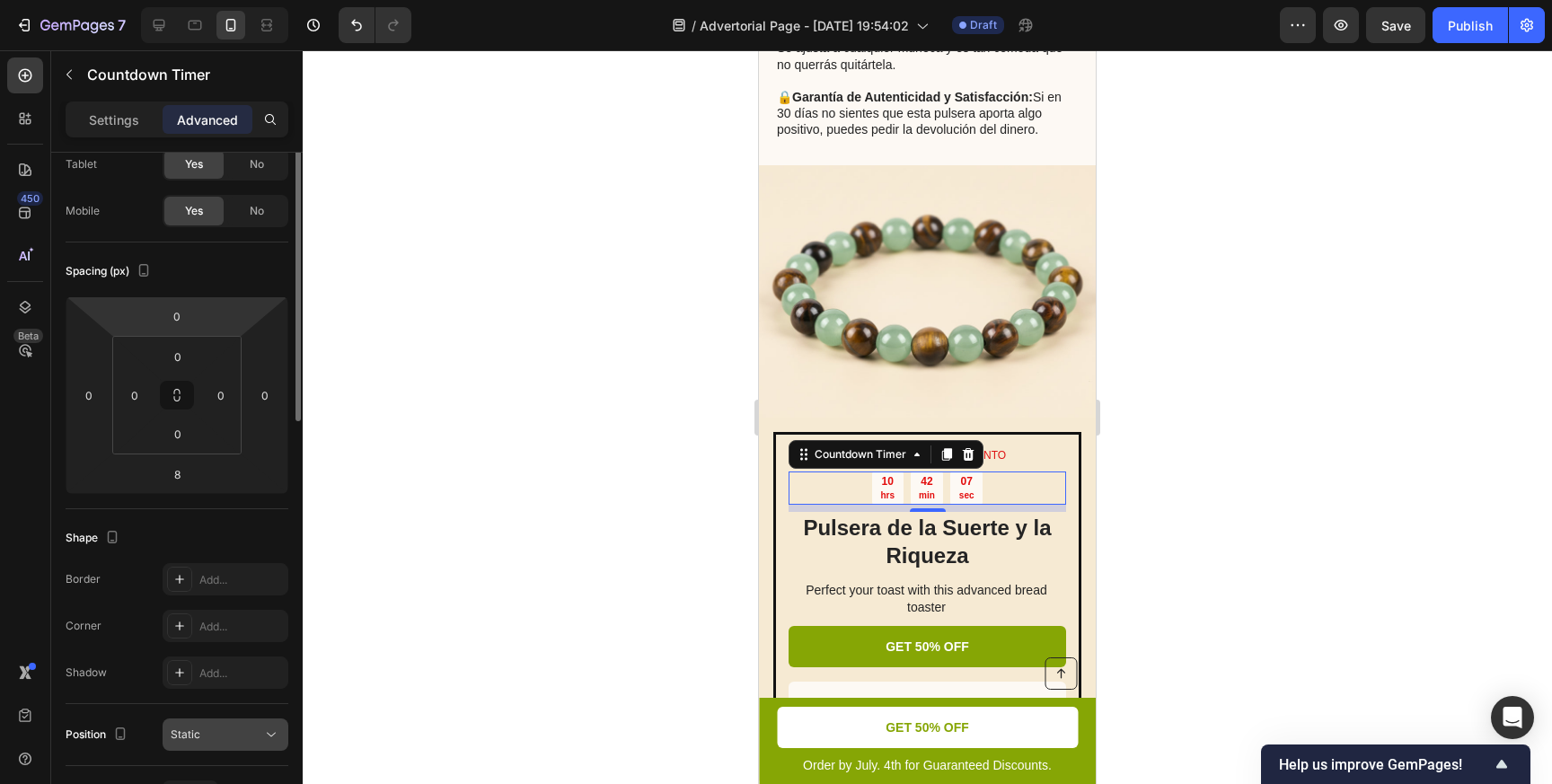
scroll to position [0, 0]
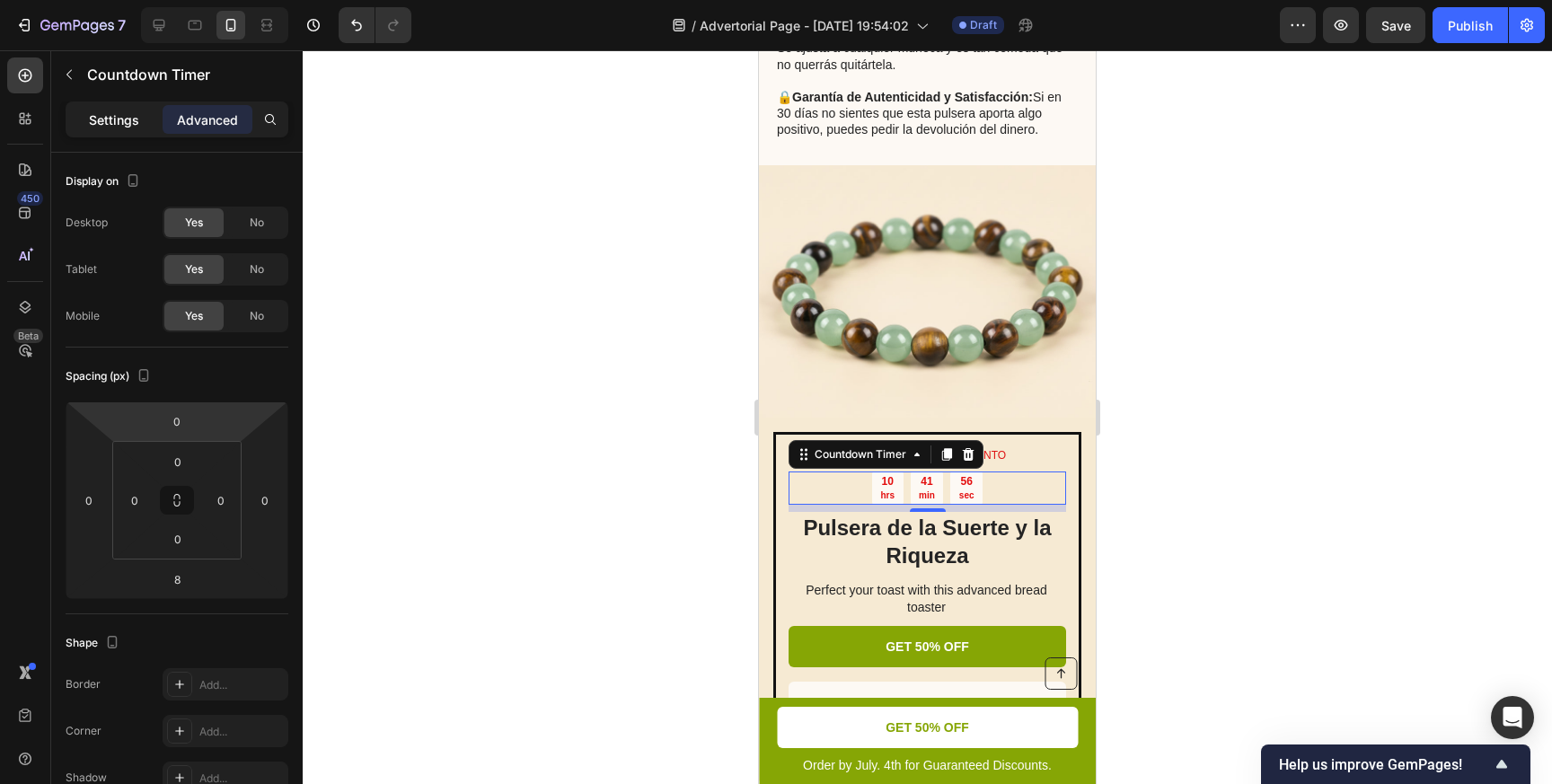
click at [133, 116] on p "Settings" at bounding box center [113, 120] width 50 height 19
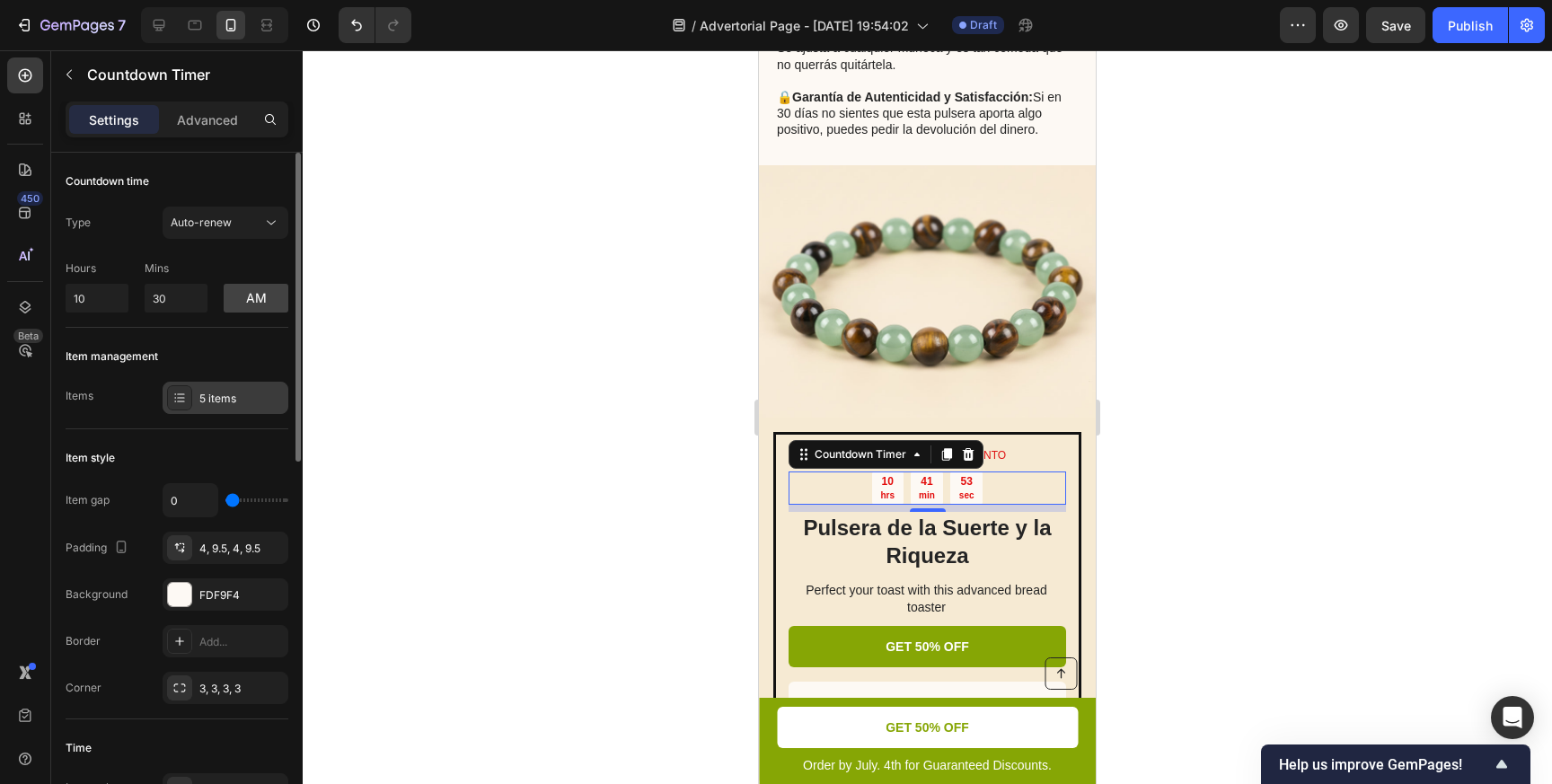
click at [209, 405] on div "5 items" at bounding box center [241, 398] width 84 height 16
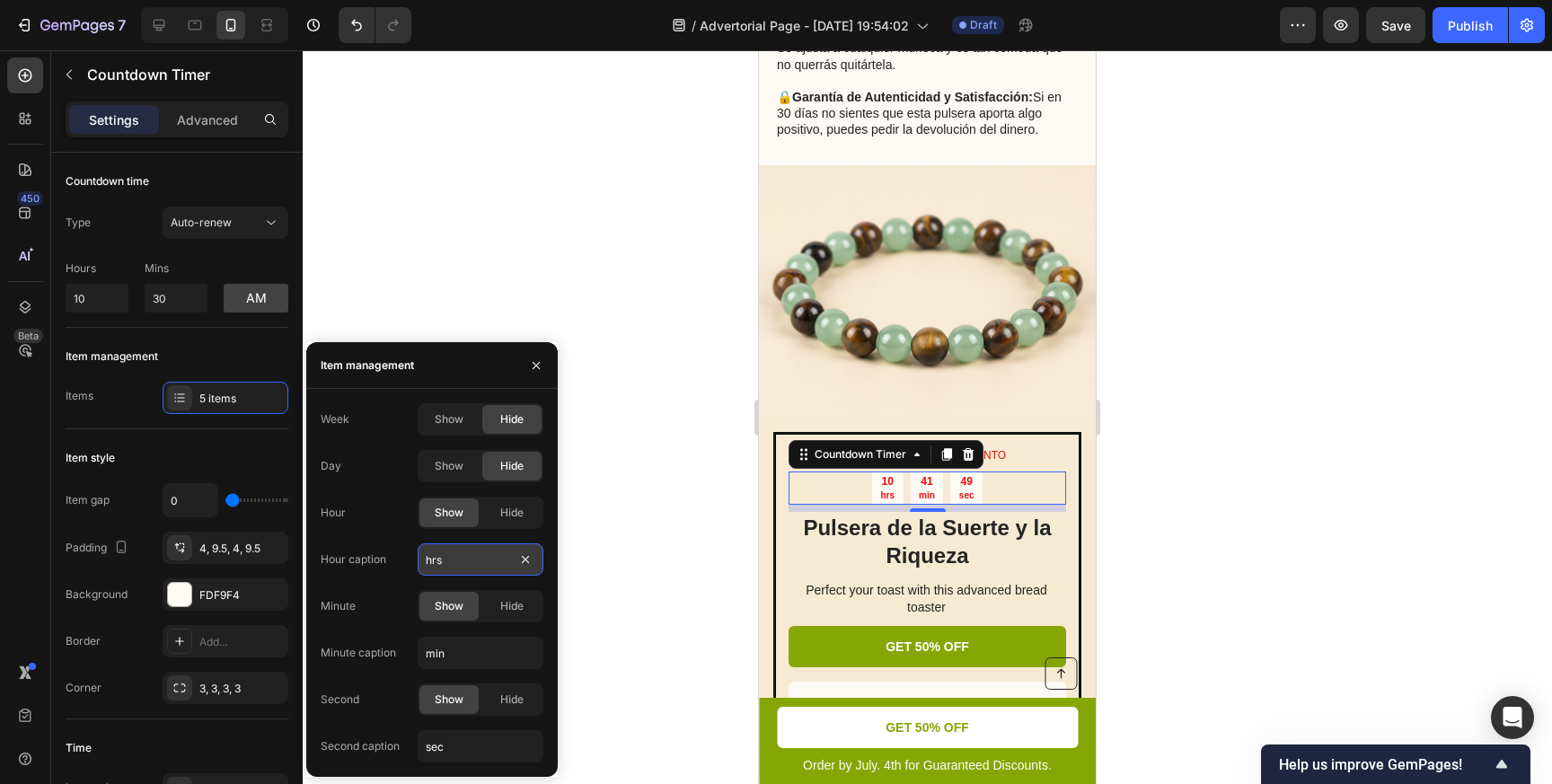
click at [463, 557] on input "hrs" at bounding box center [481, 558] width 126 height 32
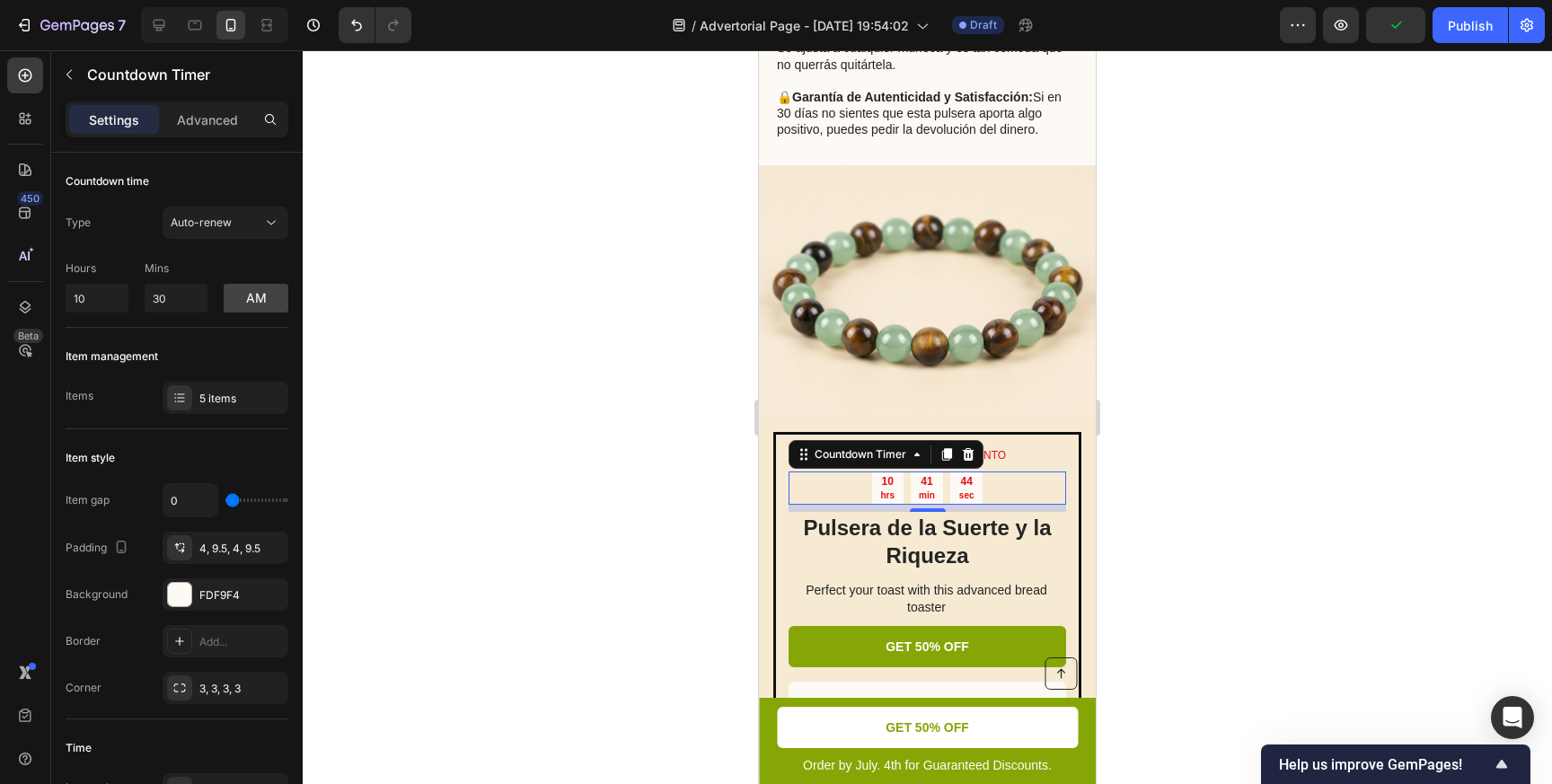
click at [595, 500] on div at bounding box center [927, 417] width 1249 height 734
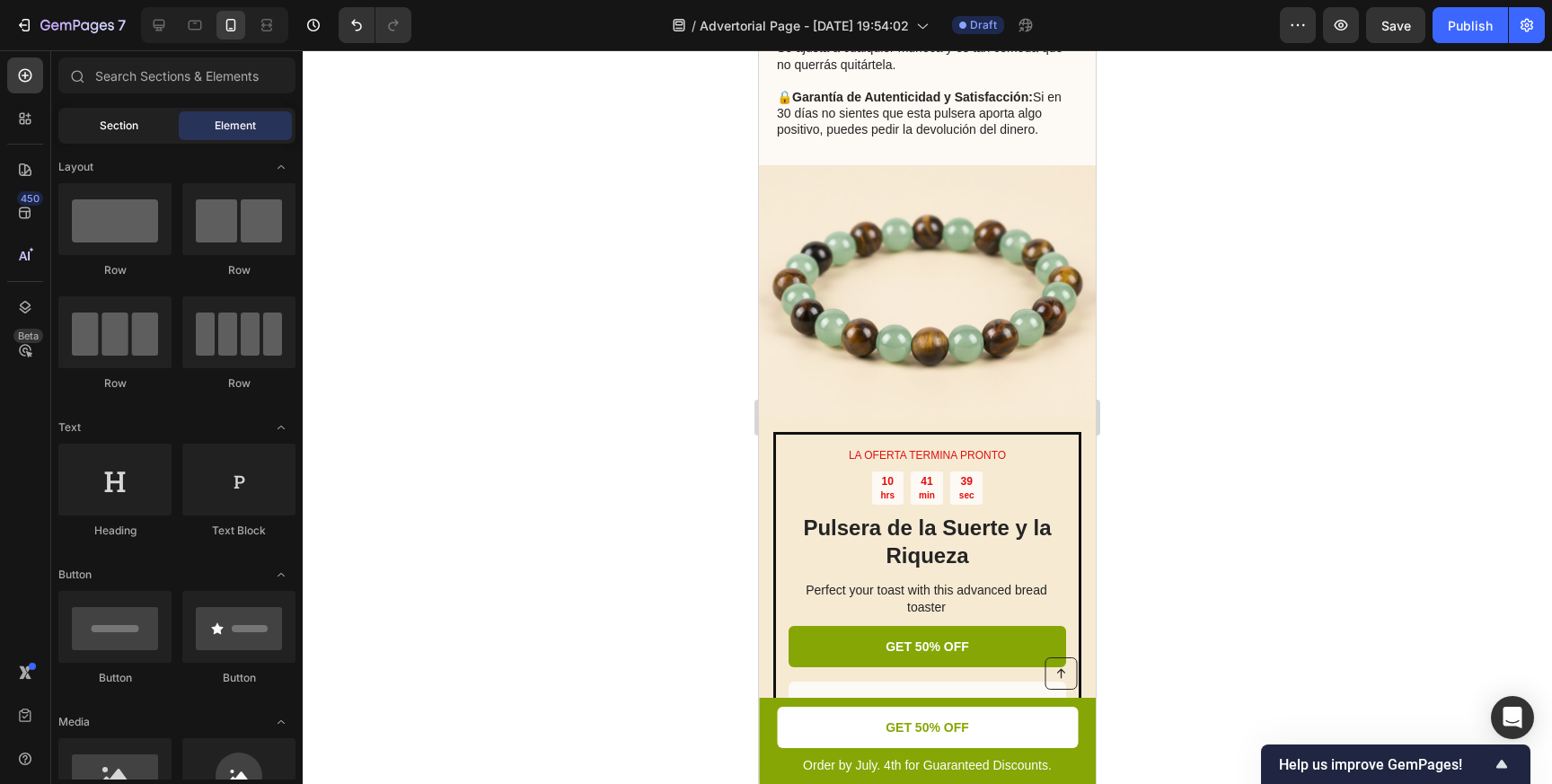
click at [147, 122] on div "Section" at bounding box center [119, 125] width 113 height 28
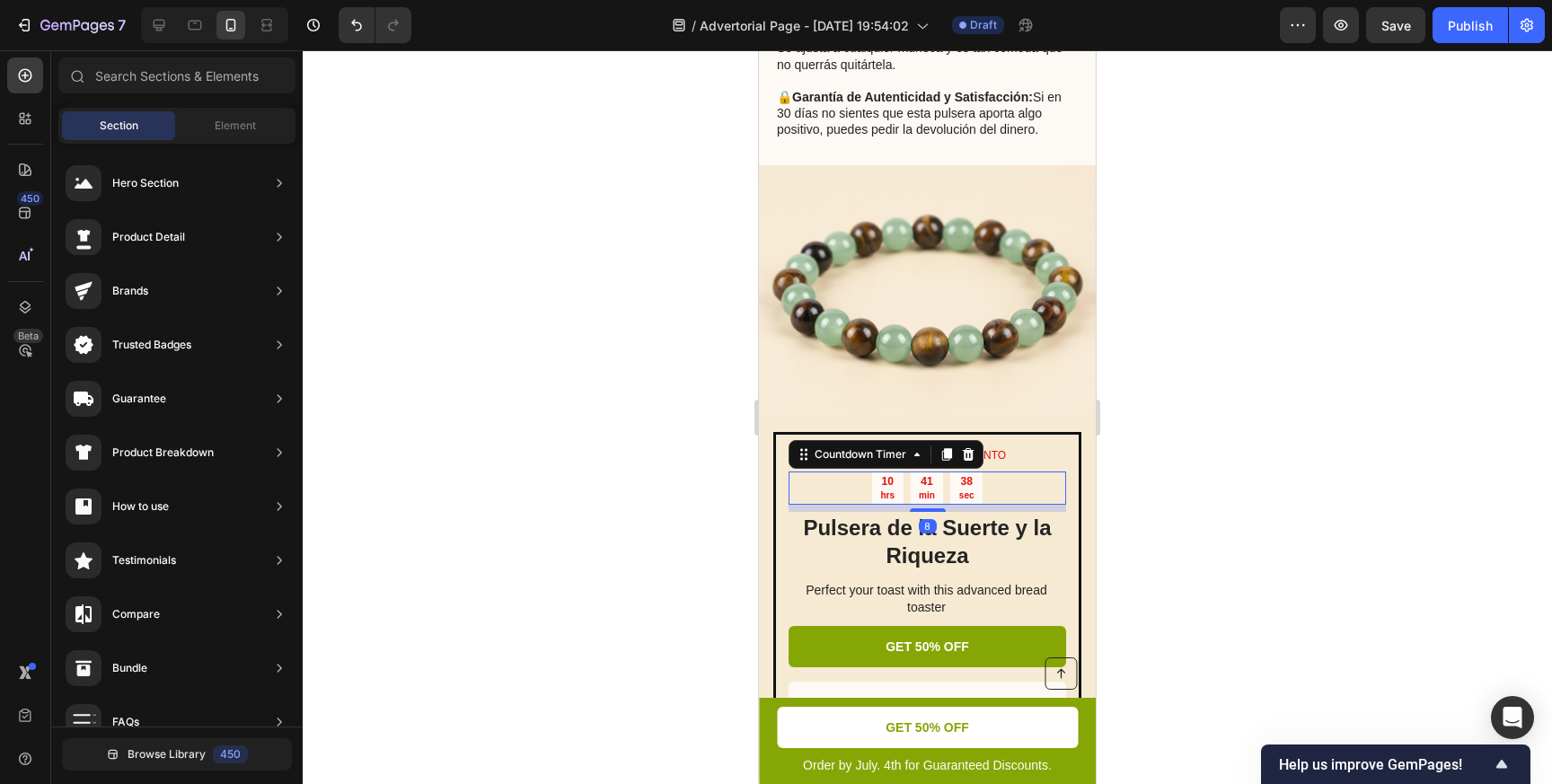
click at [927, 488] on div "41" at bounding box center [927, 482] width 16 height 15
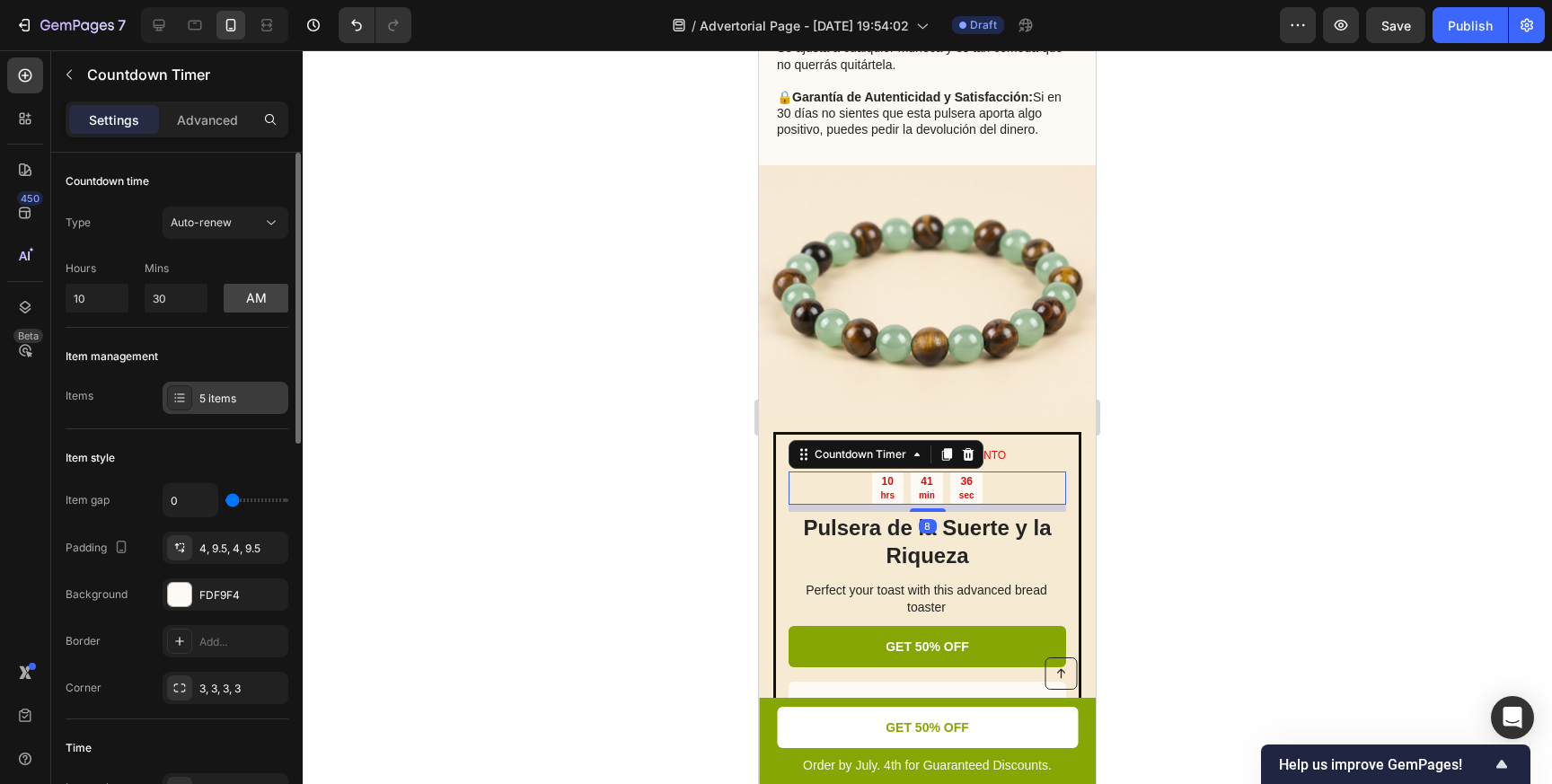
click at [222, 401] on div "5 items" at bounding box center [241, 398] width 84 height 16
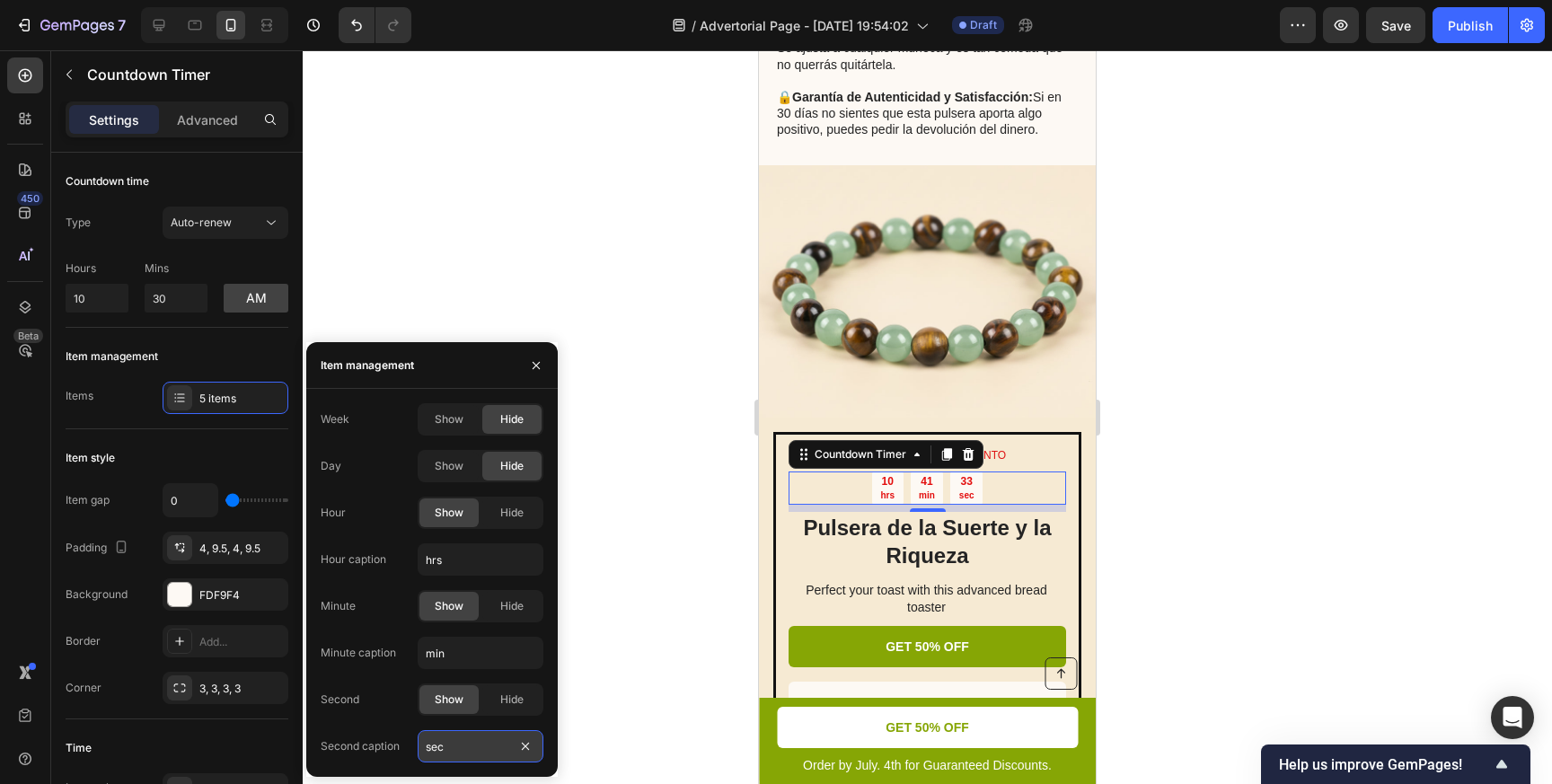
click at [479, 753] on input "sec" at bounding box center [481, 746] width 126 height 32
type input "seg"
click at [618, 495] on div at bounding box center [927, 417] width 1249 height 734
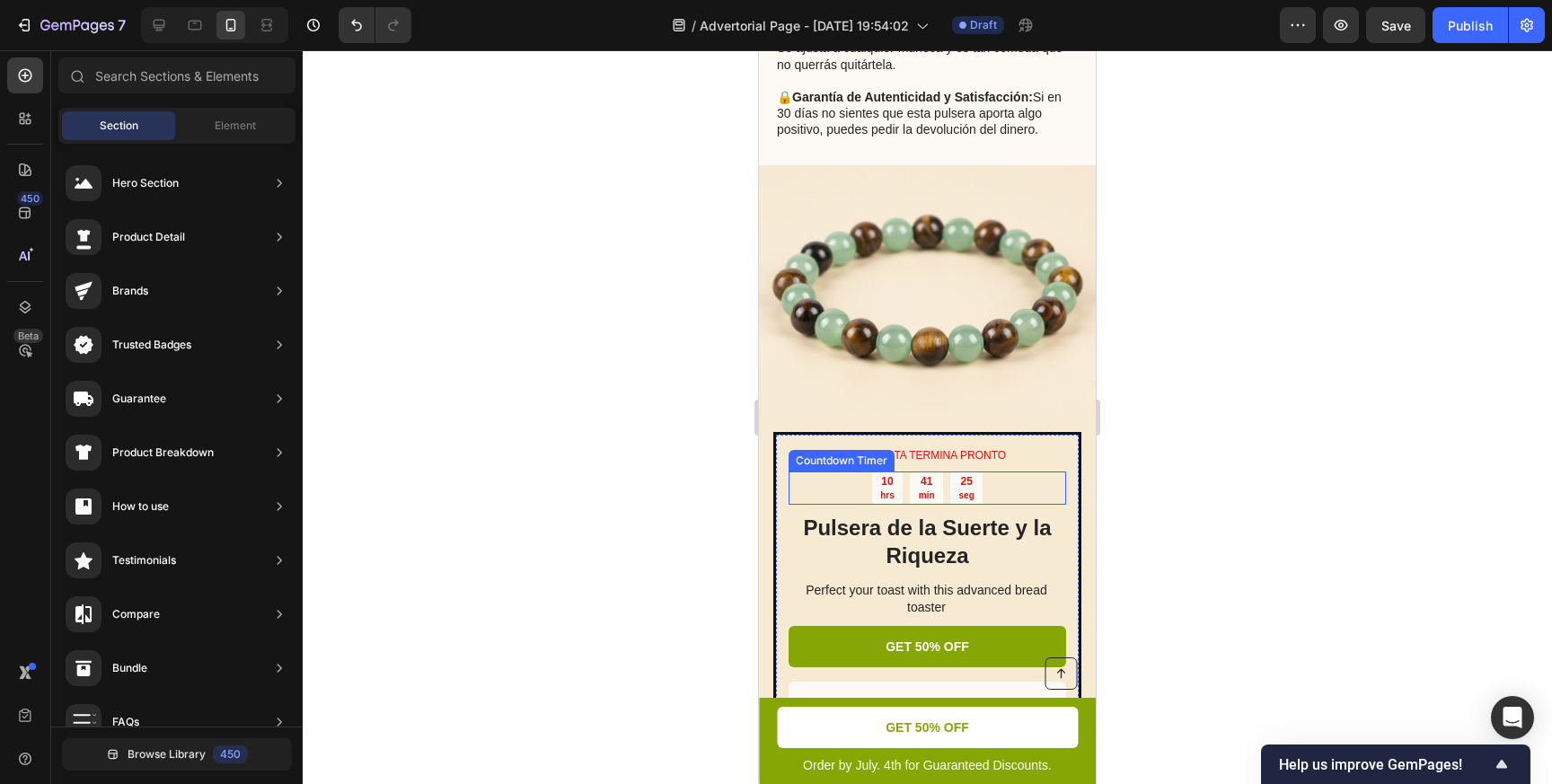
click at [890, 484] on div "10" at bounding box center [888, 482] width 15 height 15
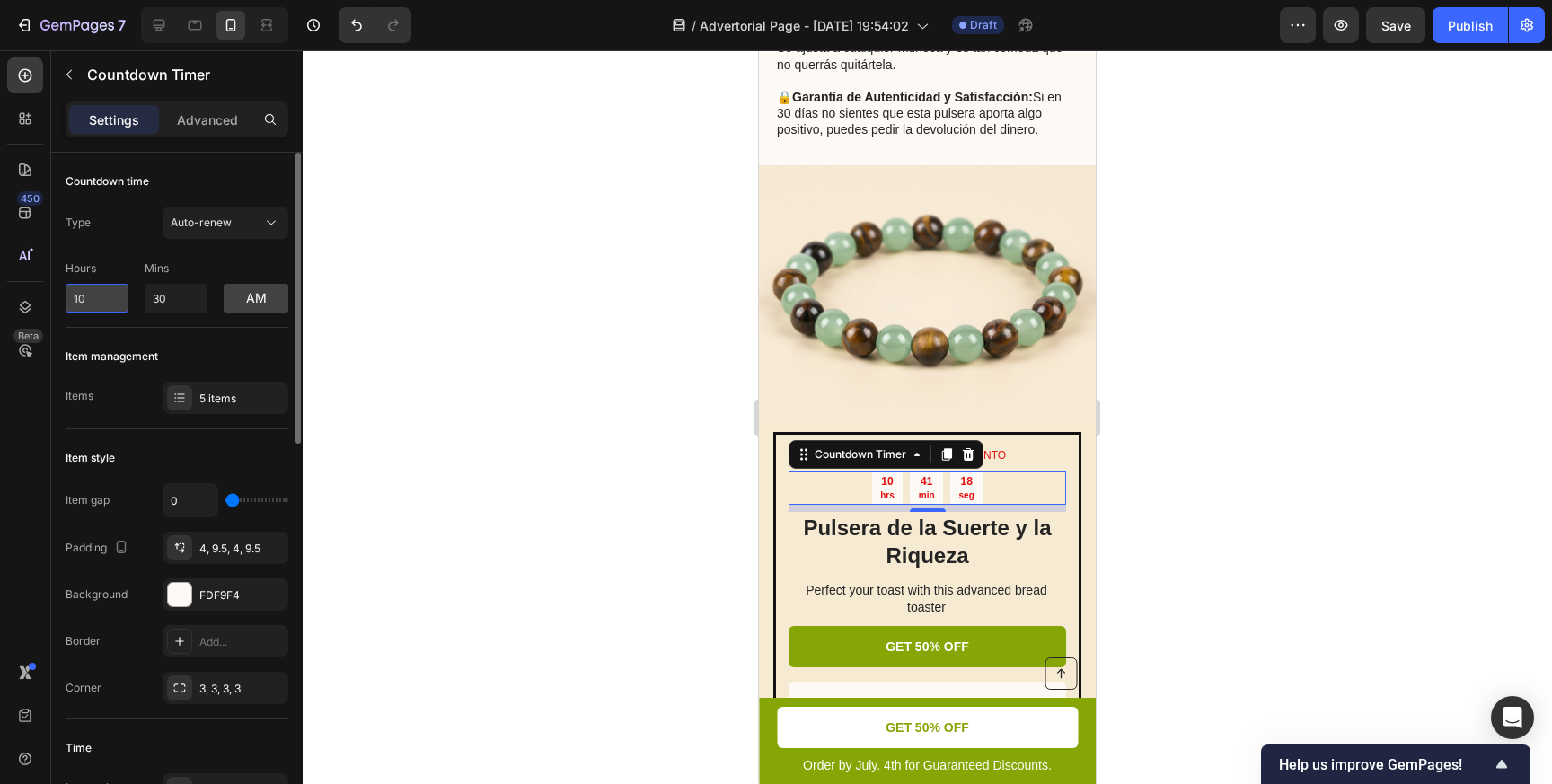
click at [109, 306] on input "10" at bounding box center [97, 297] width 63 height 28
type input "1"
click at [472, 382] on div at bounding box center [927, 417] width 1249 height 734
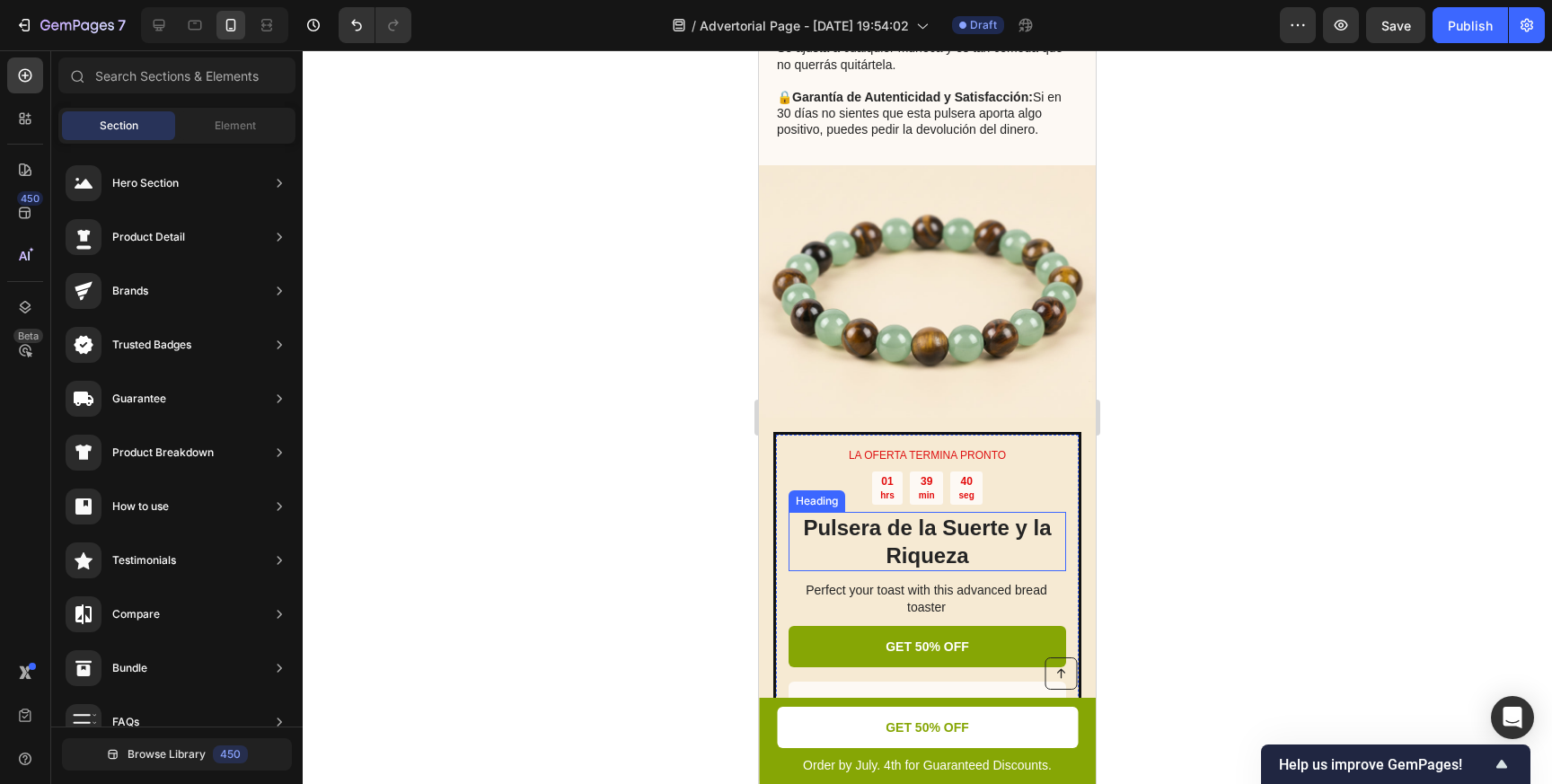
click at [941, 540] on h2 "Pulsera de la Suerte y la Riqueza" at bounding box center [928, 541] width 278 height 59
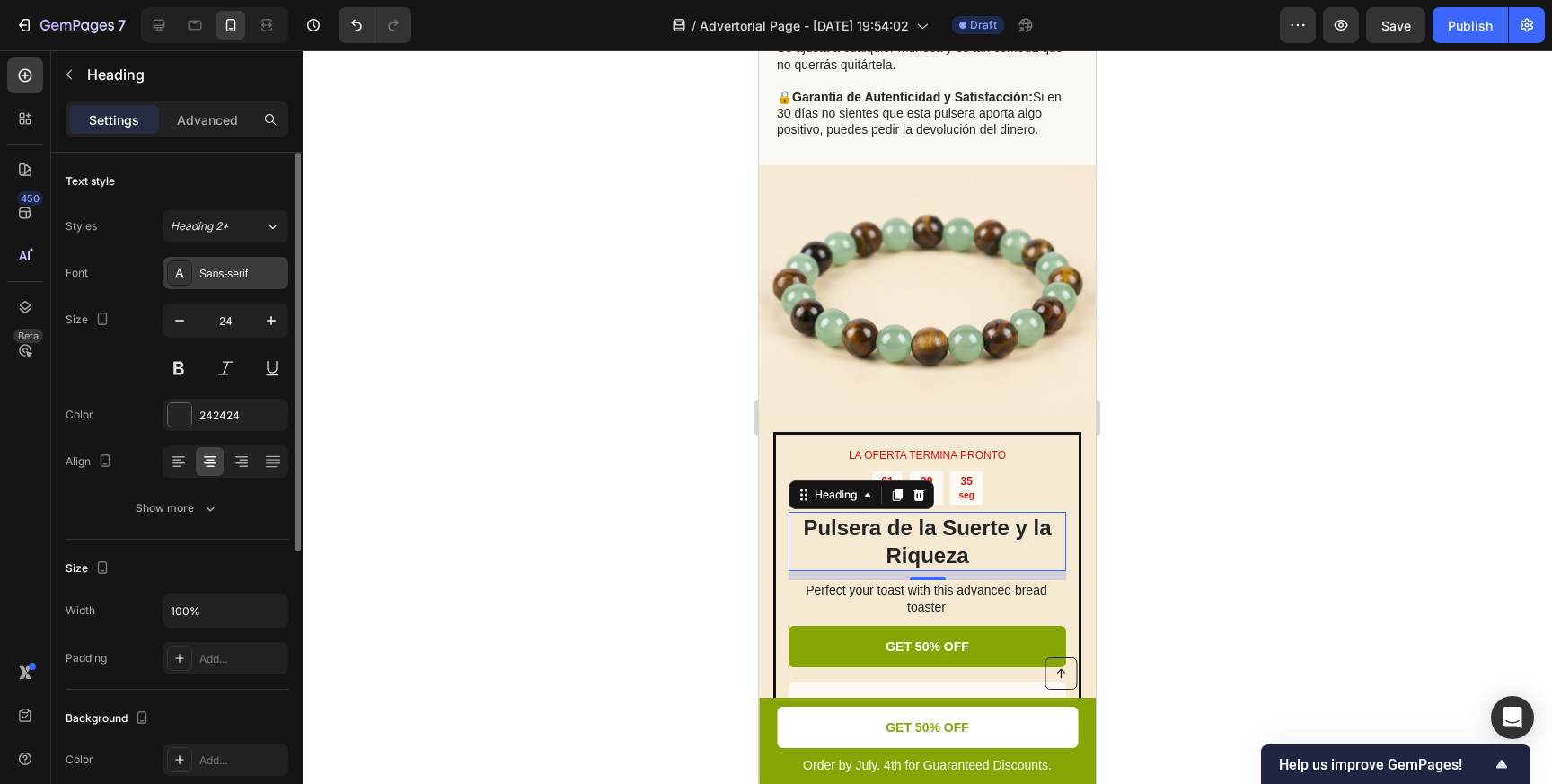
click at [236, 271] on div "Sans-serif" at bounding box center [241, 274] width 84 height 16
click at [647, 464] on div at bounding box center [927, 417] width 1249 height 734
click at [906, 536] on h2 "Pulsera de la Suerte y la Riqueza" at bounding box center [928, 541] width 278 height 59
click at [180, 329] on icon "button" at bounding box center [180, 321] width 18 height 18
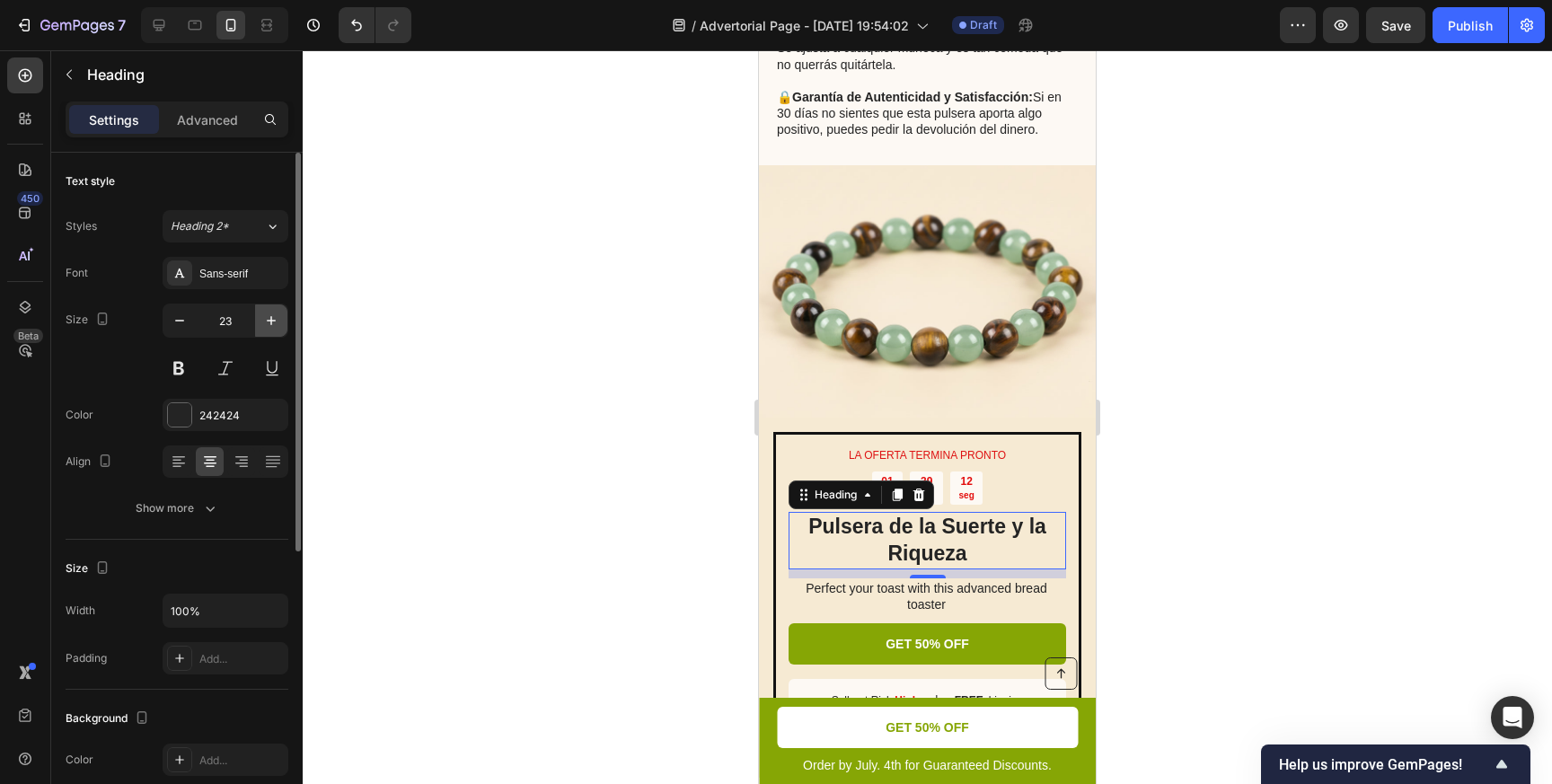
click at [271, 324] on icon "button" at bounding box center [271, 321] width 18 height 18
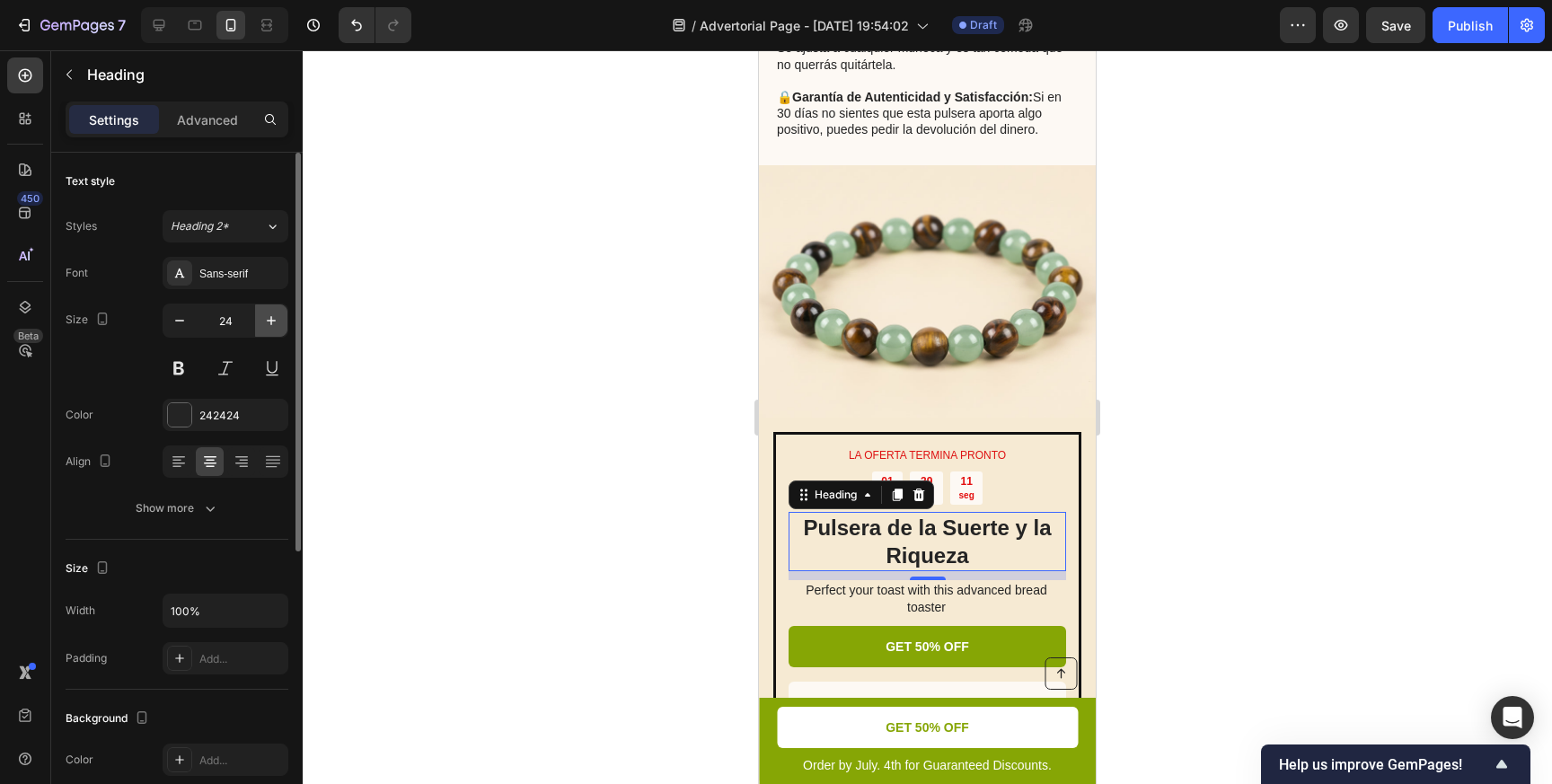
click at [271, 324] on icon "button" at bounding box center [271, 321] width 18 height 18
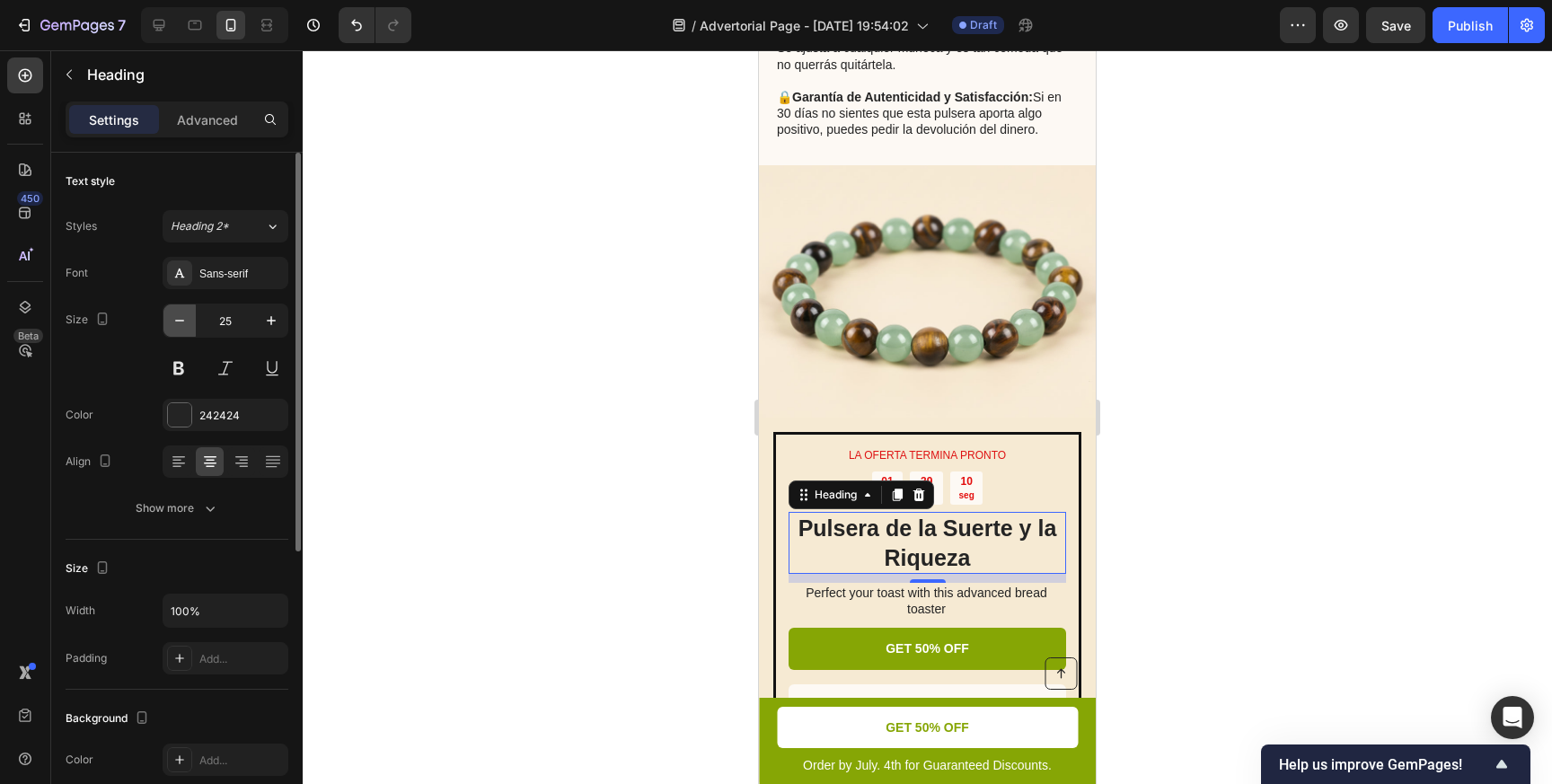
click at [186, 327] on icon "button" at bounding box center [180, 321] width 18 height 18
type input "24"
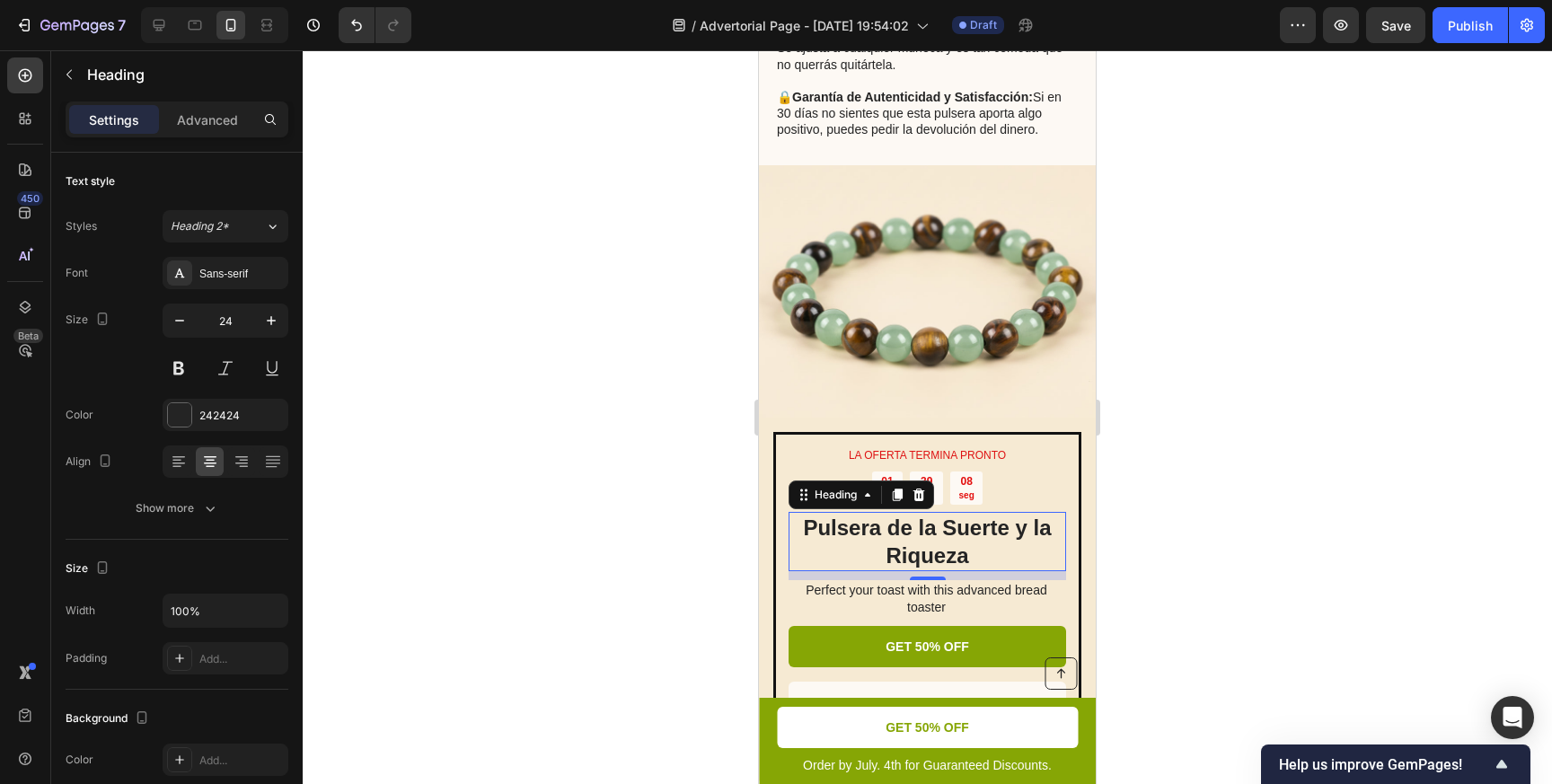
click at [928, 599] on div "10" at bounding box center [928, 595] width 18 height 15
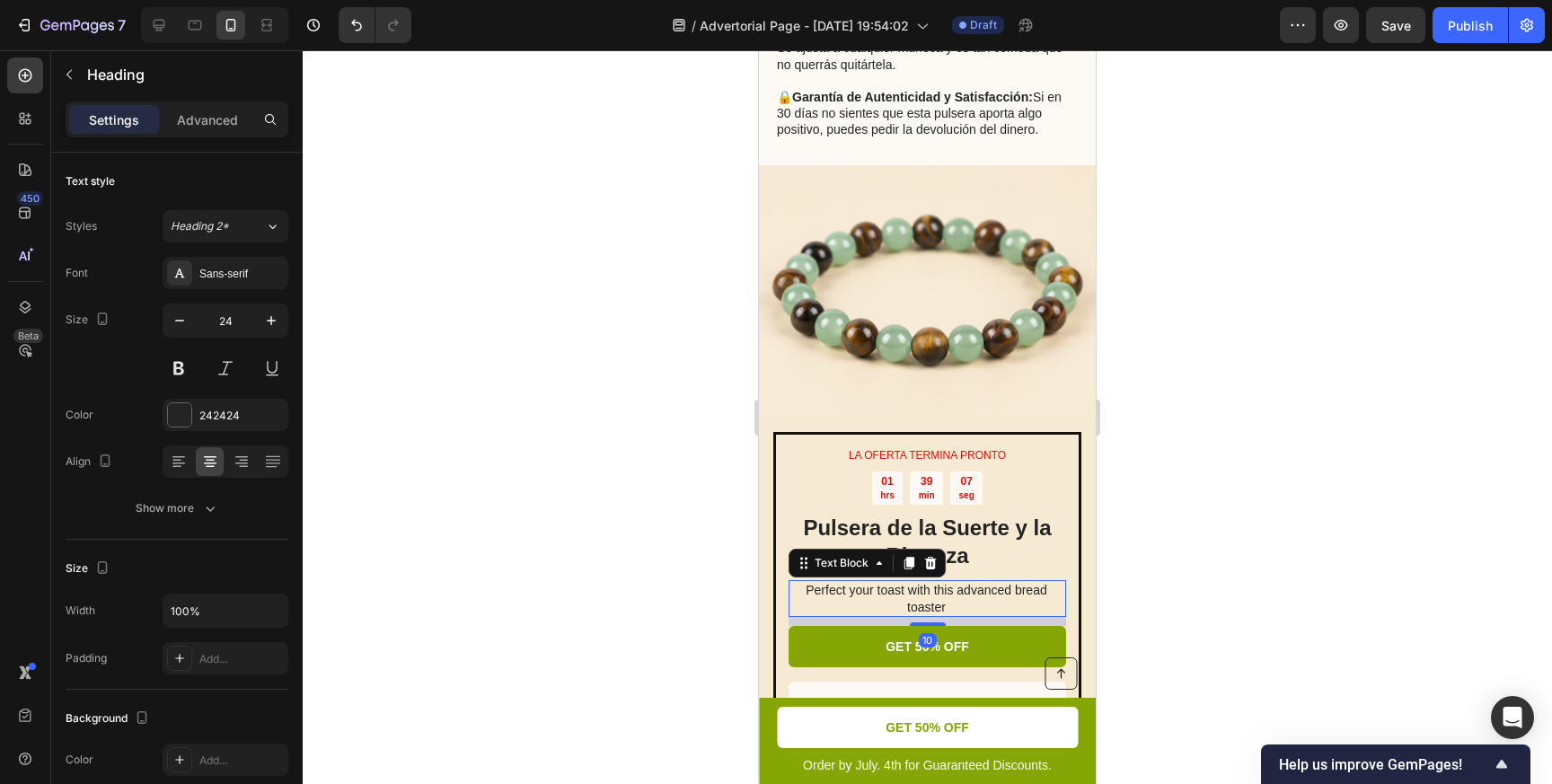
click at [898, 594] on p "Perfect your toast with this advanced bread toaster" at bounding box center [927, 598] width 276 height 32
click at [881, 595] on p "Perfect your toast with this advanced bread toaster" at bounding box center [927, 598] width 276 height 32
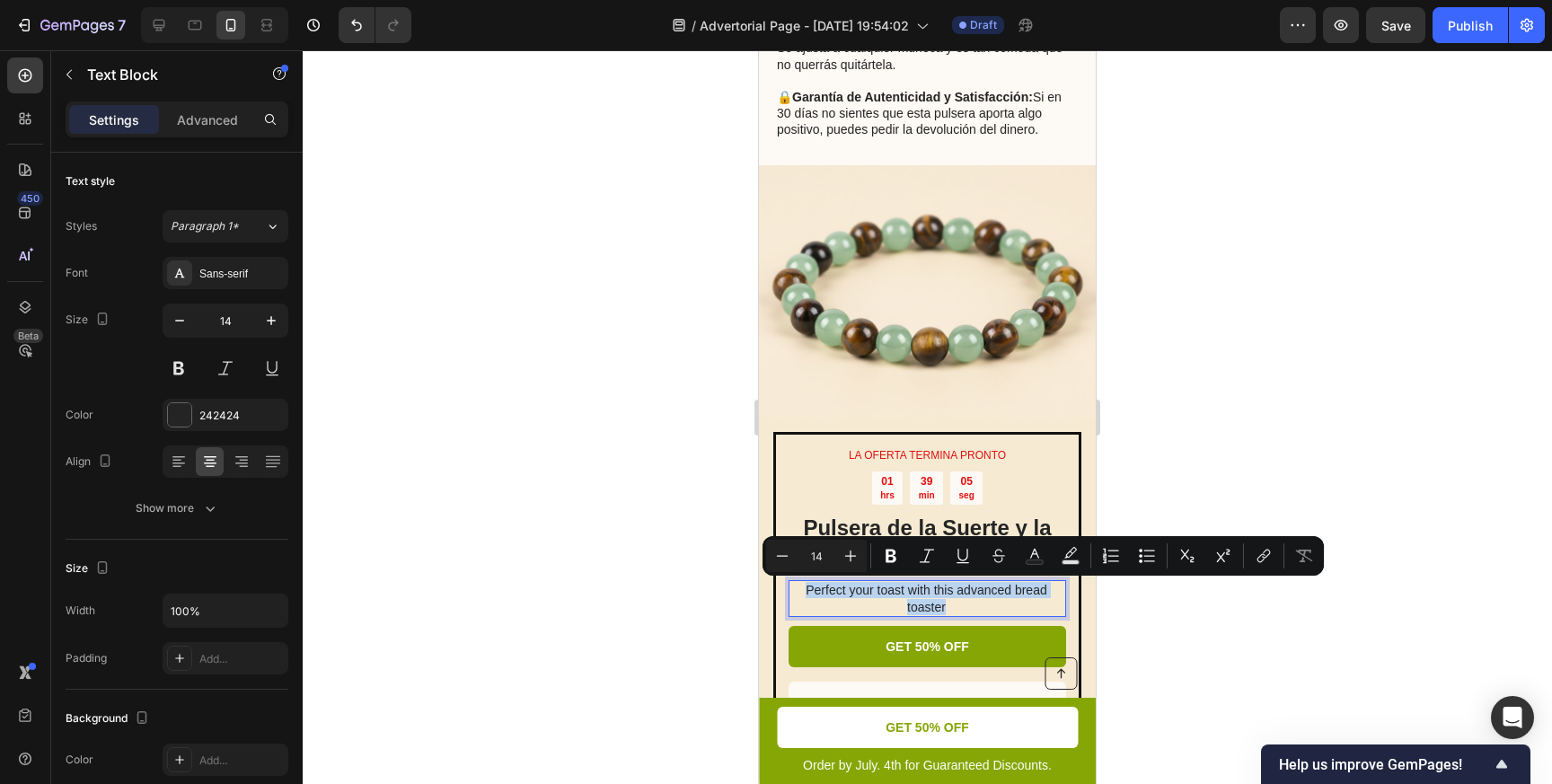
drag, startPoint x: 962, startPoint y: 608, endPoint x: 800, endPoint y: 579, distance: 164.6
click at [800, 580] on div "Perfect your toast with this advanced bread toaster" at bounding box center [928, 598] width 278 height 36
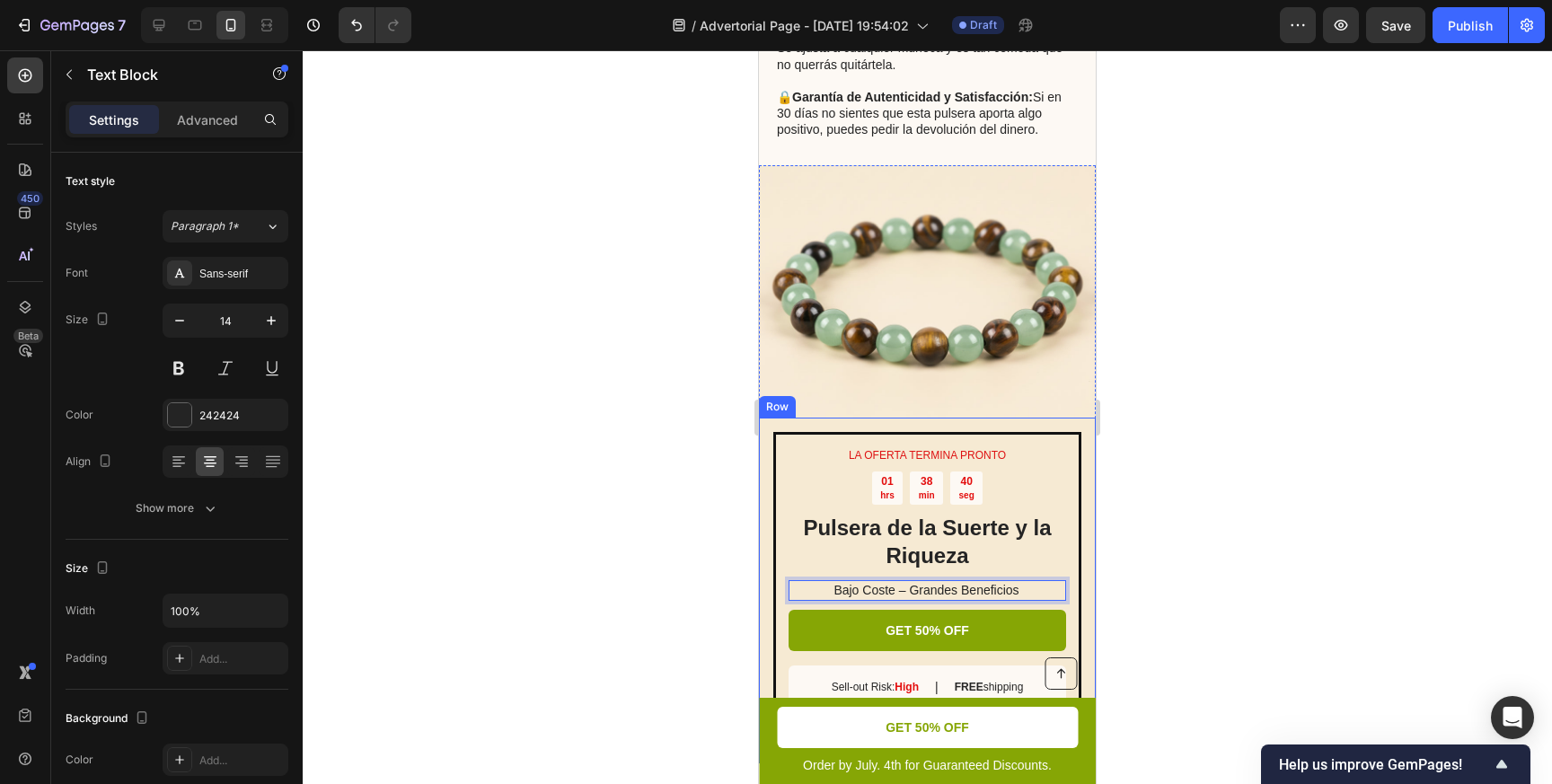
click at [1246, 604] on div at bounding box center [927, 417] width 1249 height 734
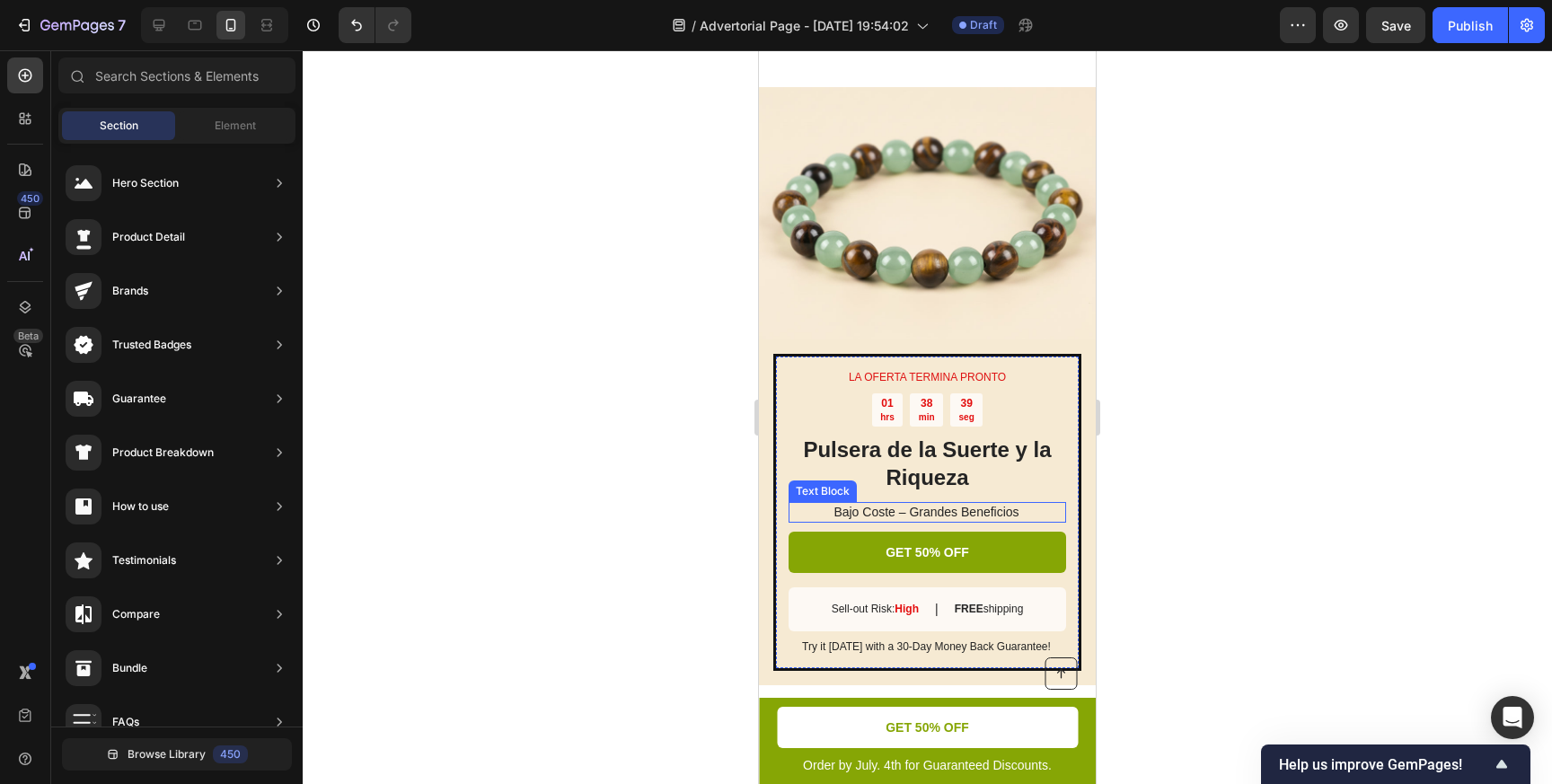
scroll to position [3164, 0]
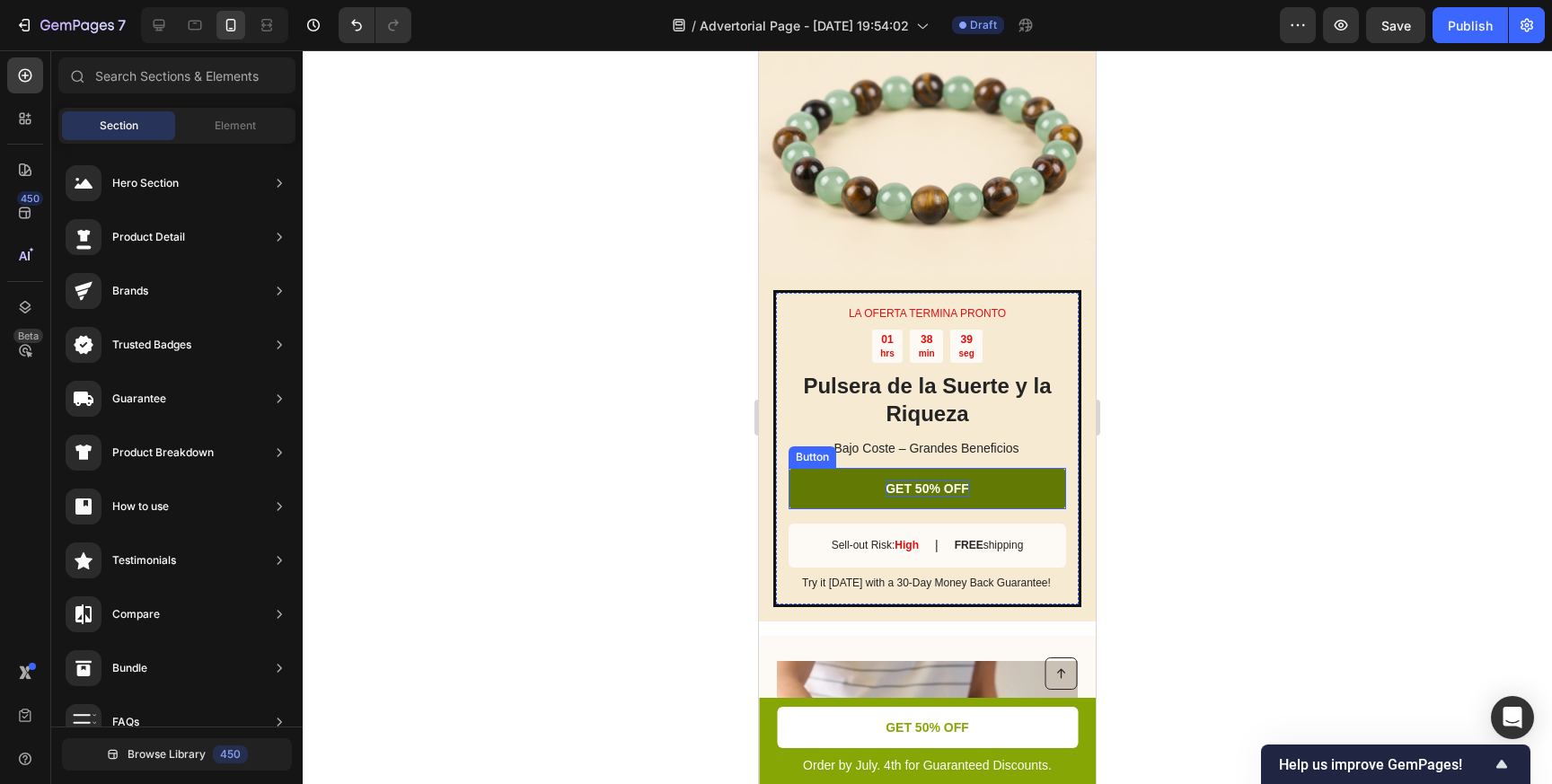
click at [958, 486] on p "GET 50% OFF" at bounding box center [927, 489] width 83 height 16
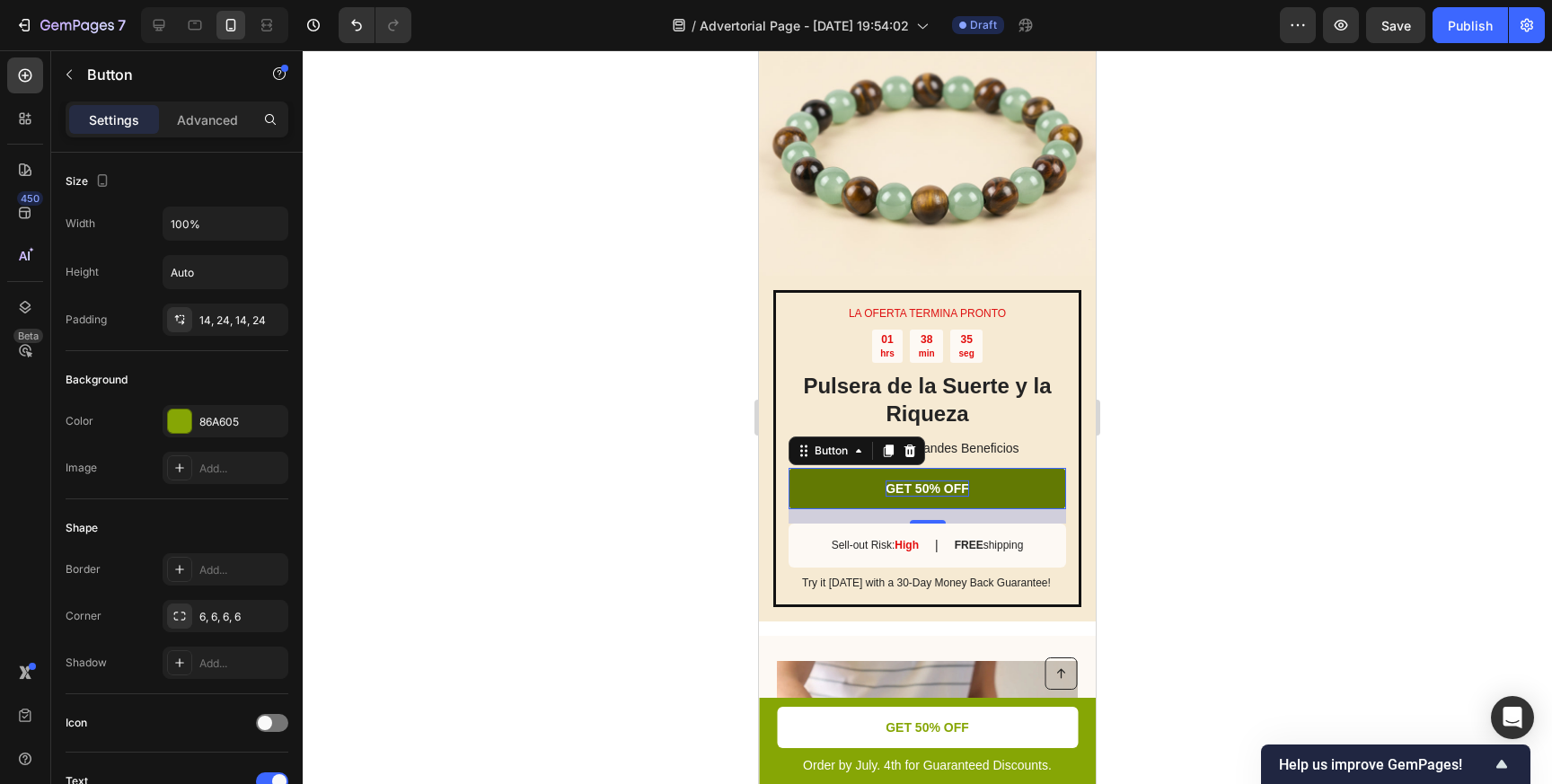
click at [919, 485] on p "GET 50% OFF" at bounding box center [927, 489] width 83 height 16
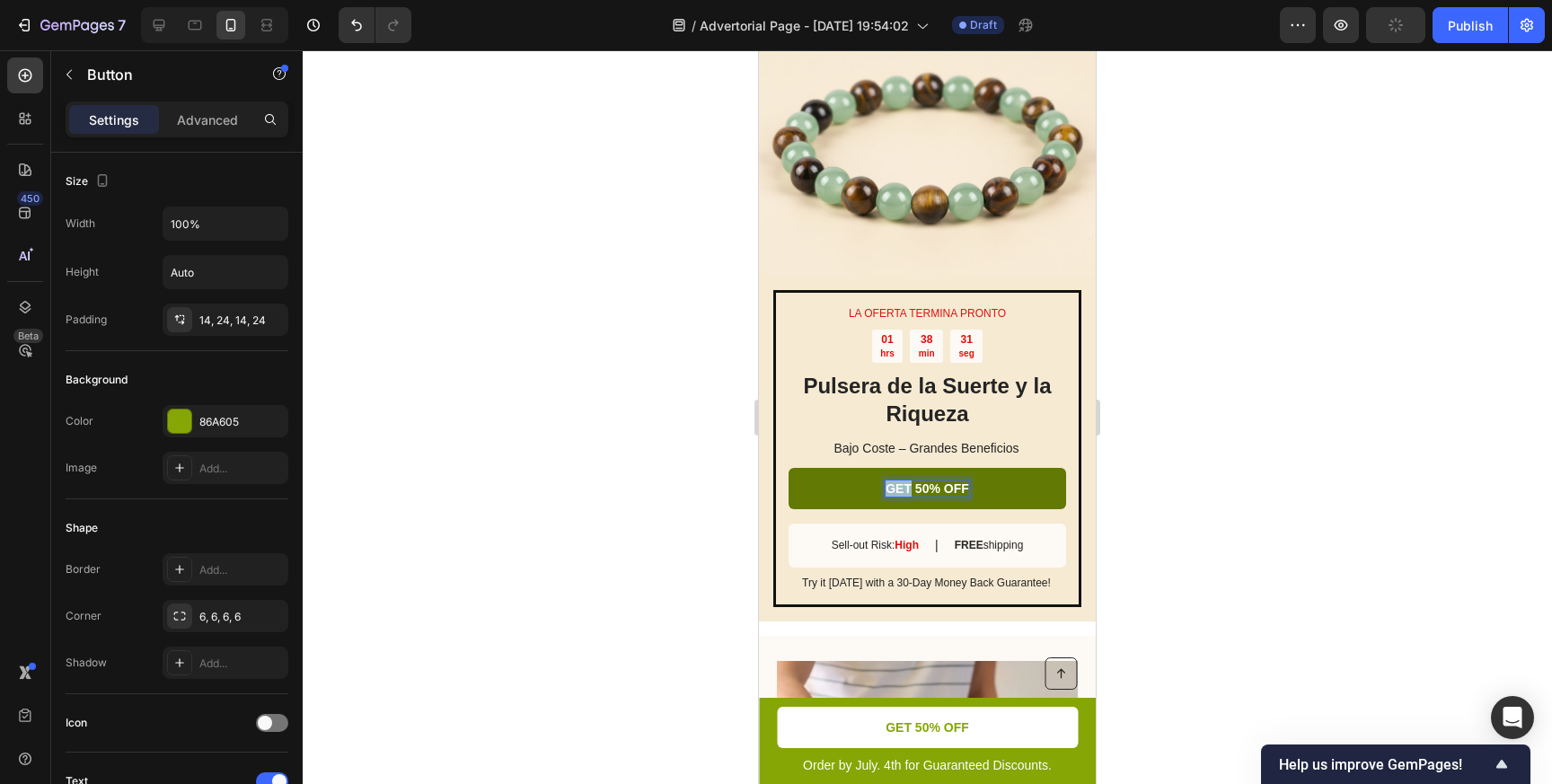
drag, startPoint x: 912, startPoint y: 484, endPoint x: 875, endPoint y: 484, distance: 37.0
click at [875, 484] on link "GET 50% OFF" at bounding box center [928, 488] width 278 height 41
click at [931, 488] on p "CONSÍGUELO AL 50% OFF" at bounding box center [928, 489] width 162 height 16
drag, startPoint x: 983, startPoint y: 487, endPoint x: 1024, endPoint y: 487, distance: 41.0
click at [1025, 487] on link "CONSÍGUELA AL 50% OFF" at bounding box center [928, 488] width 278 height 41
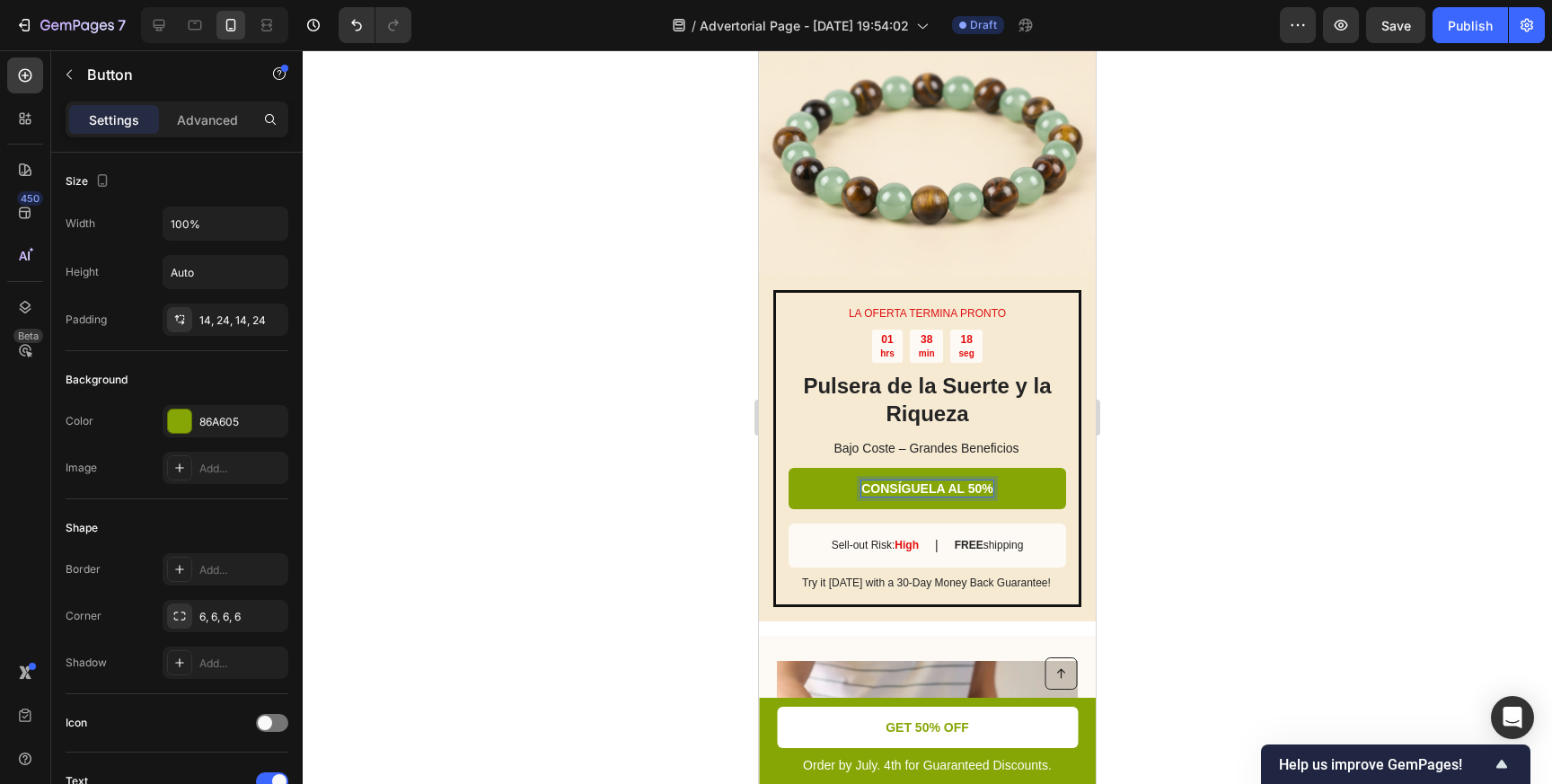
click at [1218, 483] on div at bounding box center [927, 417] width 1249 height 734
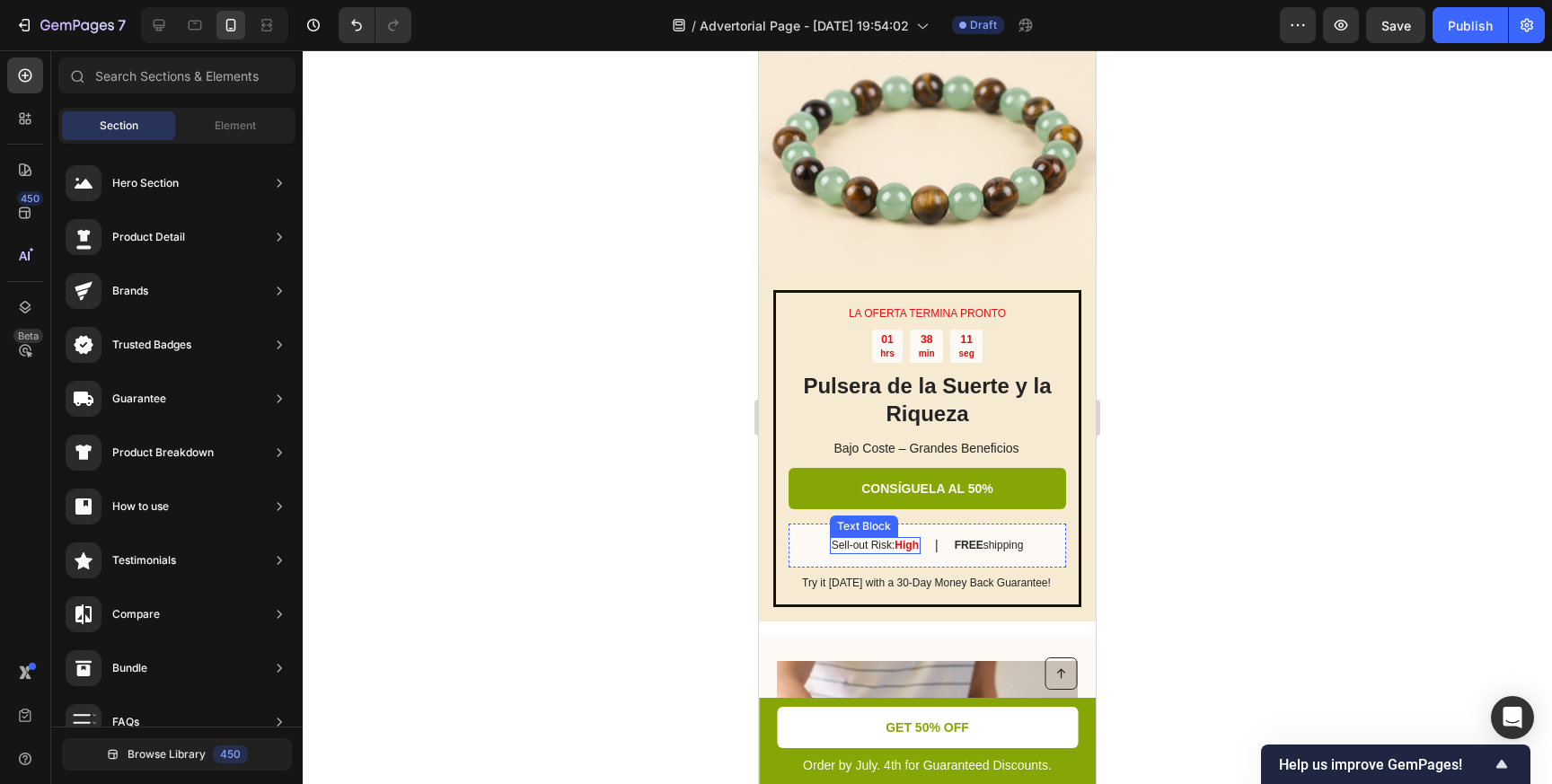
click at [880, 547] on p "Sell-out Risk: High" at bounding box center [875, 546] width 87 height 15
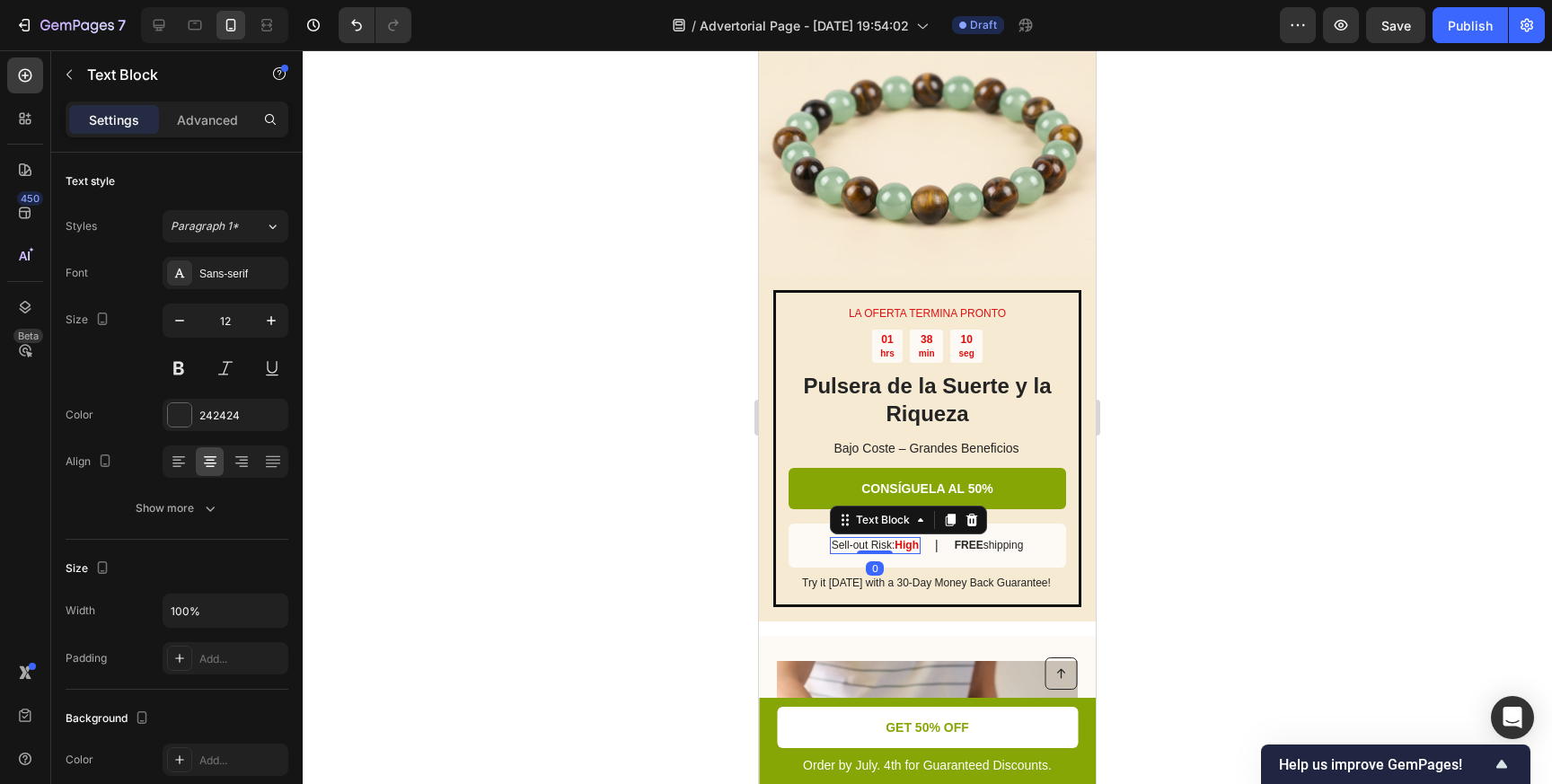
click at [881, 542] on p "Sell-out Risk: High" at bounding box center [875, 546] width 87 height 15
click at [888, 546] on p "Sell-out Risk: High" at bounding box center [875, 546] width 87 height 15
drag, startPoint x: 888, startPoint y: 545, endPoint x: 829, endPoint y: 546, distance: 59.0
click at [832, 546] on p "Sell-out Risk: High" at bounding box center [875, 546] width 87 height 15
click at [917, 540] on strong "High" at bounding box center [910, 546] width 25 height 13
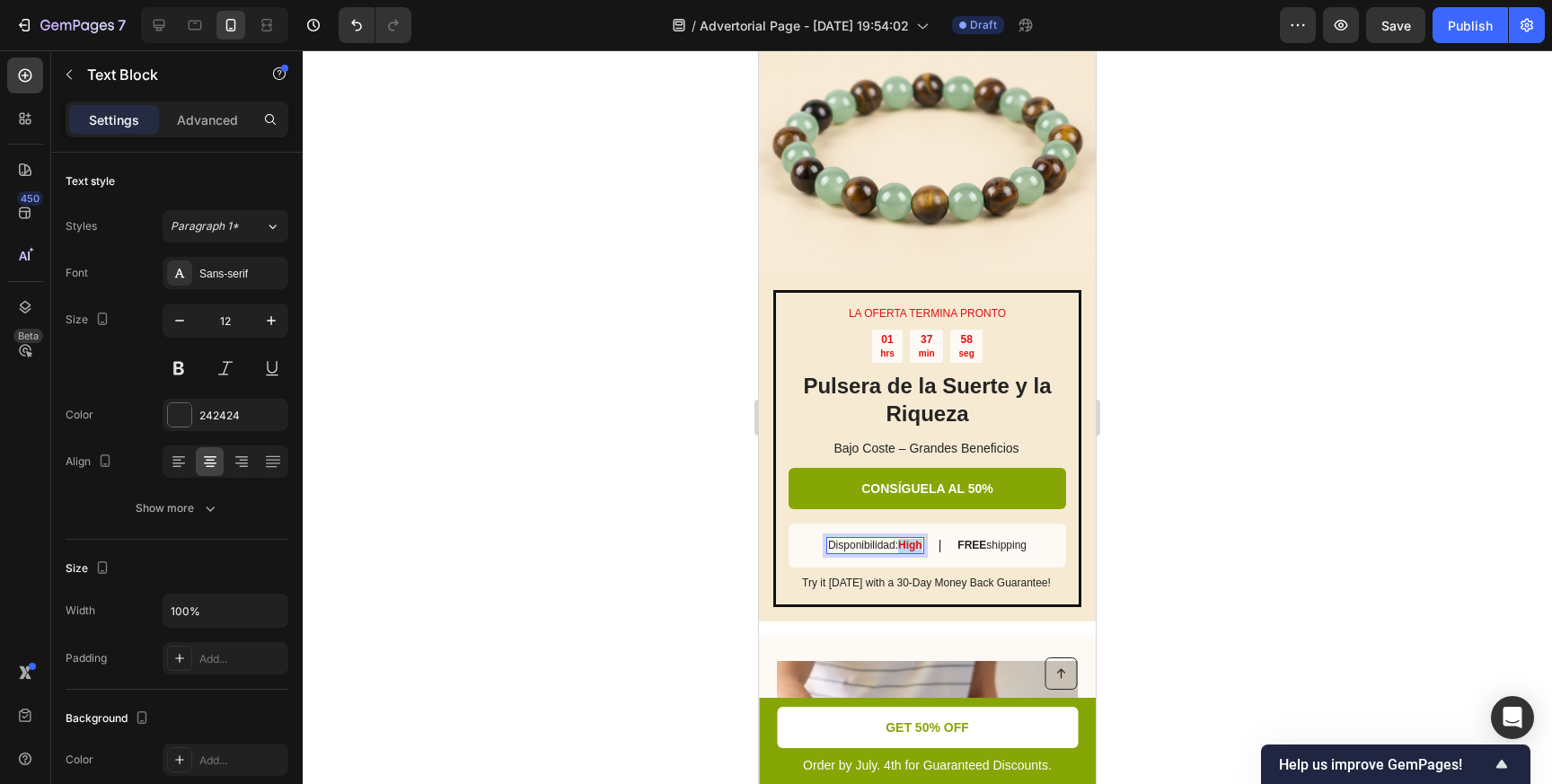
drag, startPoint x: 899, startPoint y: 542, endPoint x: 920, endPoint y: 546, distance: 21.4
click at [920, 546] on strong "High" at bounding box center [910, 546] width 25 height 13
click at [904, 546] on strong "Baja" at bounding box center [910, 546] width 23 height 13
click at [1158, 554] on div at bounding box center [927, 417] width 1249 height 734
click at [993, 544] on p "FREE shipping" at bounding box center [992, 546] width 69 height 15
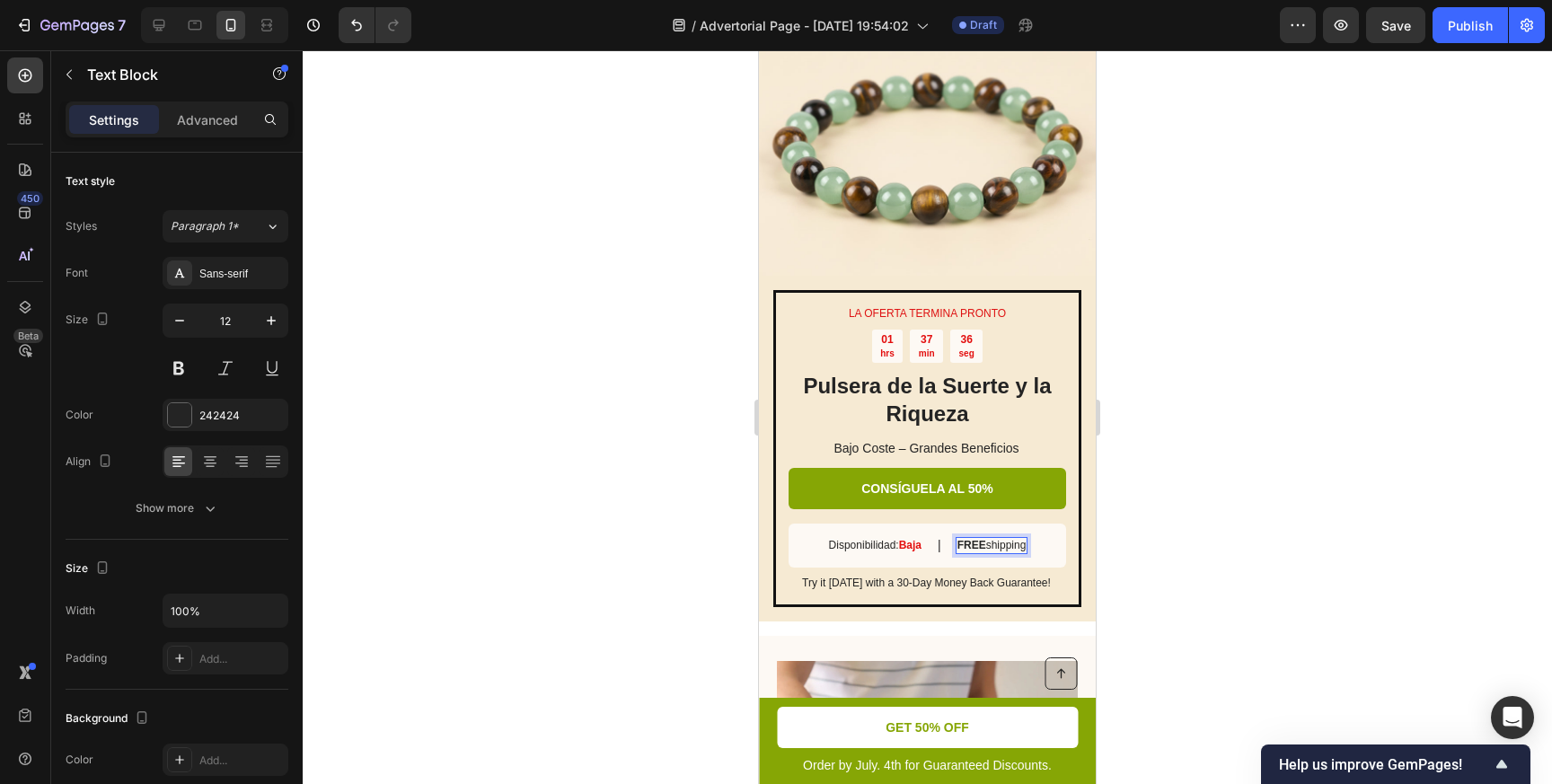
click at [970, 550] on strong "FREE" at bounding box center [971, 546] width 28 height 13
click at [983, 544] on strong "FREE" at bounding box center [971, 546] width 28 height 13
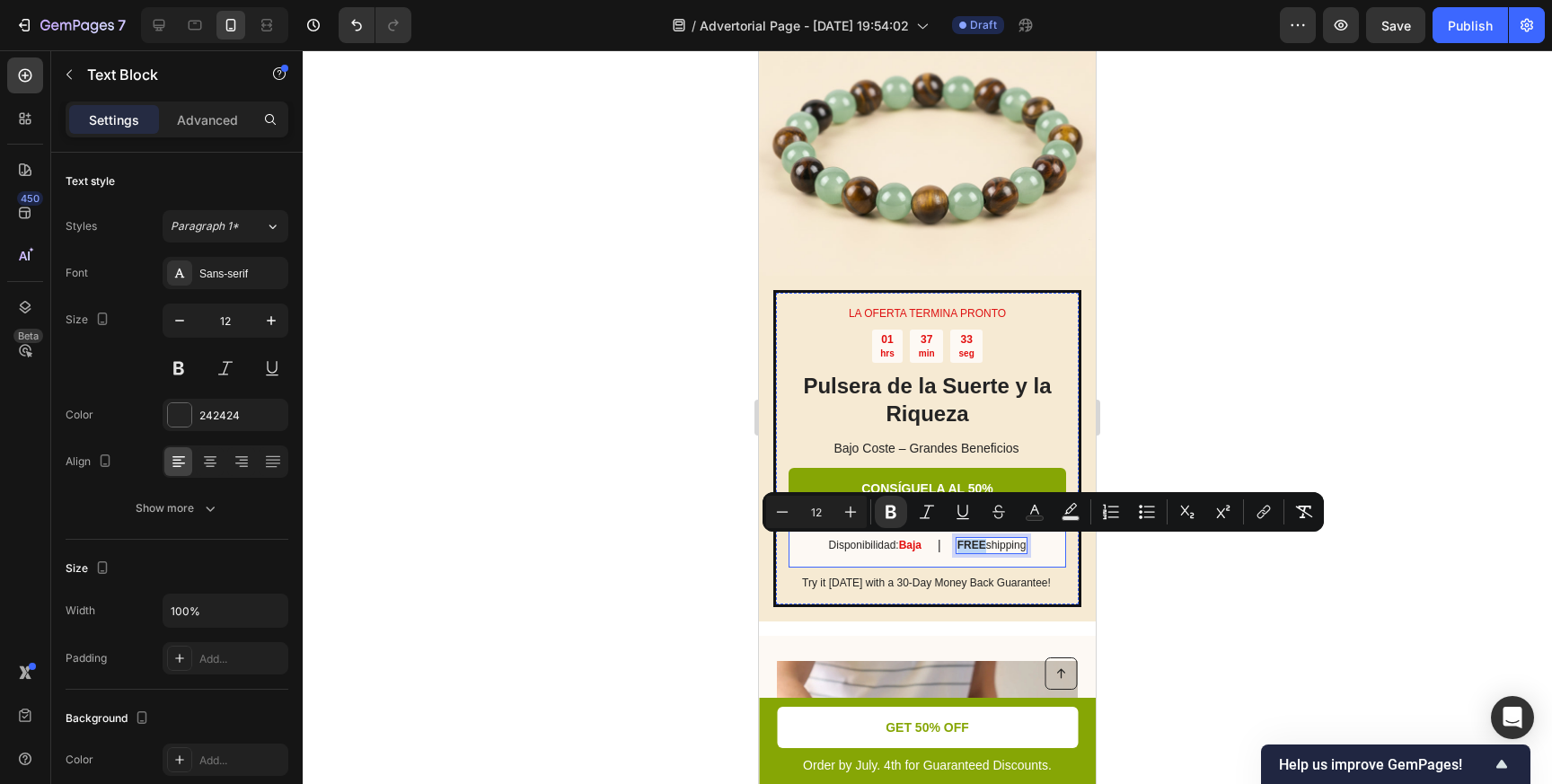
drag, startPoint x: 984, startPoint y: 545, endPoint x: 952, endPoint y: 544, distance: 32.0
click at [952, 544] on div "Disponibilidad: Baja Text Block | Text Block FREE shipping Text Block 0 Row" at bounding box center [928, 546] width 278 height 44
drag, startPoint x: 994, startPoint y: 546, endPoint x: 1033, endPoint y: 551, distance: 39.3
click at [1031, 551] on p "GRATIS shipping" at bounding box center [991, 546] width 80 height 15
copy p "shipping"
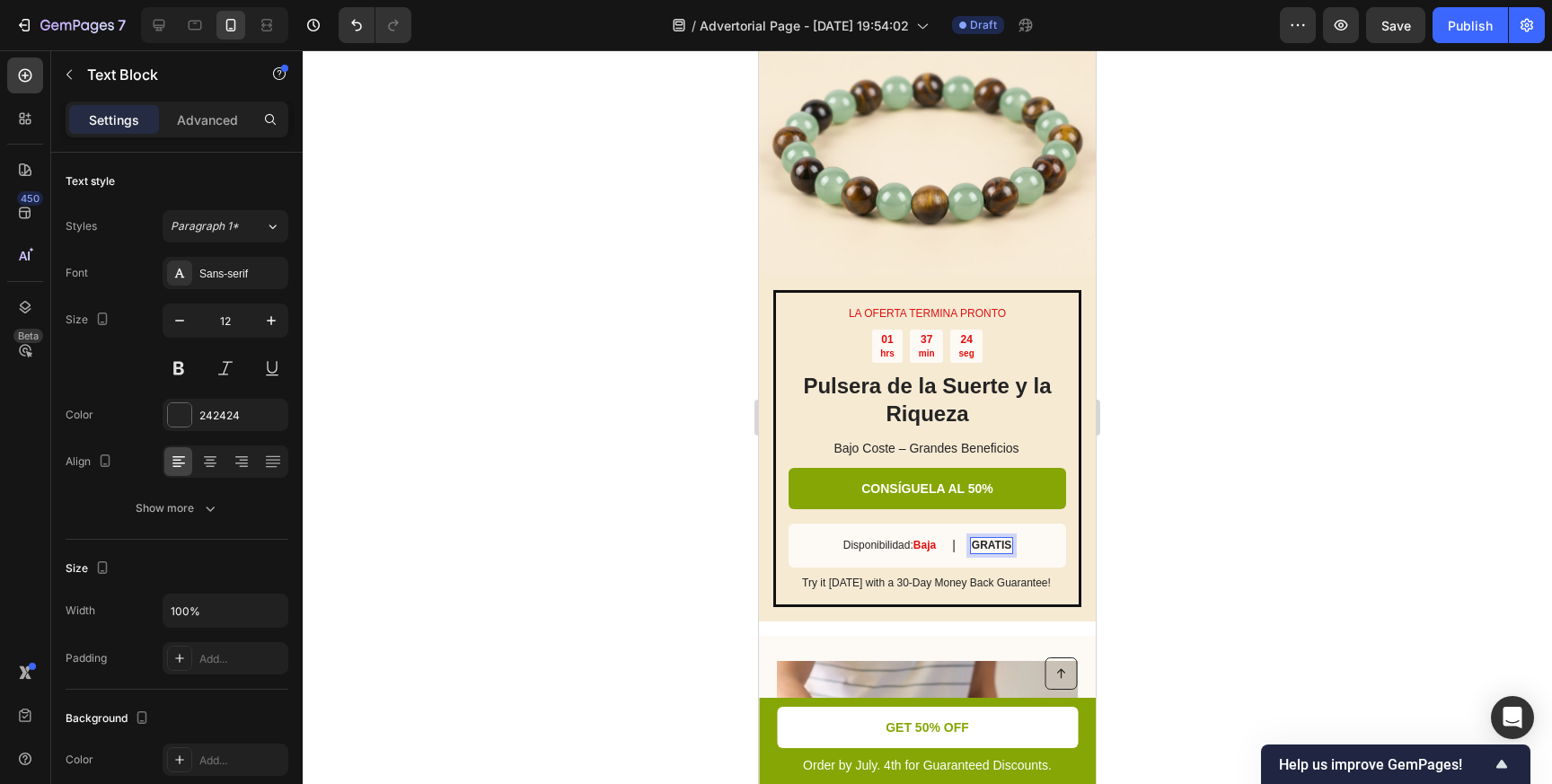
click at [977, 546] on strong "GRATIS" at bounding box center [991, 546] width 39 height 13
drag, startPoint x: 988, startPoint y: 546, endPoint x: 951, endPoint y: 546, distance: 37.0
click at [951, 546] on div "shippin GRATIS" at bounding box center [992, 546] width 84 height 18
drag, startPoint x: 984, startPoint y: 543, endPoint x: 956, endPoint y: 542, distance: 28.0
click at [956, 542] on strong "Envío GRATIS" at bounding box center [991, 546] width 72 height 13
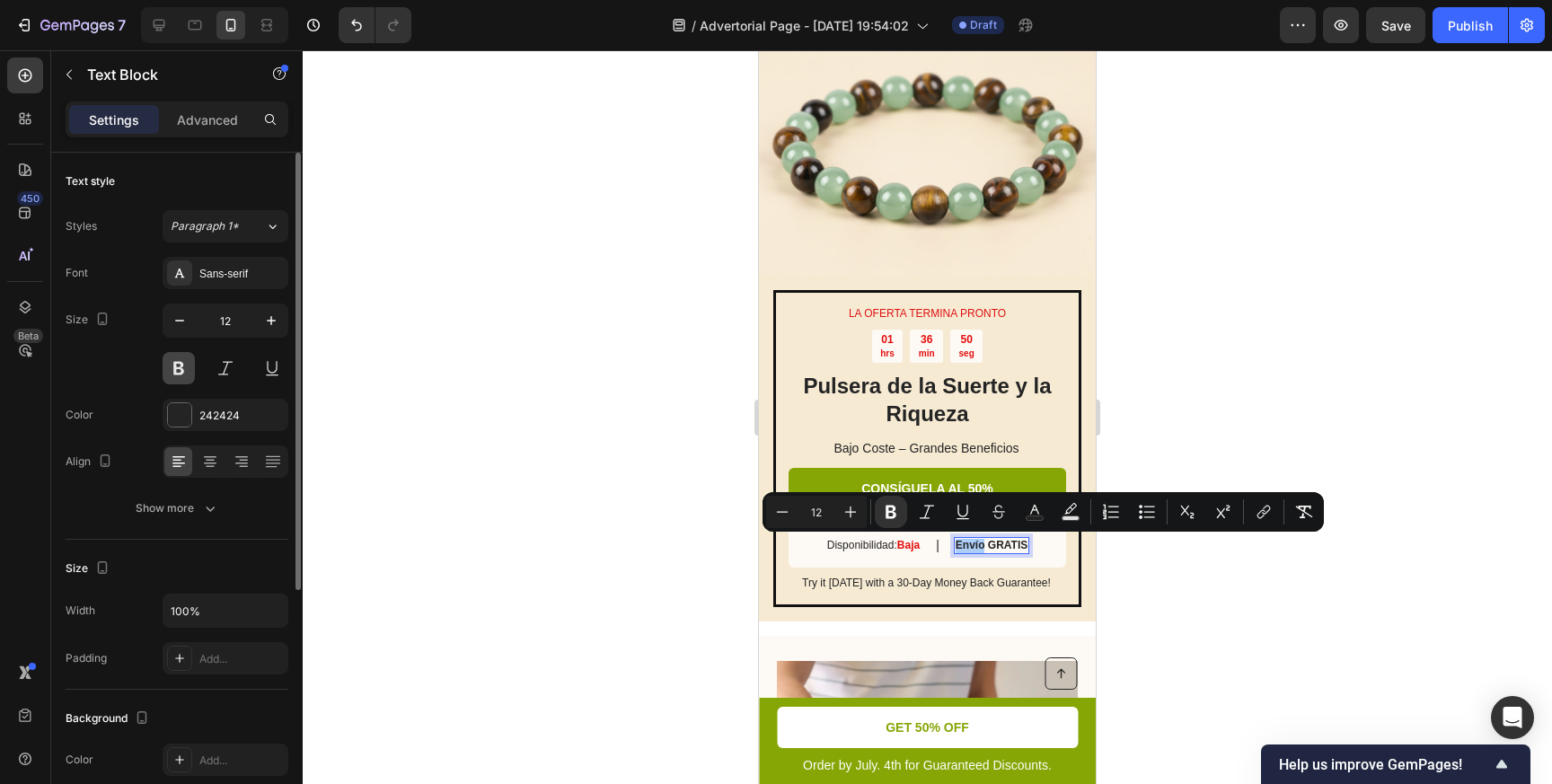
click at [184, 367] on button at bounding box center [178, 367] width 32 height 32
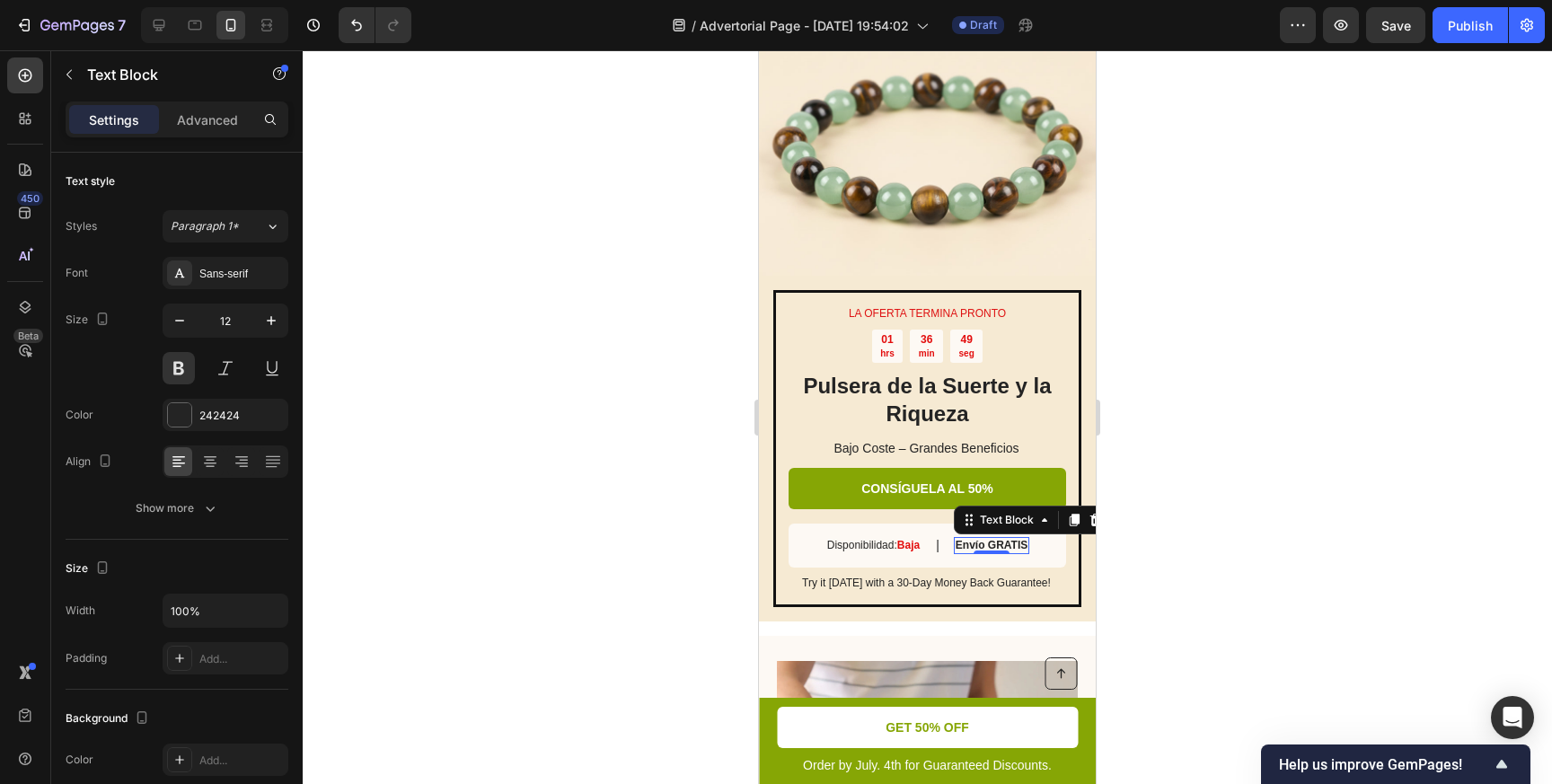
click at [973, 544] on strong "Envío GRATIS" at bounding box center [991, 546] width 72 height 13
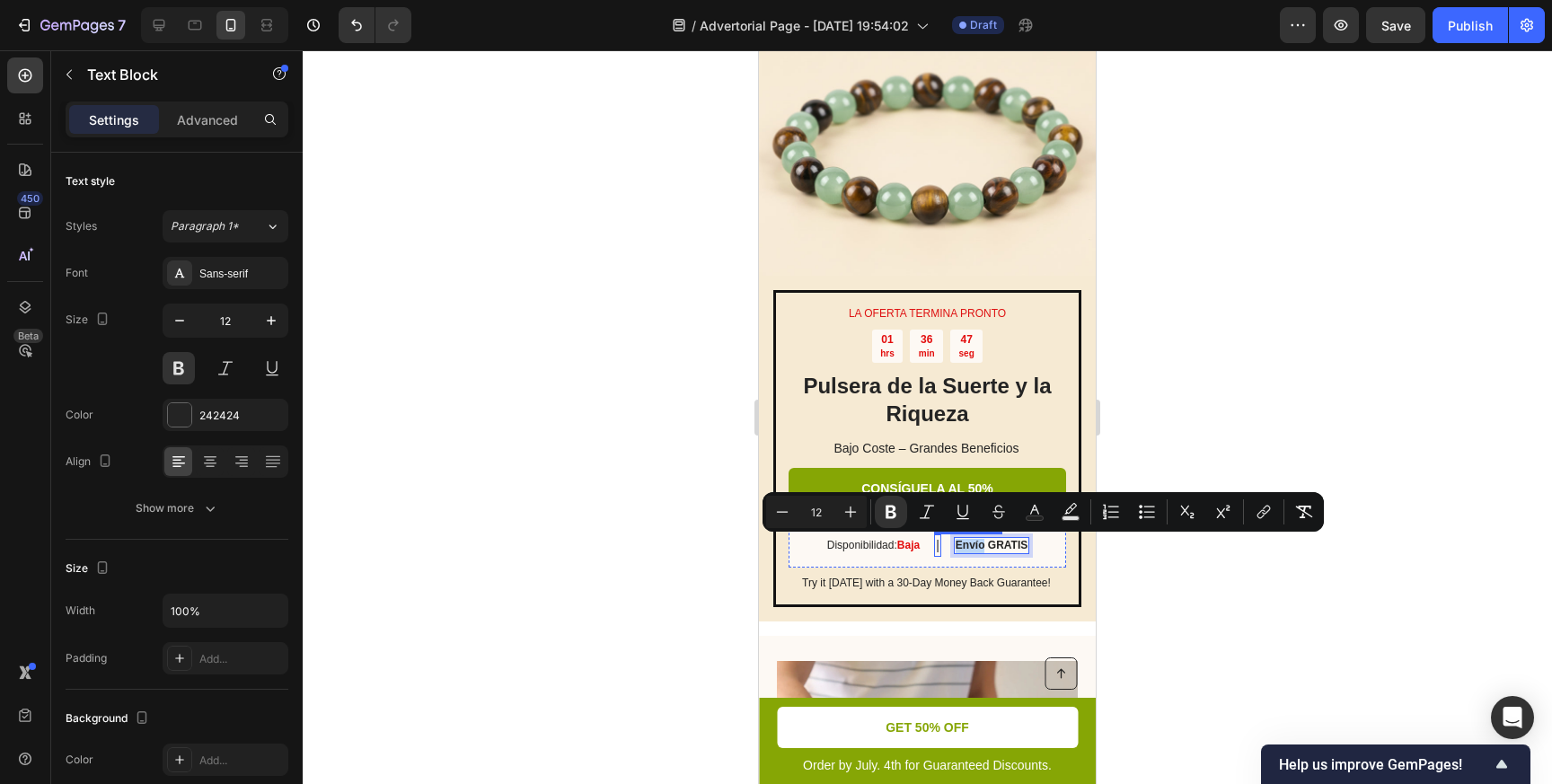
drag, startPoint x: 983, startPoint y: 545, endPoint x: 942, endPoint y: 543, distance: 41.0
click at [942, 543] on div "Disponibilidad: Baja Text Block | Text Block Envío GRATIS Text Block 0 Row" at bounding box center [928, 546] width 278 height 44
click at [888, 507] on icon "Editor contextual toolbar" at bounding box center [891, 512] width 11 height 14
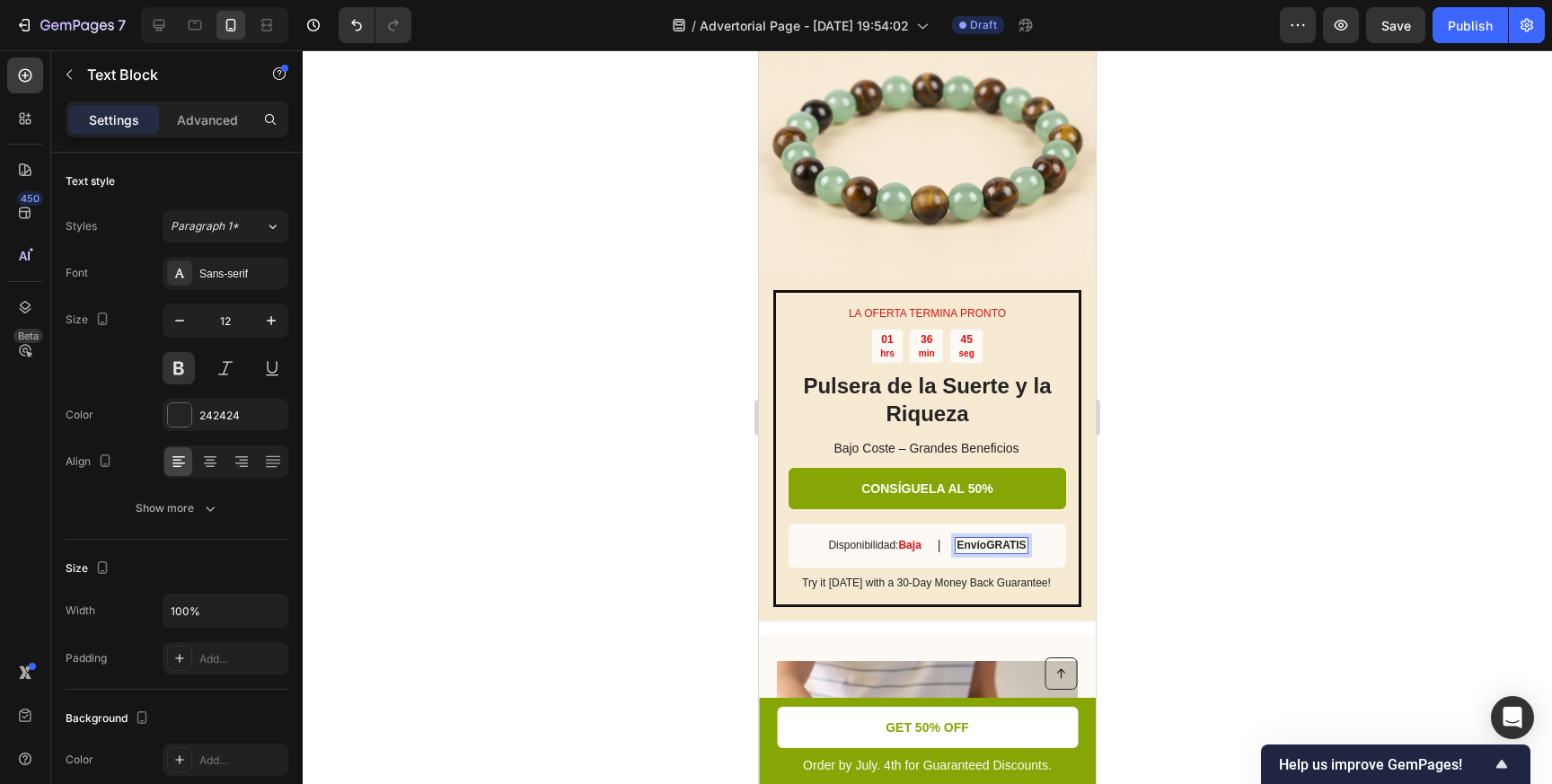
click at [976, 542] on p "Envío GRATIS" at bounding box center [991, 546] width 69 height 15
drag, startPoint x: 981, startPoint y: 543, endPoint x: 960, endPoint y: 543, distance: 21.0
click at [960, 543] on p "Envío GRATIS" at bounding box center [991, 546] width 69 height 15
drag, startPoint x: 985, startPoint y: 546, endPoint x: 956, endPoint y: 546, distance: 29.0
click at [956, 546] on p "Envío GRATIS" at bounding box center [991, 546] width 69 height 15
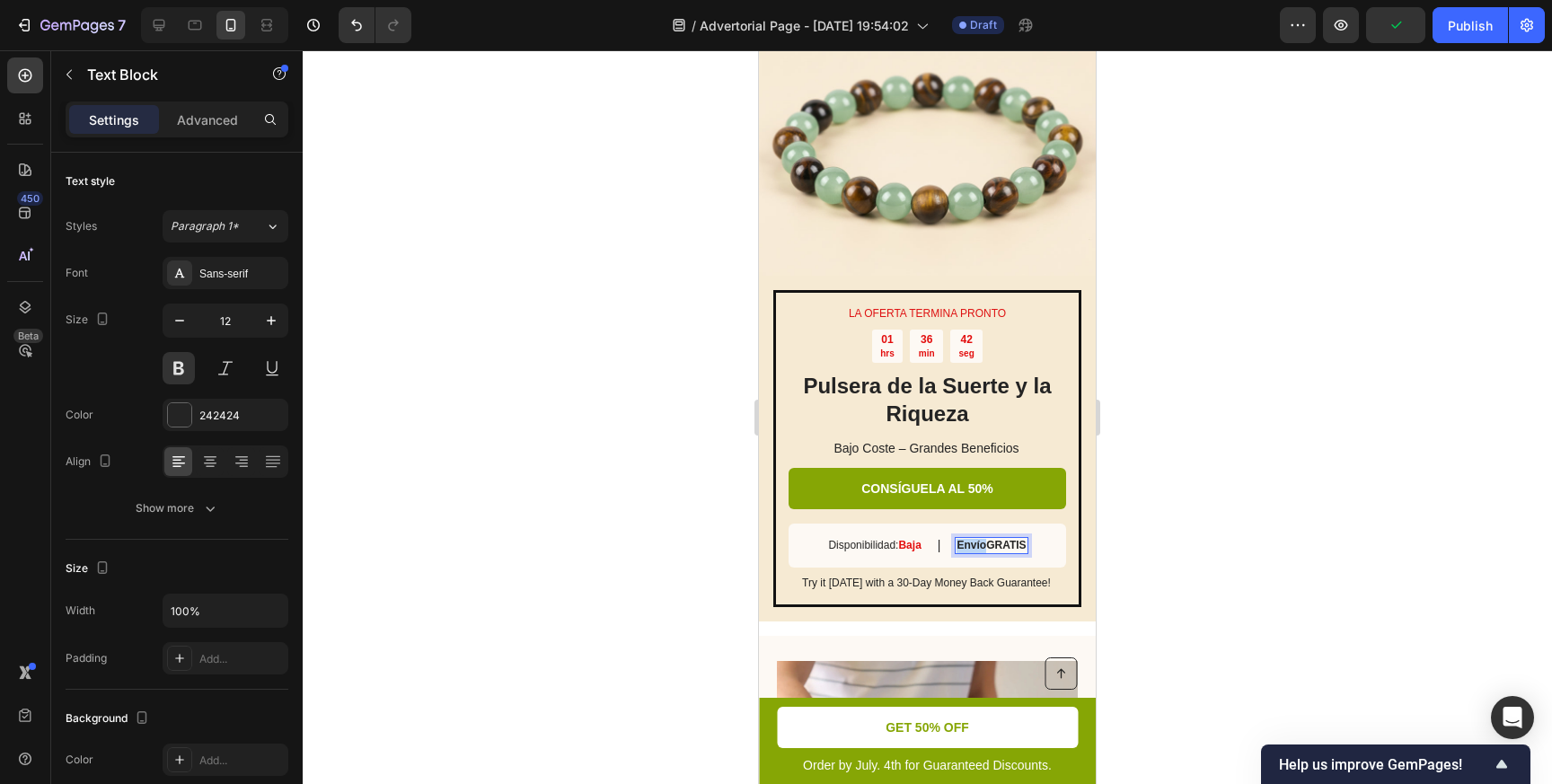
click at [972, 545] on p "Envío GRATIS" at bounding box center [991, 546] width 69 height 15
drag, startPoint x: 983, startPoint y: 545, endPoint x: 952, endPoint y: 545, distance: 31.0
click at [952, 545] on div "Disponibilidad: Baja Text Block | Text Block Envío GRATIS Text Block 0 Row" at bounding box center [928, 546] width 278 height 44
click at [973, 546] on p "Envío GRATIS" at bounding box center [991, 546] width 69 height 15
click at [982, 546] on p "Envío GRATIS" at bounding box center [991, 546] width 69 height 15
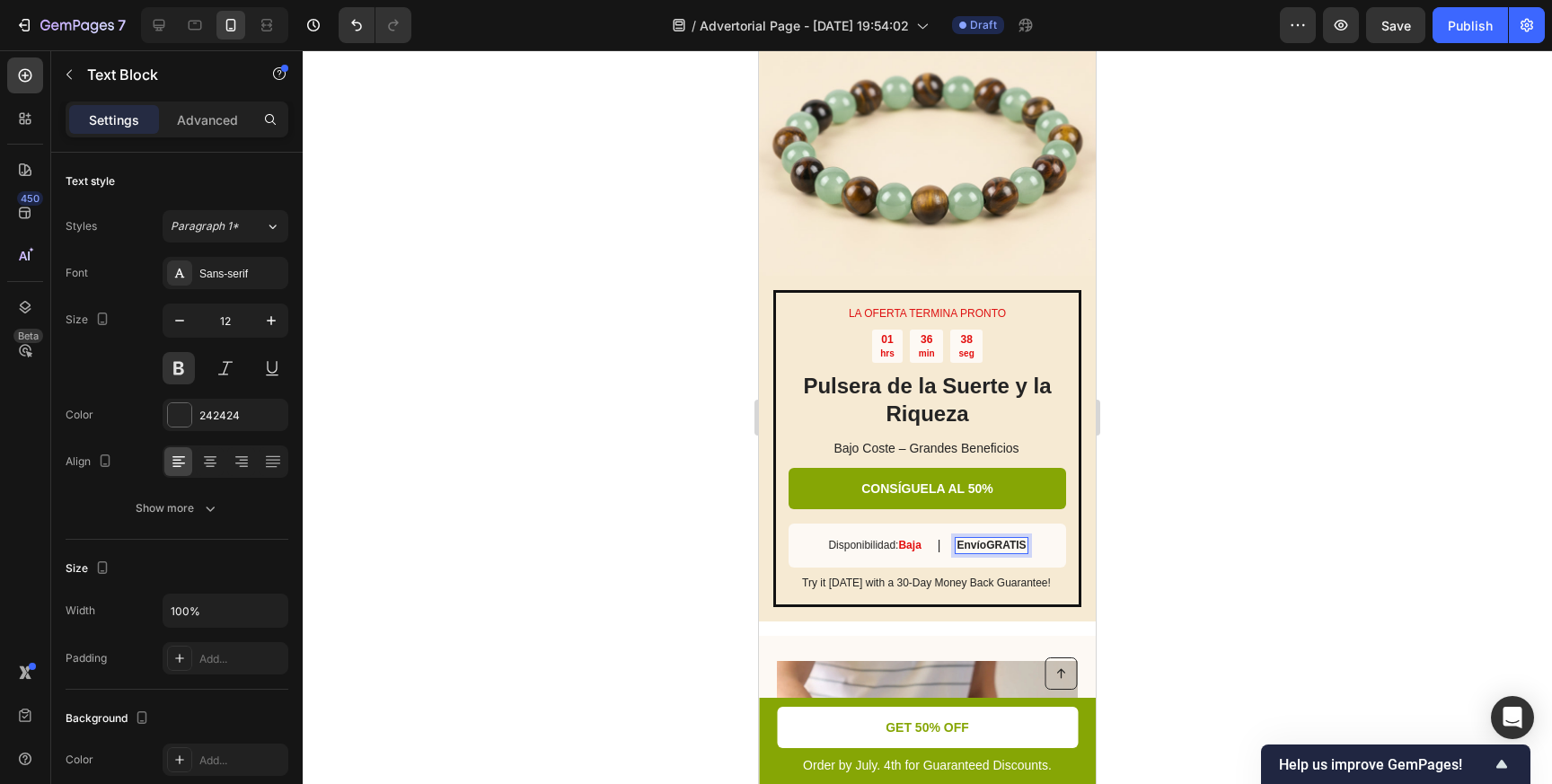
click at [983, 546] on p "Envío GRATIS" at bounding box center [991, 546] width 69 height 15
drag, startPoint x: 983, startPoint y: 546, endPoint x: 963, endPoint y: 546, distance: 20.0
click at [963, 546] on p "Envío GRATIS" at bounding box center [991, 546] width 69 height 15
click at [980, 545] on p "Envío GRATIS" at bounding box center [991, 546] width 69 height 15
drag, startPoint x: 985, startPoint y: 545, endPoint x: 960, endPoint y: 545, distance: 25.0
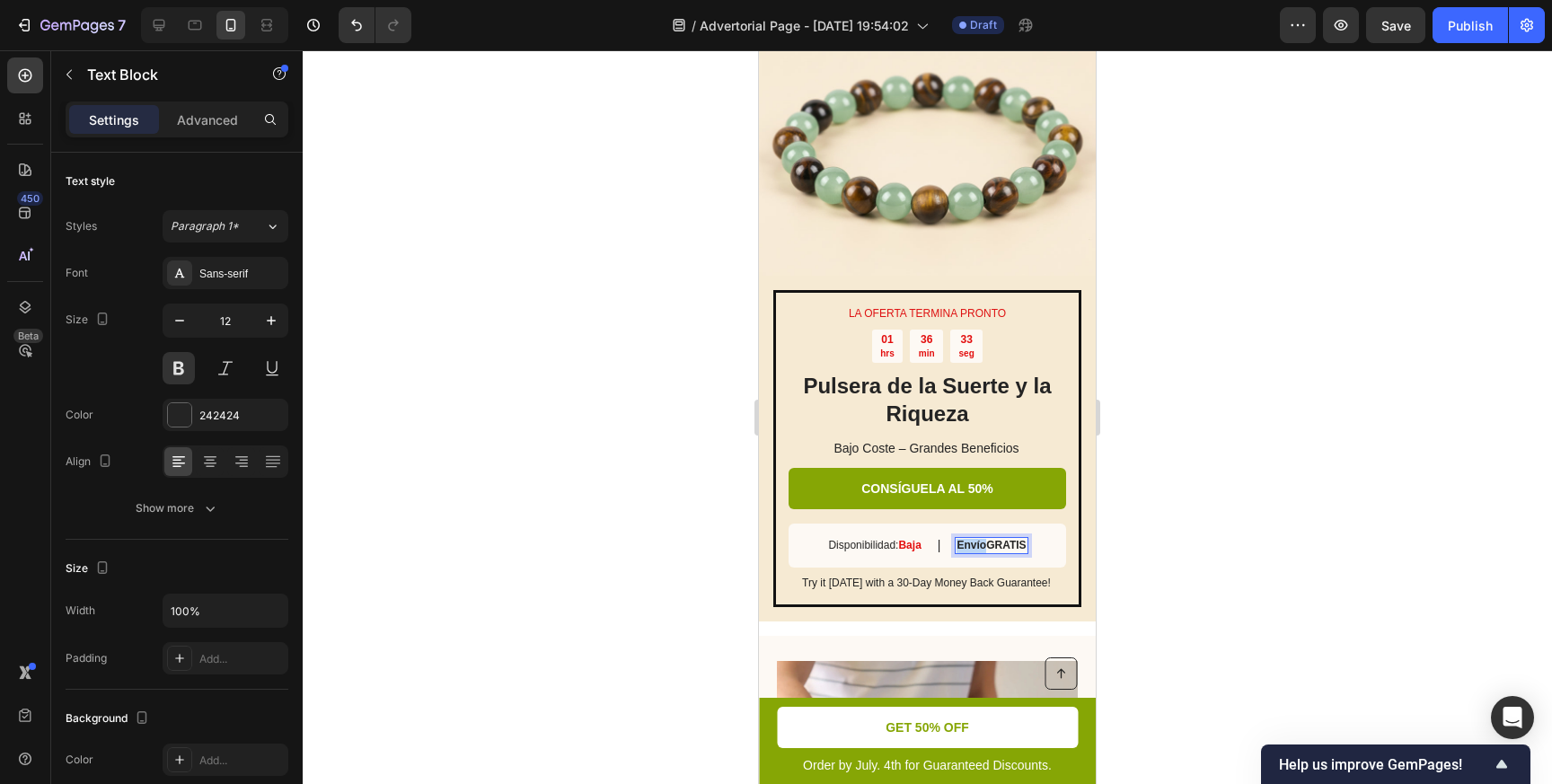
click at [960, 545] on p "Envío GRATIS" at bounding box center [991, 546] width 69 height 15
click at [186, 371] on button at bounding box center [178, 367] width 32 height 32
click at [569, 462] on div at bounding box center [927, 417] width 1249 height 734
click at [905, 587] on p "Try it [DATE] with a 30-Day Money Back Guarantee!" at bounding box center [927, 584] width 276 height 15
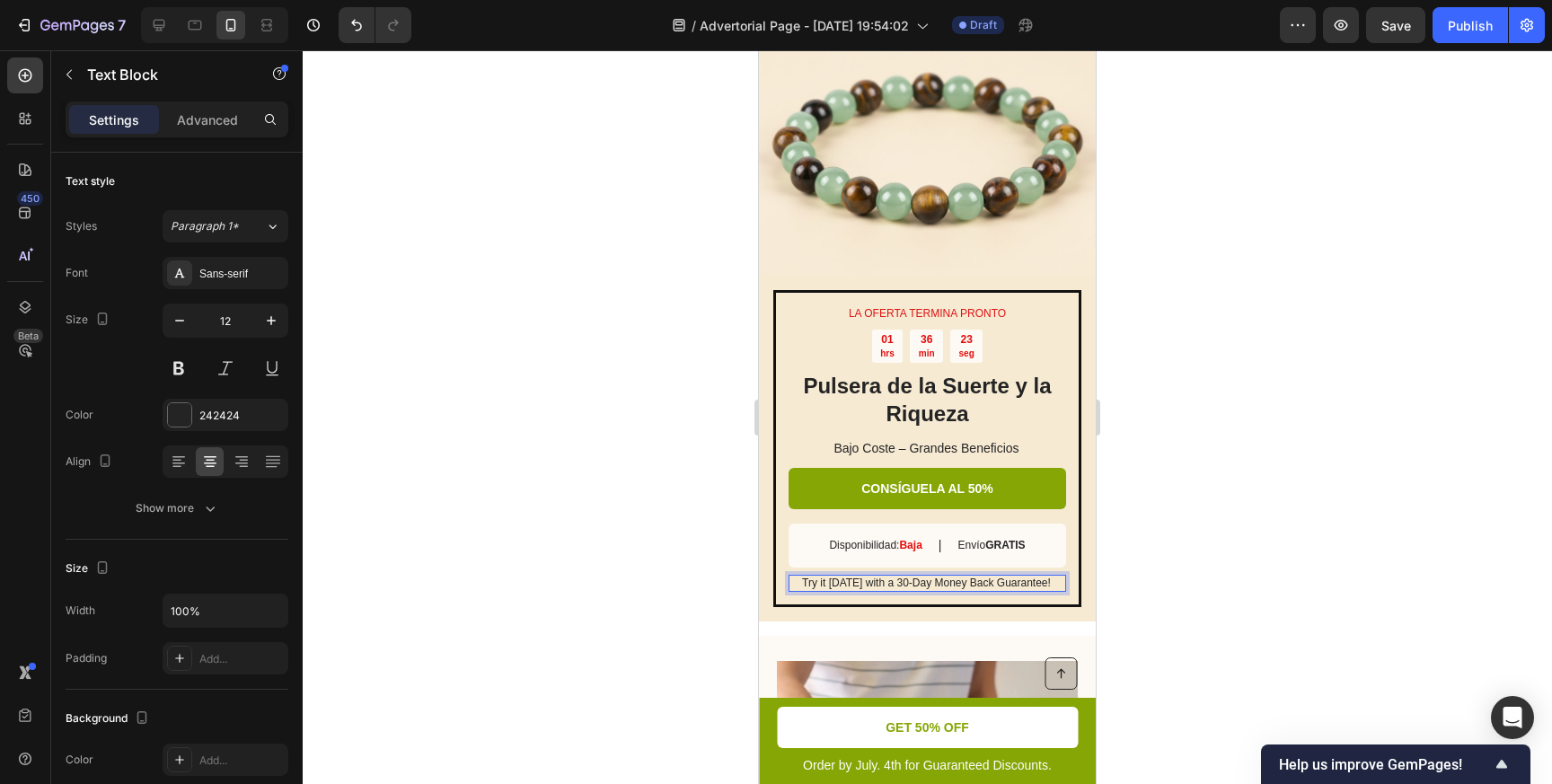
click at [866, 585] on p "Try it [DATE] with a 30-Day Money Back Guarantee!" at bounding box center [927, 584] width 276 height 15
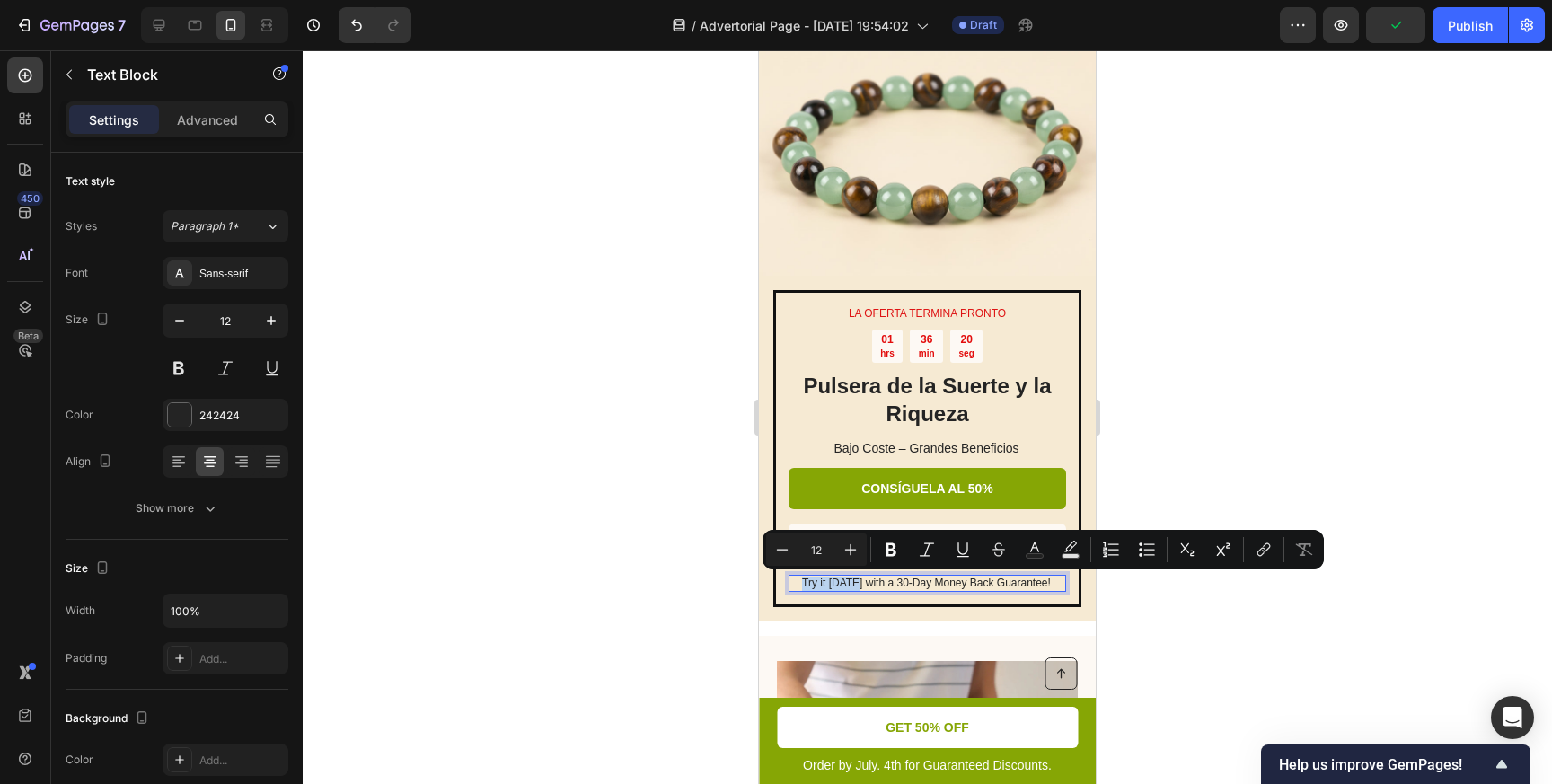
drag, startPoint x: 804, startPoint y: 584, endPoint x: 855, endPoint y: 588, distance: 51.2
click at [856, 588] on p "Try it [DATE] with a 30-Day Money Back Guarantee!" at bounding box center [927, 584] width 276 height 15
click at [845, 586] on p "Try it [DATE] with a 30-Day Money Back Guarantee!" at bounding box center [927, 584] width 276 height 15
drag, startPoint x: 805, startPoint y: 584, endPoint x: 1079, endPoint y: 608, distance: 275.0
click at [1079, 608] on div "LA OFERTA TERMINA PRONTO Text Block 01 hrs 36 min 17 seg Countdown Timer Pulser…" at bounding box center [927, 449] width 336 height 346
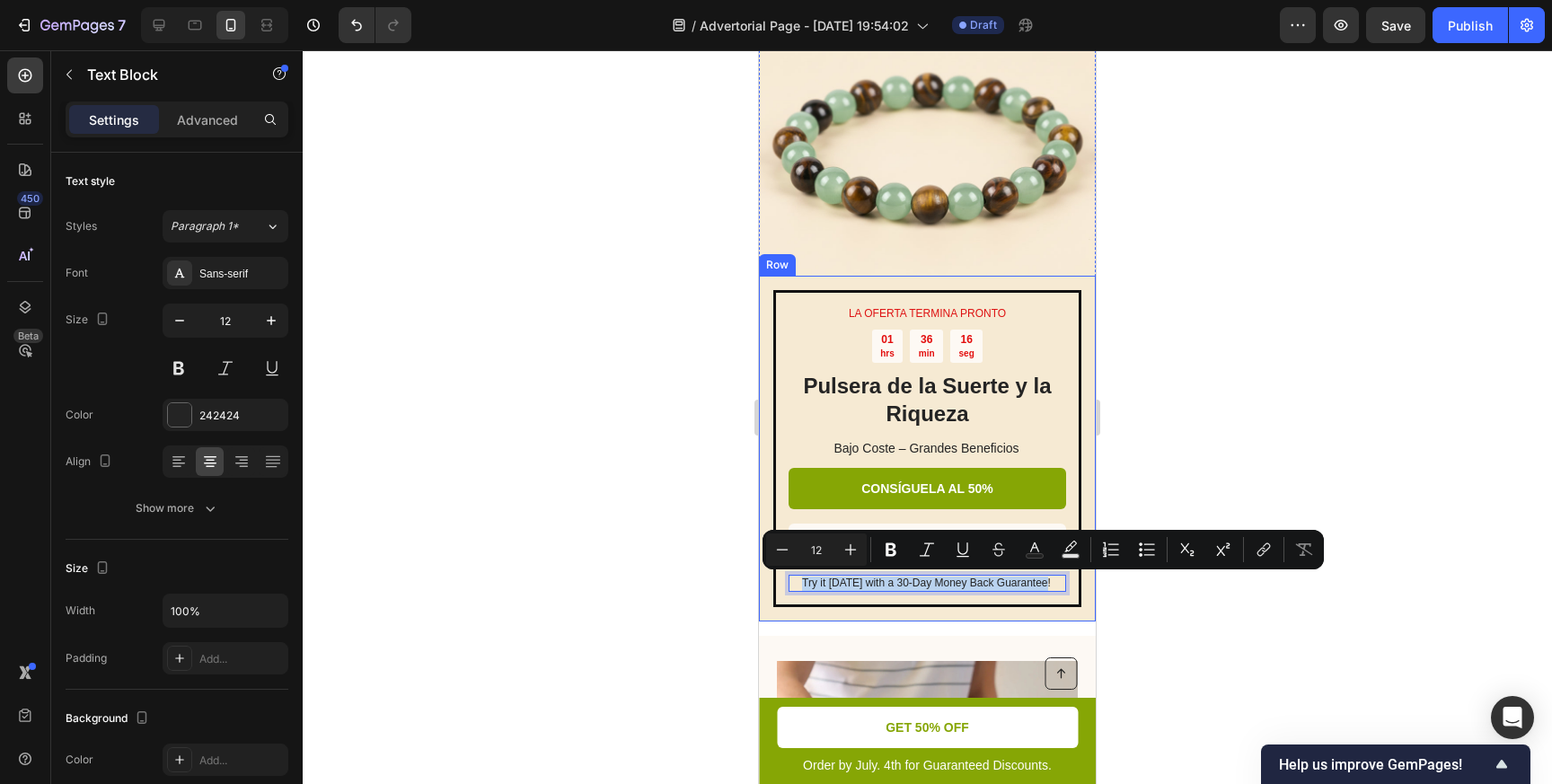
copy p "Try it [DATE] with a 30-Day Money Back Guarantee!"
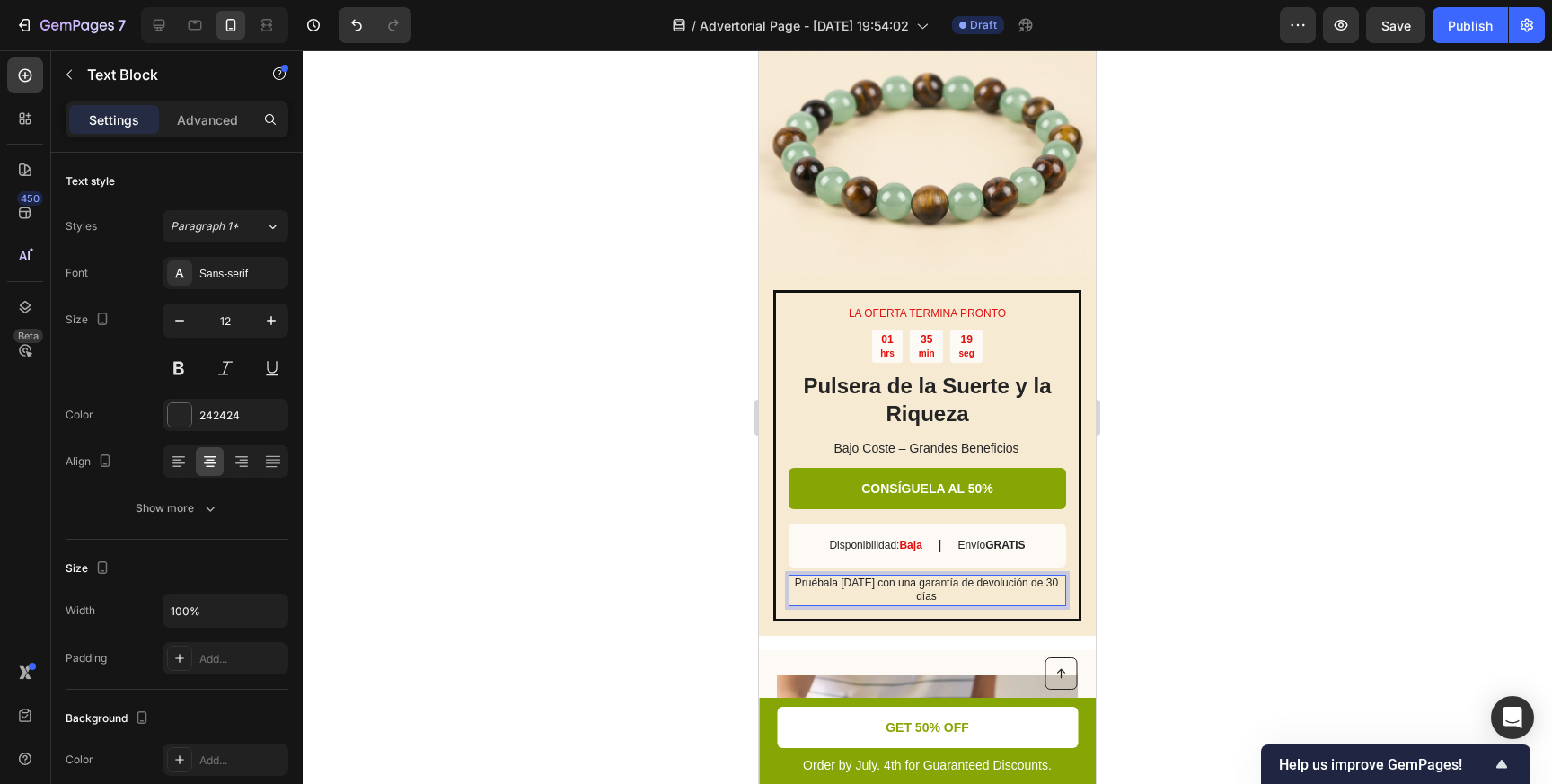
click at [1271, 384] on div at bounding box center [927, 417] width 1249 height 734
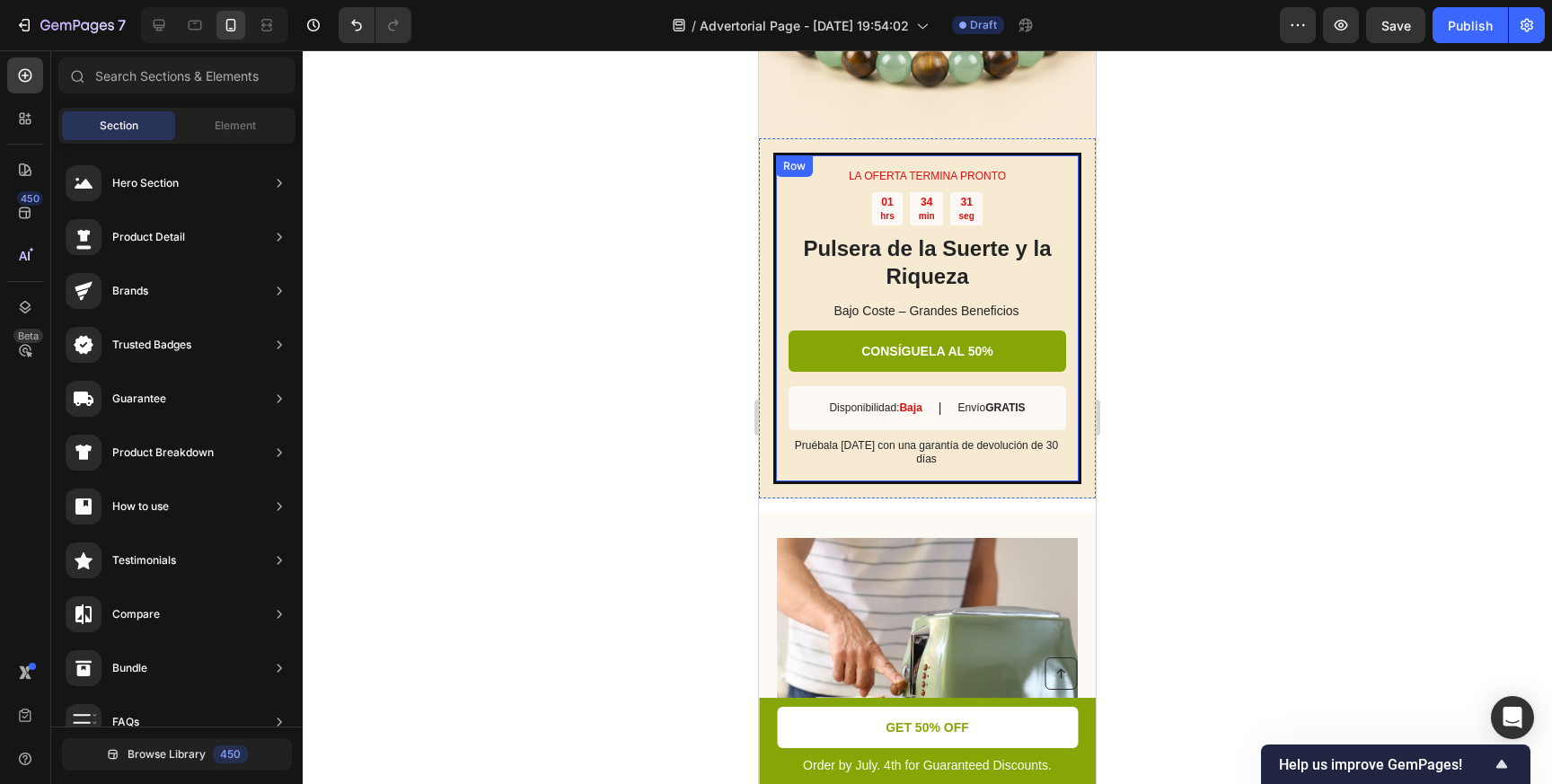
scroll to position [3220, 0]
